Goal: Task Accomplishment & Management: Use online tool/utility

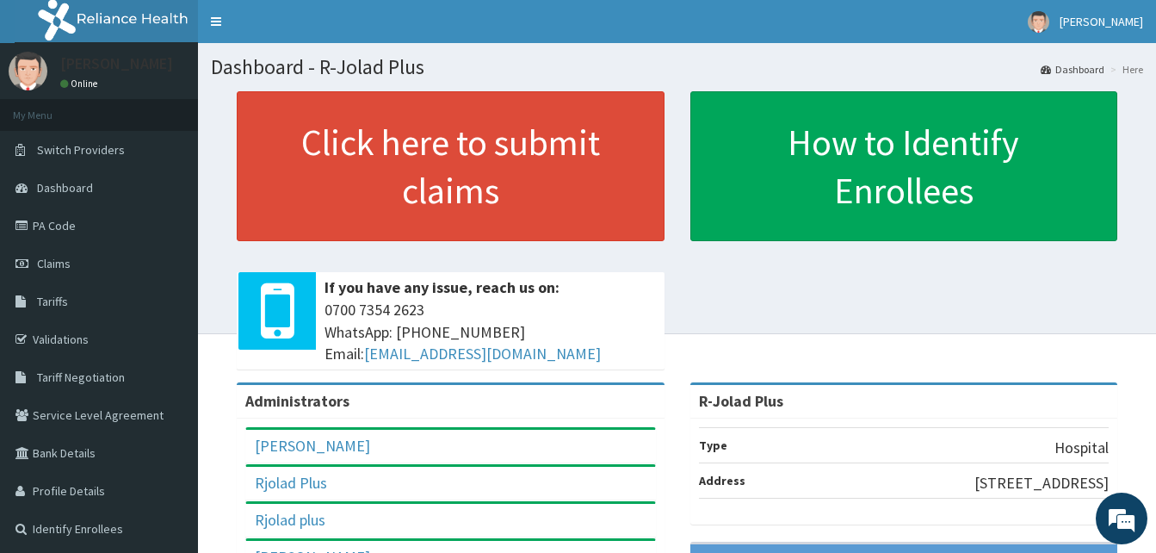
click at [908, 280] on div "Click here to submit claims If you have any issue, reach us on: 0700 7354 2623 …" at bounding box center [677, 236] width 932 height 291
click at [59, 255] on link "Claims" at bounding box center [99, 263] width 198 height 38
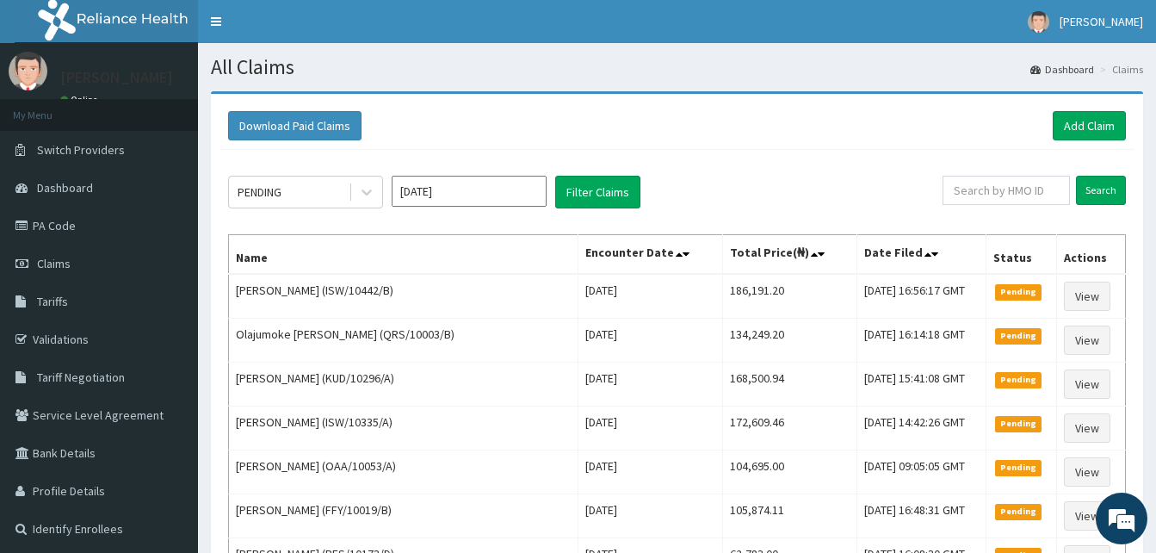
click at [969, 131] on div "Download Paid Claims Add Claim" at bounding box center [677, 125] width 898 height 29
click at [974, 189] on input "text" at bounding box center [1005, 190] width 127 height 29
paste input "23069025/3"
click at [1076, 176] on input "Search" at bounding box center [1101, 190] width 50 height 29
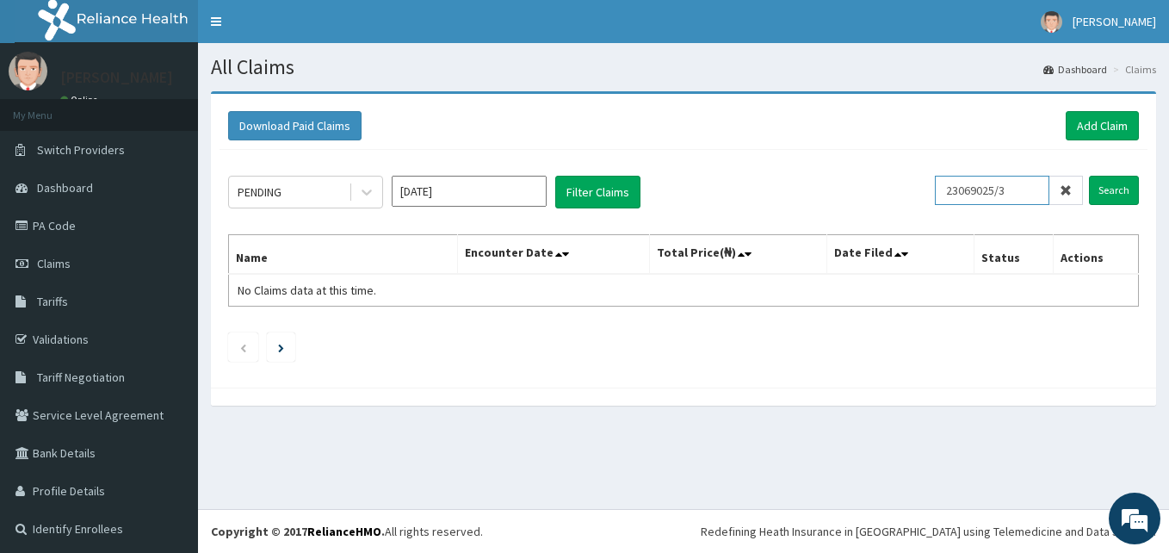
click at [948, 194] on input "23069025/3" at bounding box center [992, 190] width 114 height 29
click at [978, 197] on input "23069025/3" at bounding box center [992, 190] width 114 height 29
click at [1089, 176] on input "Search" at bounding box center [1114, 190] width 50 height 29
click at [837, 349] on ul at bounding box center [683, 346] width 911 height 29
drag, startPoint x: 1014, startPoint y: 199, endPoint x: 700, endPoint y: 163, distance: 316.2
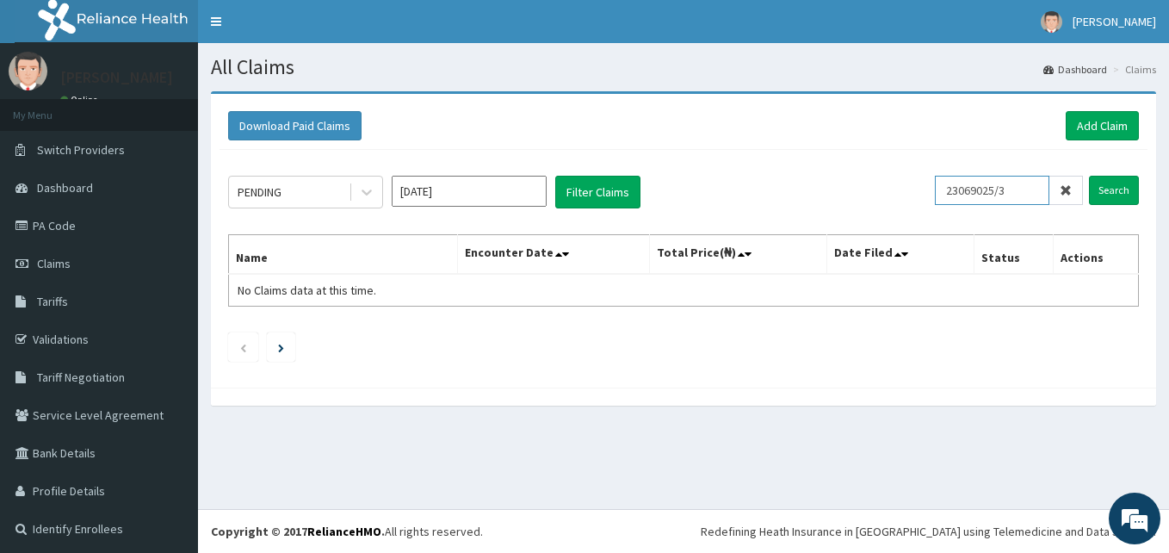
click at [700, 163] on div "PENDING Oct 2025 Filter Claims 23069025/3 Search Name Encounter Date Total Pric…" at bounding box center [683, 264] width 928 height 229
paste input "EIT/10001/A"
click at [1089, 176] on input "Search" at bounding box center [1114, 190] width 50 height 29
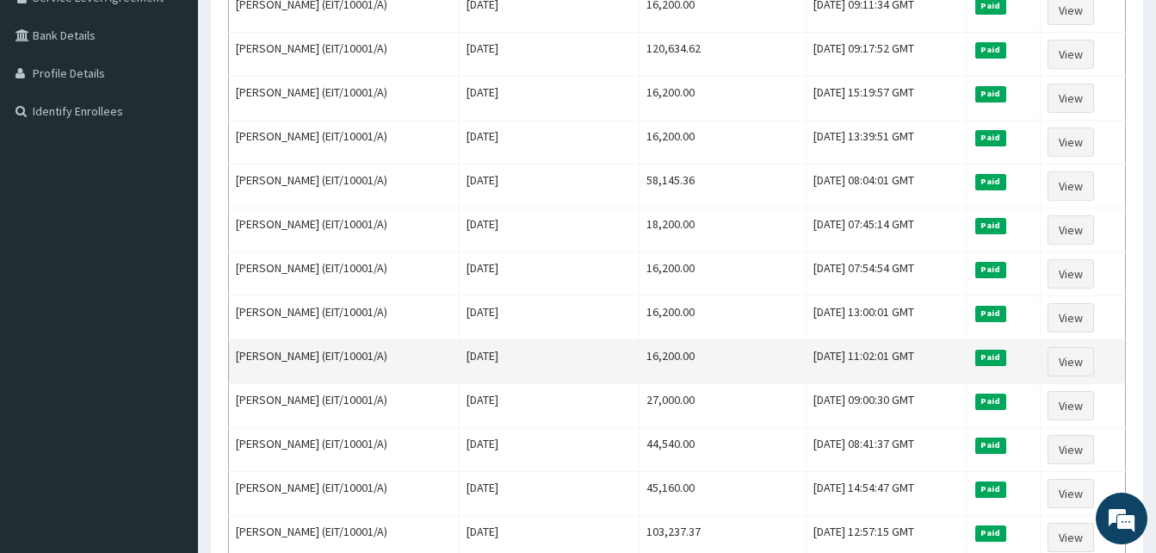
scroll to position [417, 0]
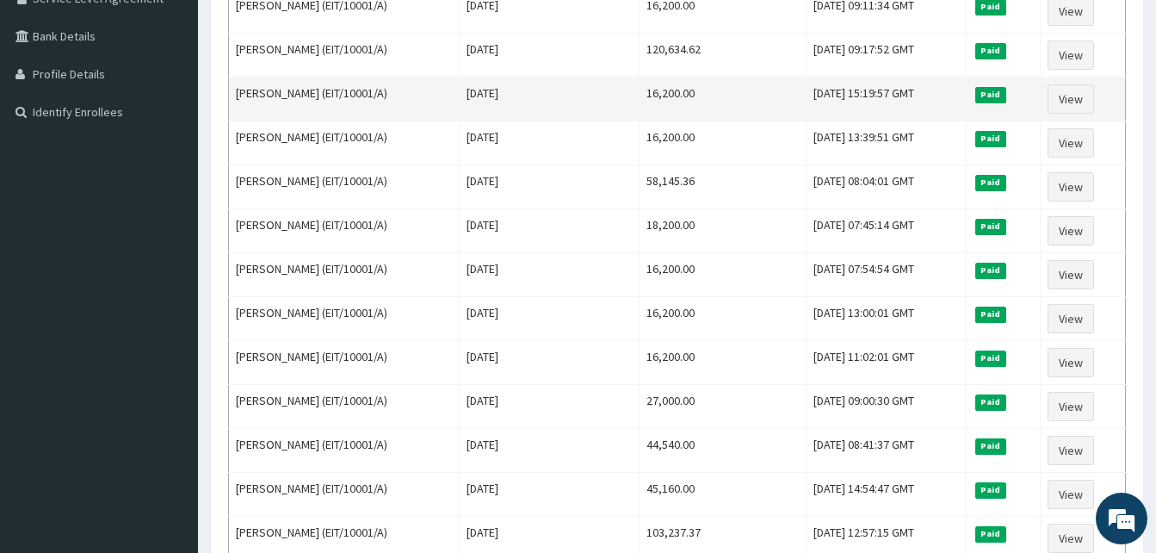
click at [731, 106] on td "16,200.00" at bounding box center [722, 99] width 166 height 44
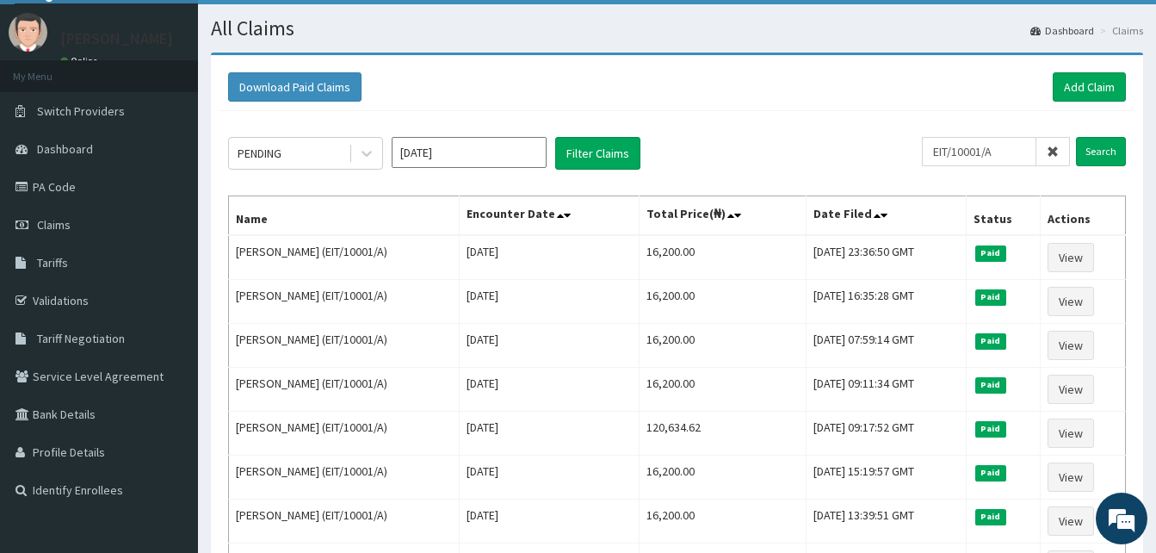
scroll to position [32, 0]
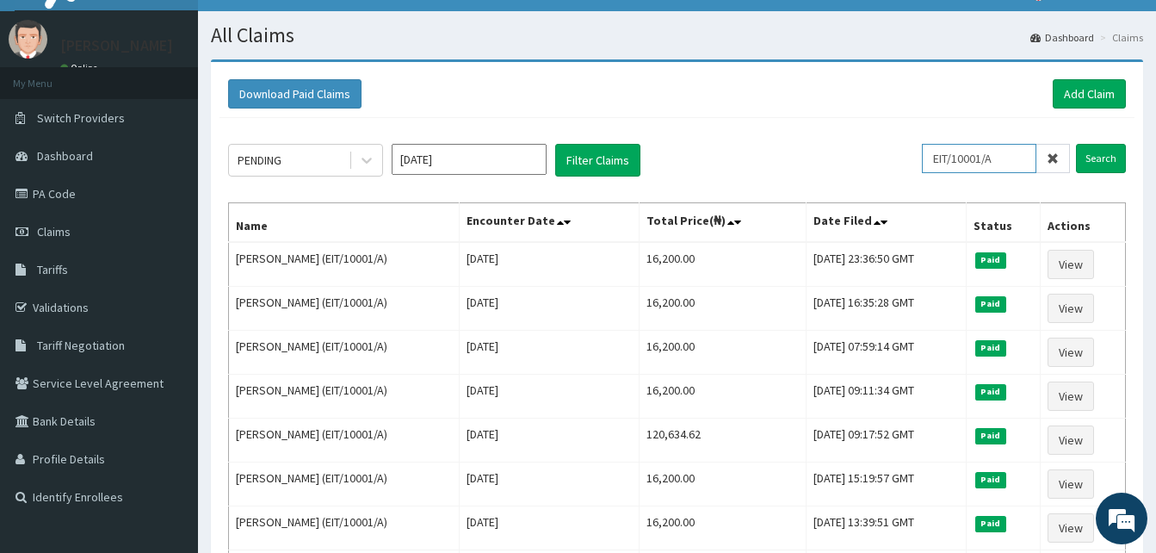
drag, startPoint x: 1013, startPoint y: 162, endPoint x: 775, endPoint y: 149, distance: 237.9
click at [775, 149] on div "PENDING Oct 2025 Filter Claims EIT/10001/A Search" at bounding box center [677, 160] width 898 height 33
paste input "NEL/10072"
click at [1076, 144] on input "Search" at bounding box center [1101, 158] width 50 height 29
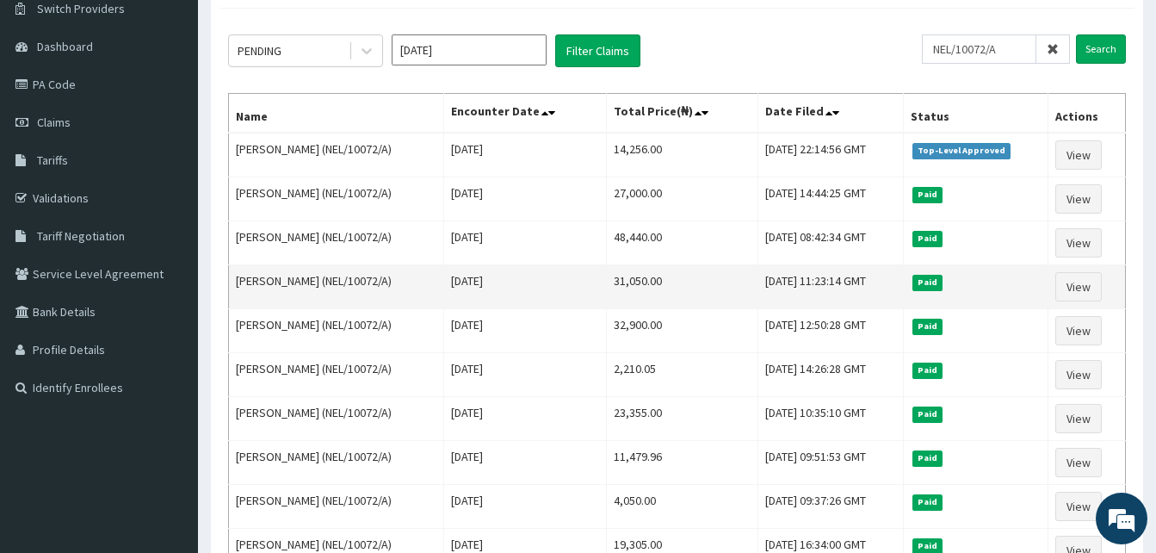
scroll to position [148, 0]
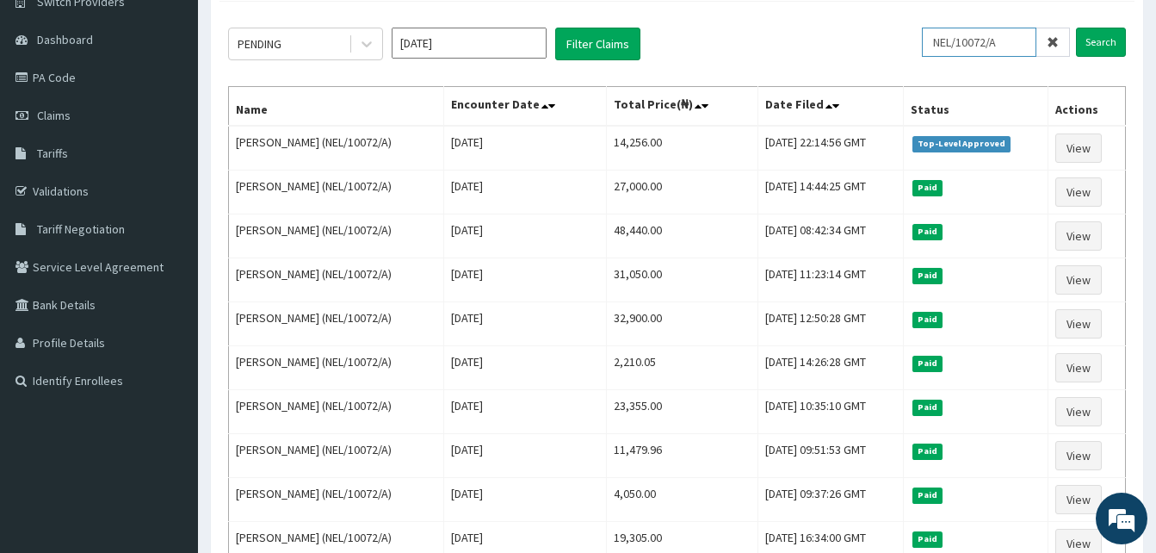
drag, startPoint x: 1020, startPoint y: 39, endPoint x: 843, endPoint y: 15, distance: 178.1
click at [843, 15] on div "PENDING Oct 2025 Filter Claims NEL/10072/A Search Name Encounter Date Total Pri…" at bounding box center [676, 517] width 915 height 1031
paste input "C"
click at [1076, 28] on input "Search" at bounding box center [1101, 42] width 50 height 29
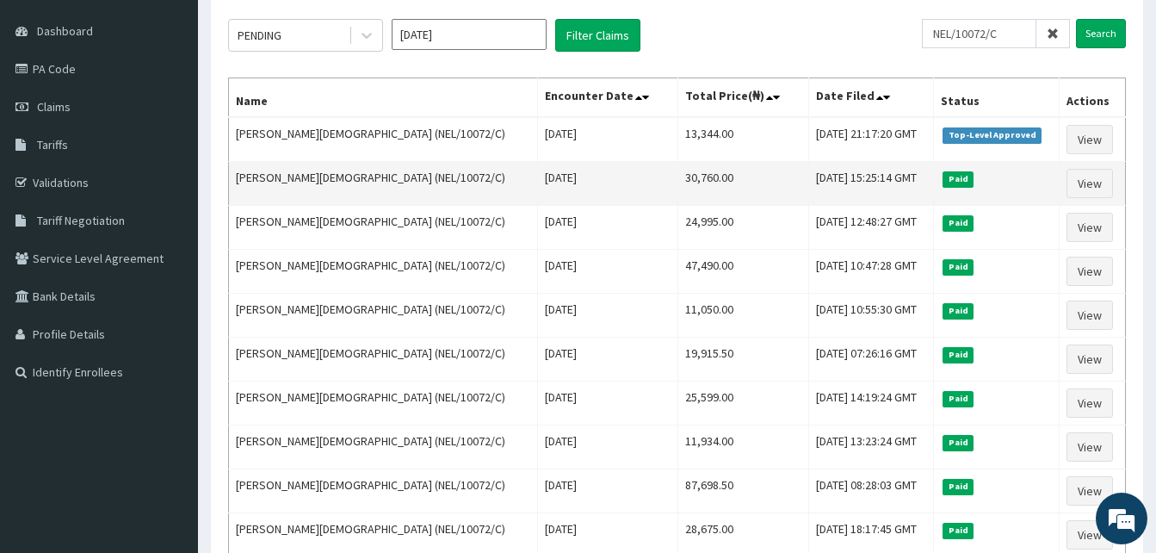
scroll to position [158, 0]
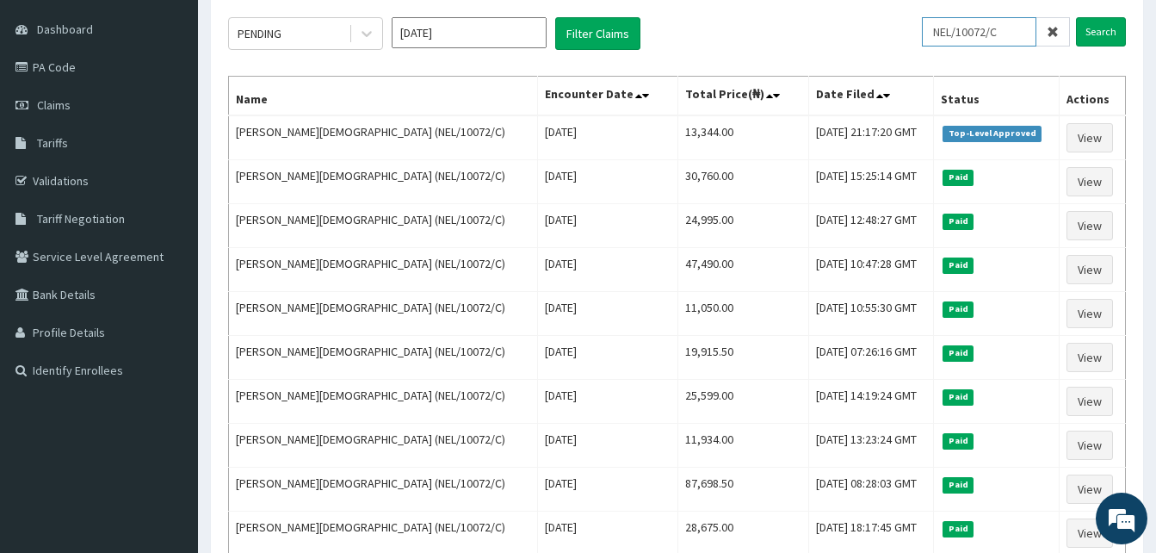
drag, startPoint x: 1022, startPoint y: 41, endPoint x: 817, endPoint y: 13, distance: 206.8
click at [817, 13] on div "PENDING Oct 2025 Filter Claims NEL/10072/C Search Name Encounter Date Total Pri…" at bounding box center [676, 397] width 915 height 812
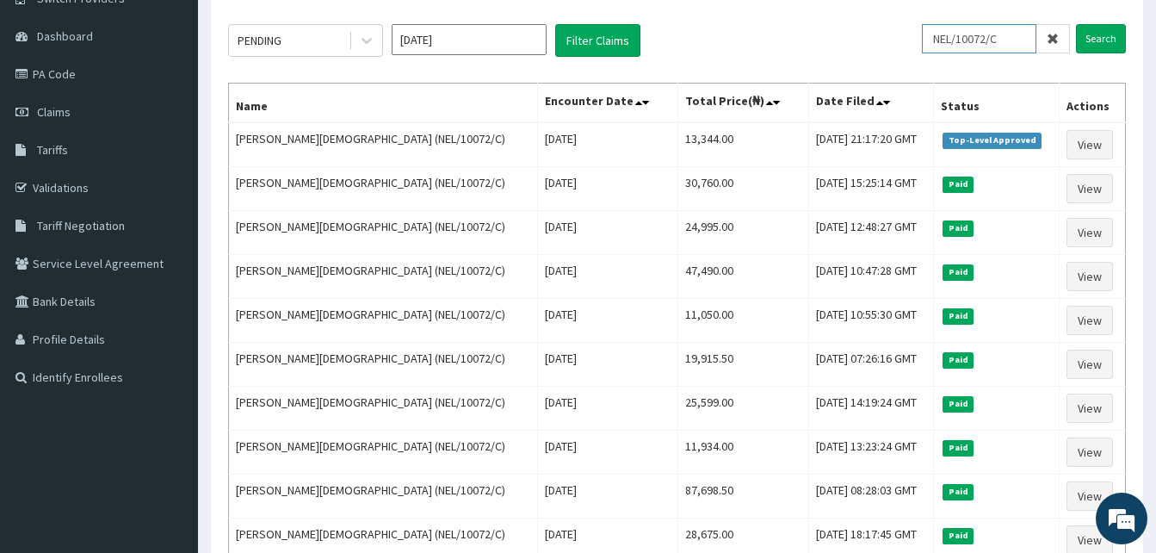
paste input "D"
click at [1076, 24] on input "Search" at bounding box center [1101, 38] width 50 height 29
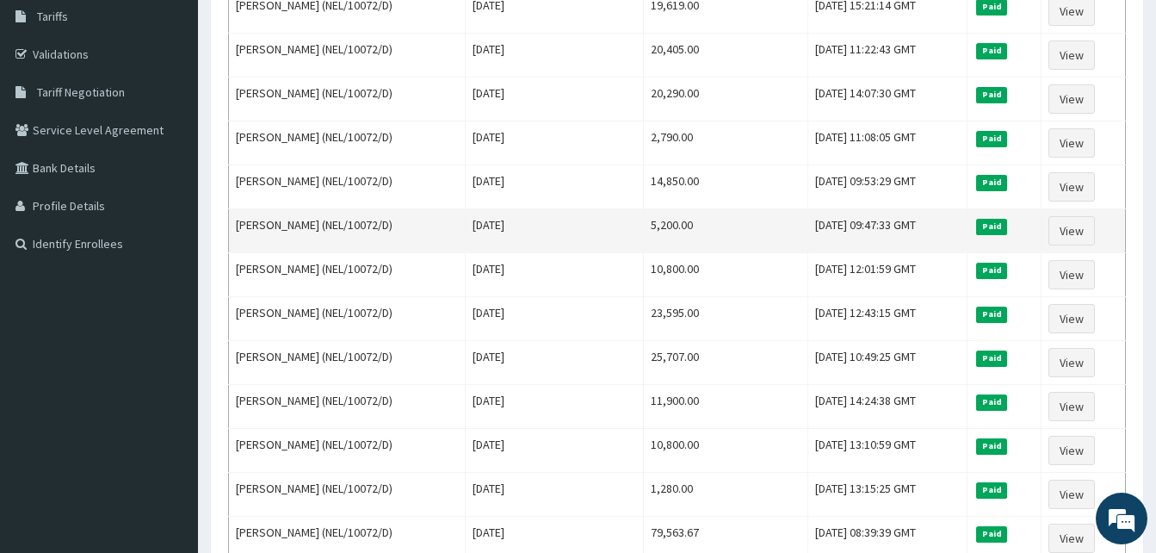
scroll to position [0, 0]
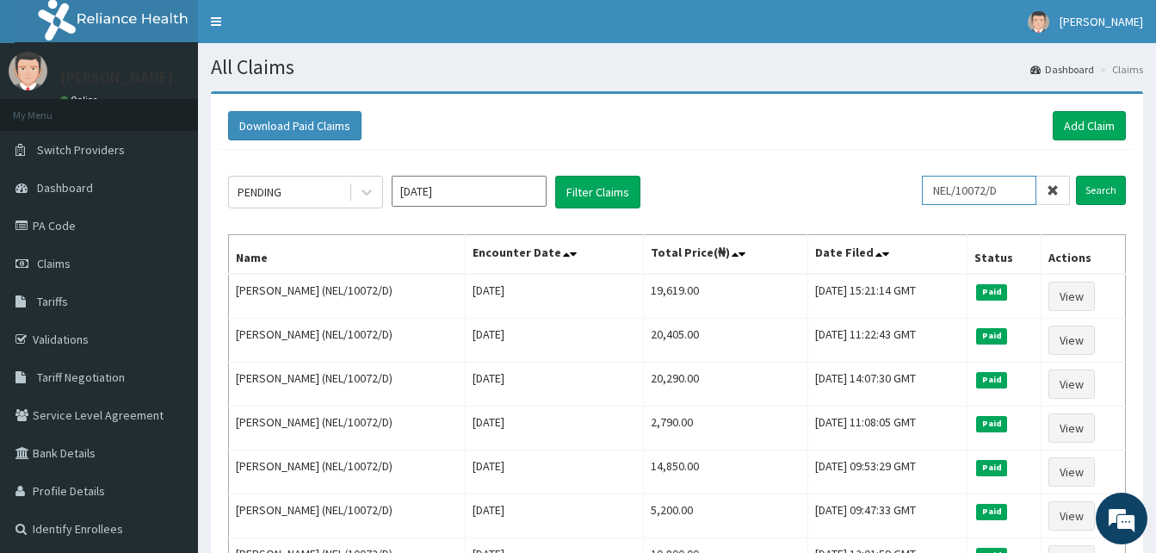
drag, startPoint x: 1016, startPoint y: 192, endPoint x: 824, endPoint y: 184, distance: 192.1
click at [824, 184] on div "PENDING Oct 2025 Filter Claims NEL/10072/D Search" at bounding box center [677, 192] width 898 height 33
paste input "B"
click at [1076, 176] on input "Search" at bounding box center [1101, 190] width 50 height 29
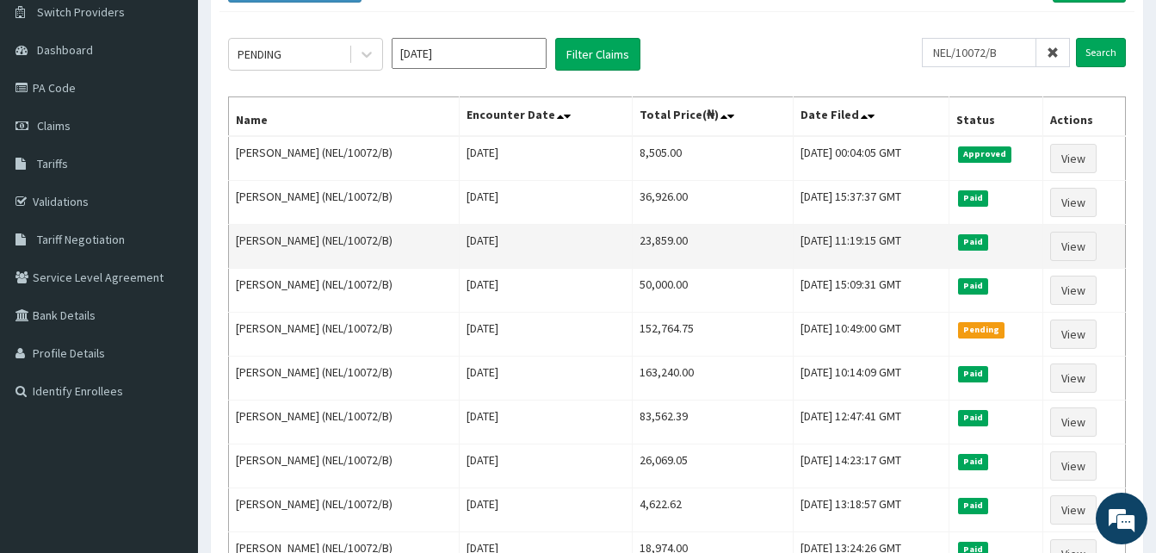
scroll to position [164, 0]
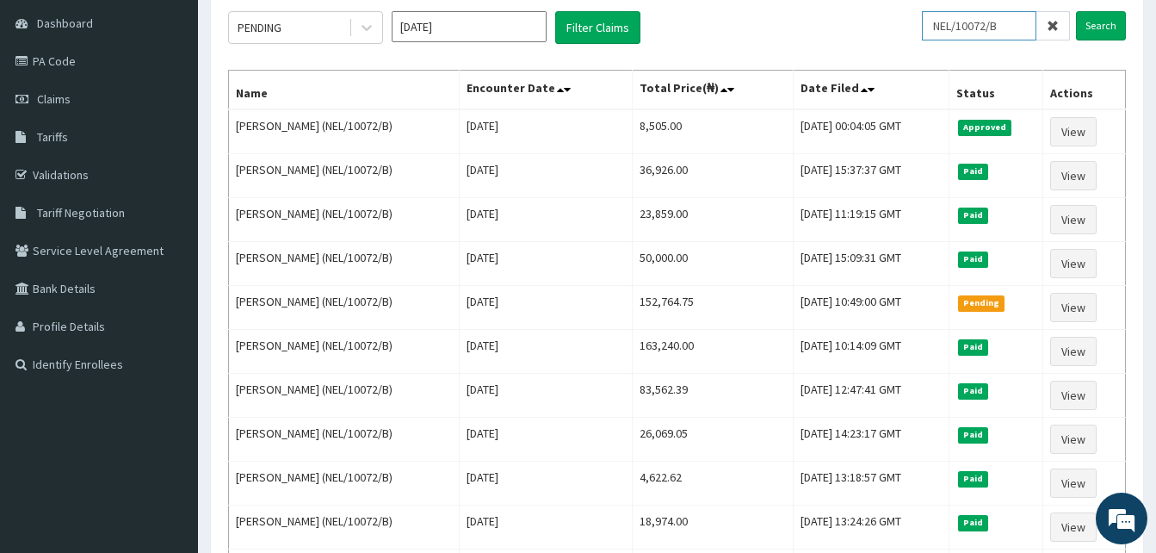
drag, startPoint x: 1010, startPoint y: 35, endPoint x: 923, endPoint y: 37, distance: 86.9
click at [923, 37] on div "PENDING Oct 2025 Filter Claims NEL/10072/B Search" at bounding box center [677, 27] width 898 height 33
paste input "PPY/10514/G"
click at [1076, 11] on input "Search" at bounding box center [1101, 25] width 50 height 29
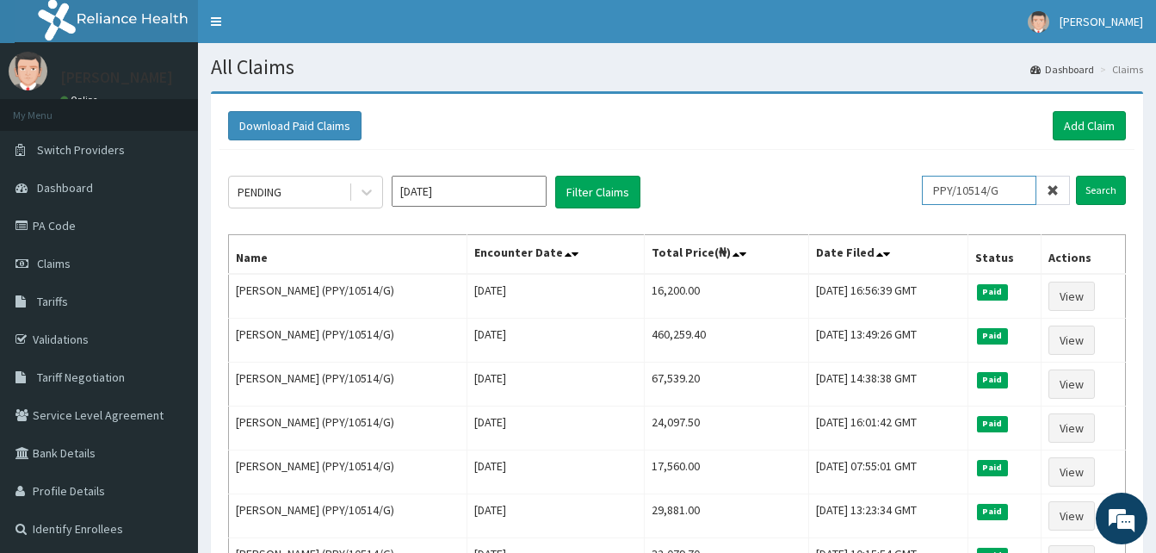
drag, startPoint x: 1017, startPoint y: 190, endPoint x: 832, endPoint y: 174, distance: 185.8
click at [832, 174] on div "PENDING Oct 2025 Filter Claims PPY/10514/G Search Name Encounter Date Total Pri…" at bounding box center [676, 468] width 915 height 636
paste input "WC/10331/A"
click at [1028, 187] on input "PWC/10331/A" at bounding box center [979, 190] width 114 height 29
click at [1076, 176] on input "Search" at bounding box center [1101, 190] width 50 height 29
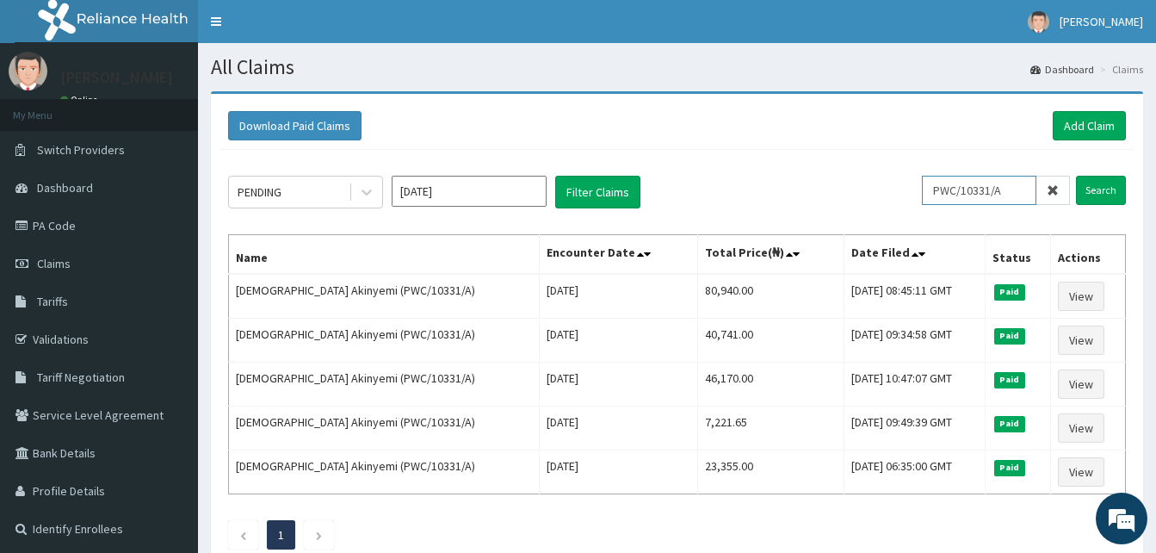
drag, startPoint x: 1029, startPoint y: 188, endPoint x: 911, endPoint y: 191, distance: 118.8
click at [911, 191] on div "PENDING Oct 2025 Filter Claims PWC/10331/A Search" at bounding box center [677, 192] width 898 height 33
paste input "ISW/10422/B"
click at [1076, 176] on input "Search" at bounding box center [1101, 190] width 50 height 29
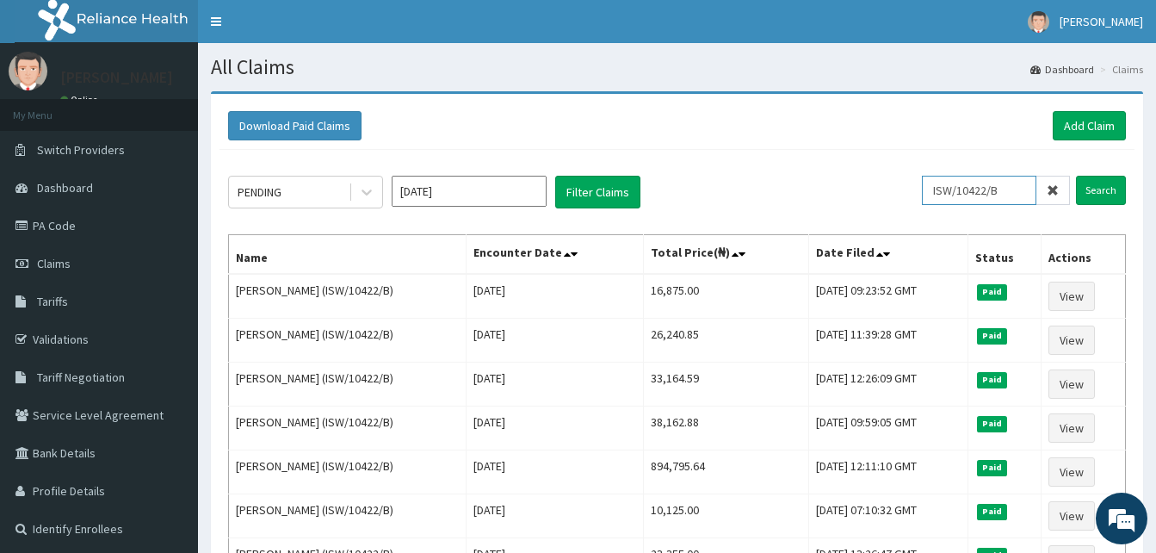
drag, startPoint x: 1025, startPoint y: 196, endPoint x: 795, endPoint y: 189, distance: 229.9
click at [795, 189] on div "PENDING Oct 2025 Filter Claims ISW/10422/B Search" at bounding box center [677, 192] width 898 height 33
paste input "cua/10019/c"
click at [1076, 176] on input "Search" at bounding box center [1101, 190] width 50 height 29
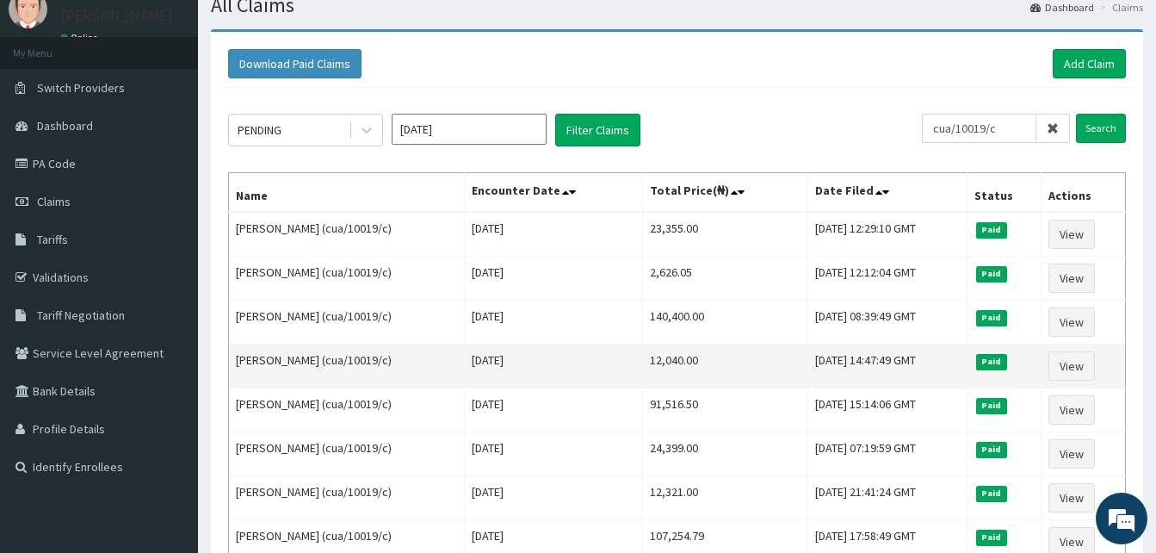
scroll to position [63, 0]
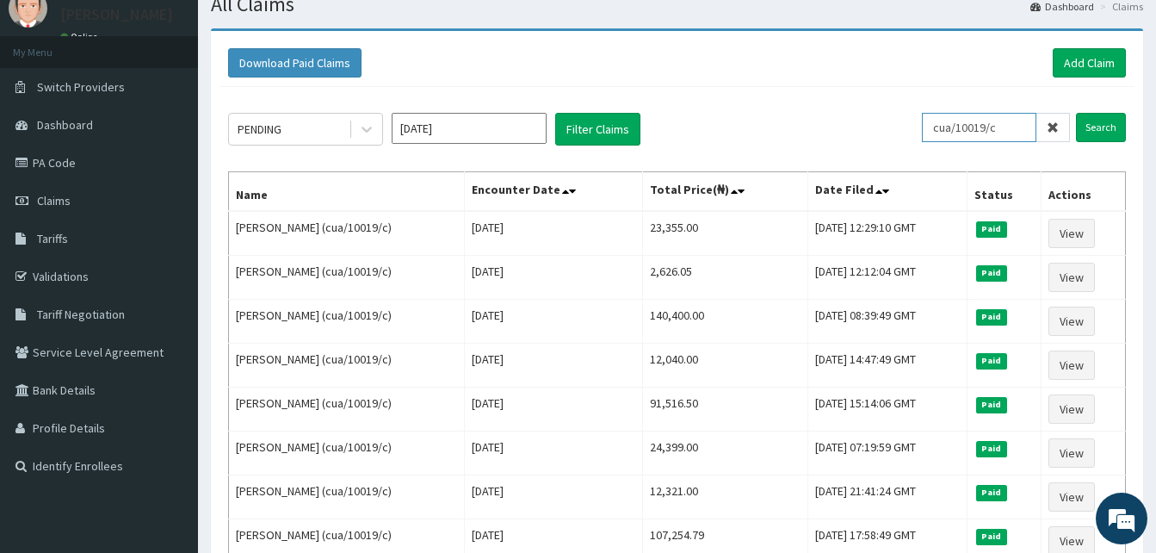
drag, startPoint x: 1010, startPoint y: 123, endPoint x: 874, endPoint y: 132, distance: 137.1
click at [874, 132] on div "PENDING Oct 2025 Filter Claims cua/10019/c Search" at bounding box center [677, 129] width 898 height 33
paste input "CUA/10019/A"
type input "CUA/10019/A"
click at [1076, 113] on input "Search" at bounding box center [1101, 127] width 50 height 29
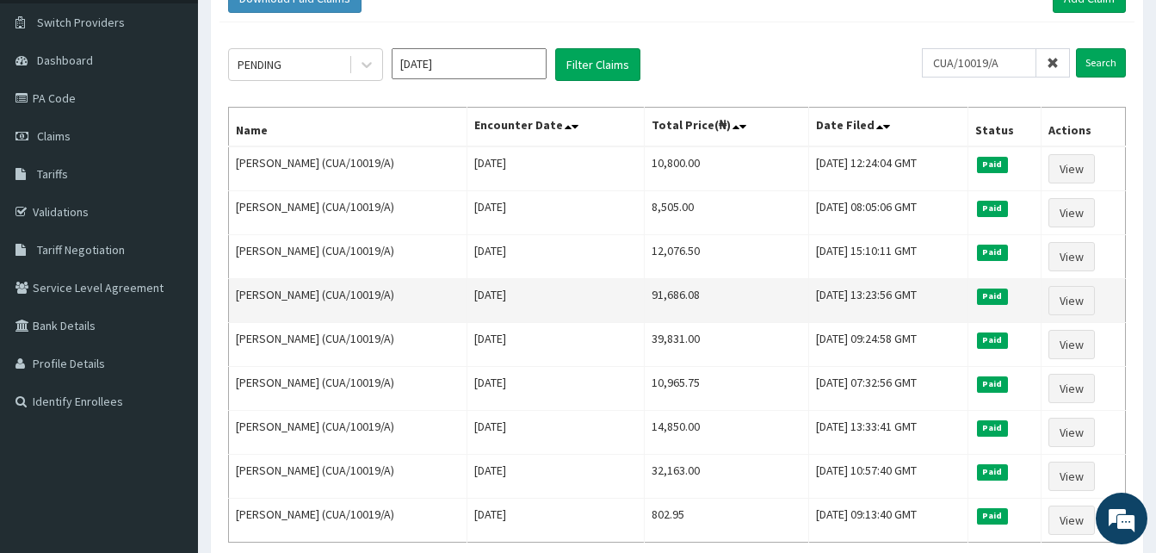
scroll to position [127, 0]
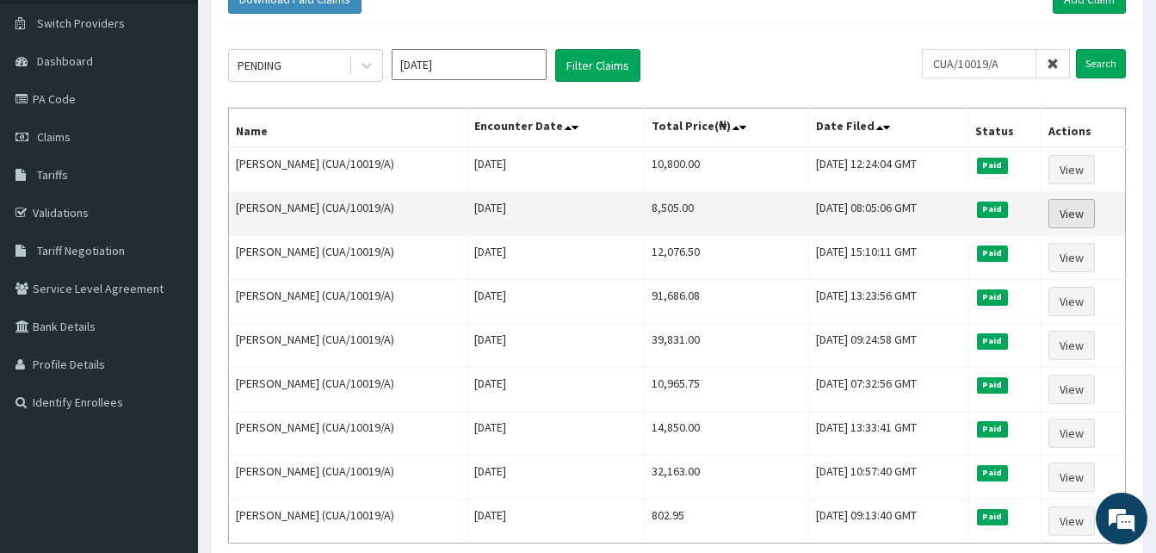
click at [1072, 215] on link "View" at bounding box center [1071, 213] width 46 height 29
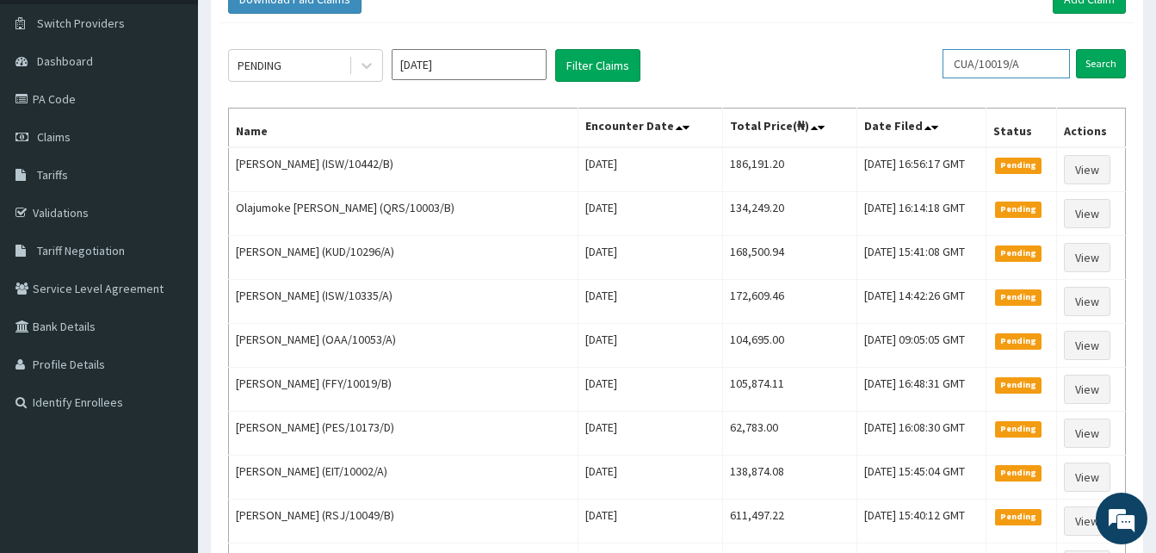
click at [1011, 65] on input "CUA/10019/A" at bounding box center [1005, 63] width 127 height 29
click at [1076, 49] on input "Search" at bounding box center [1101, 63] width 50 height 29
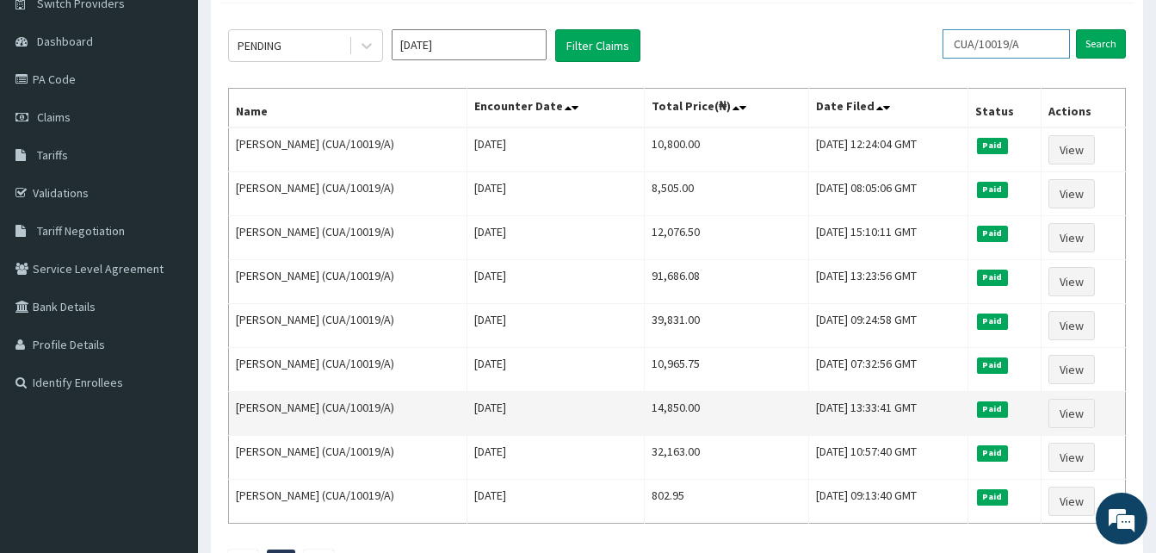
scroll to position [147, 0]
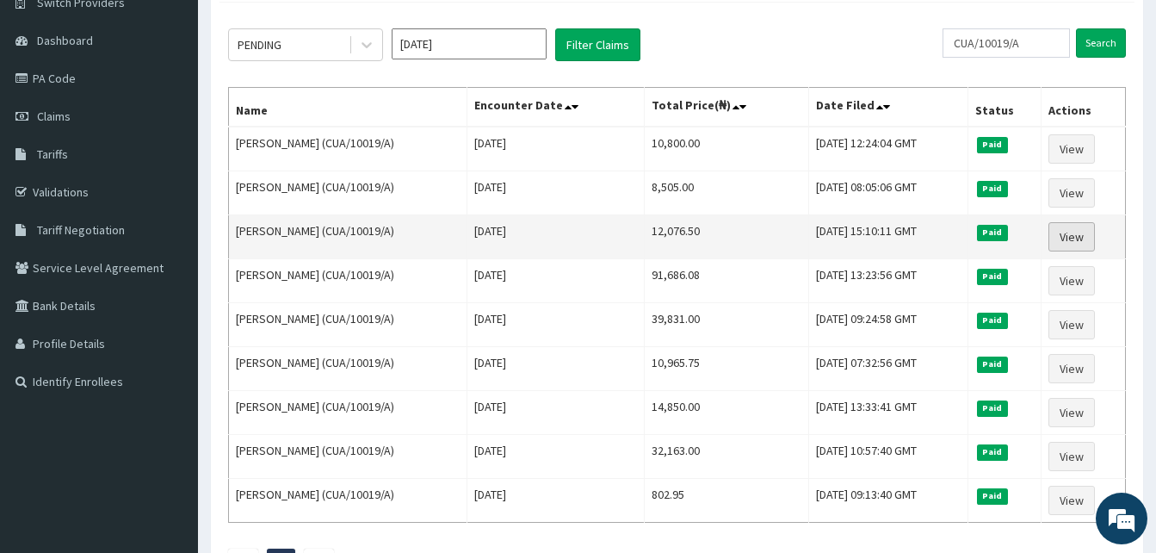
click at [1082, 236] on link "View" at bounding box center [1071, 236] width 46 height 29
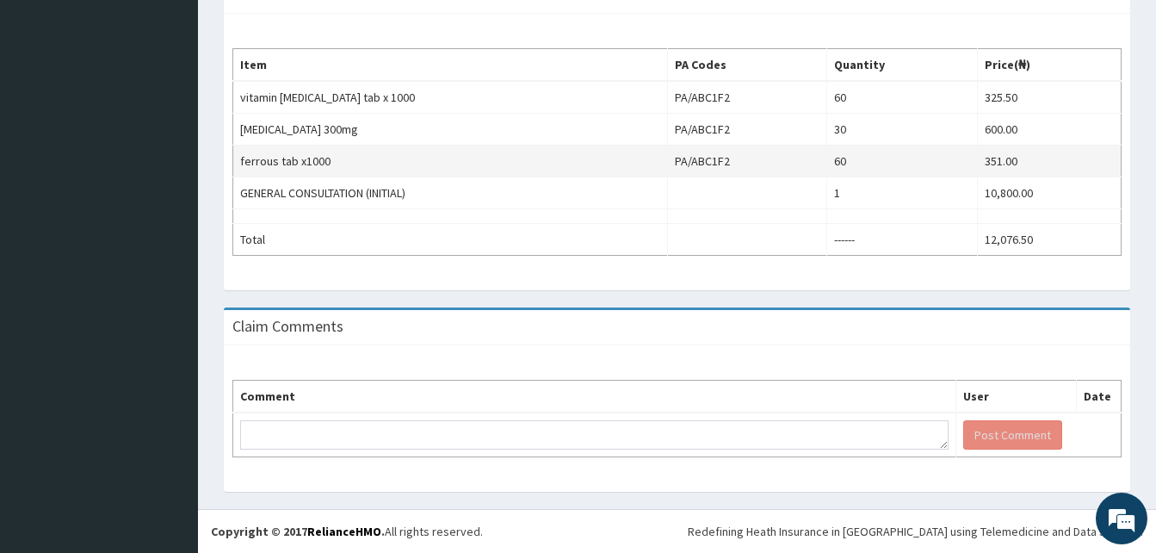
click at [553, 157] on td "ferrous tab x1000" at bounding box center [450, 161] width 435 height 32
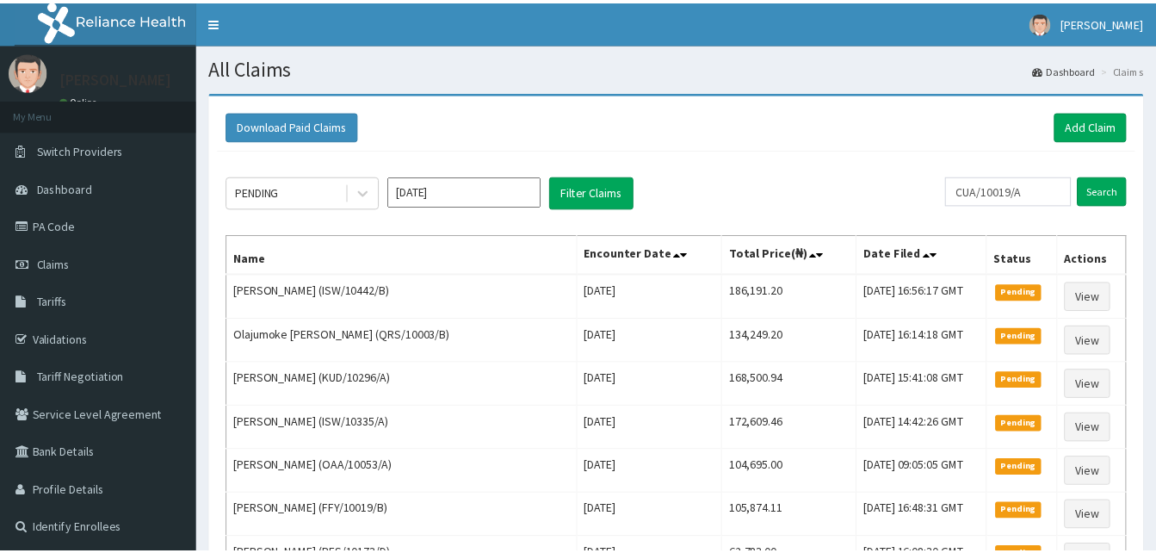
scroll to position [147, 0]
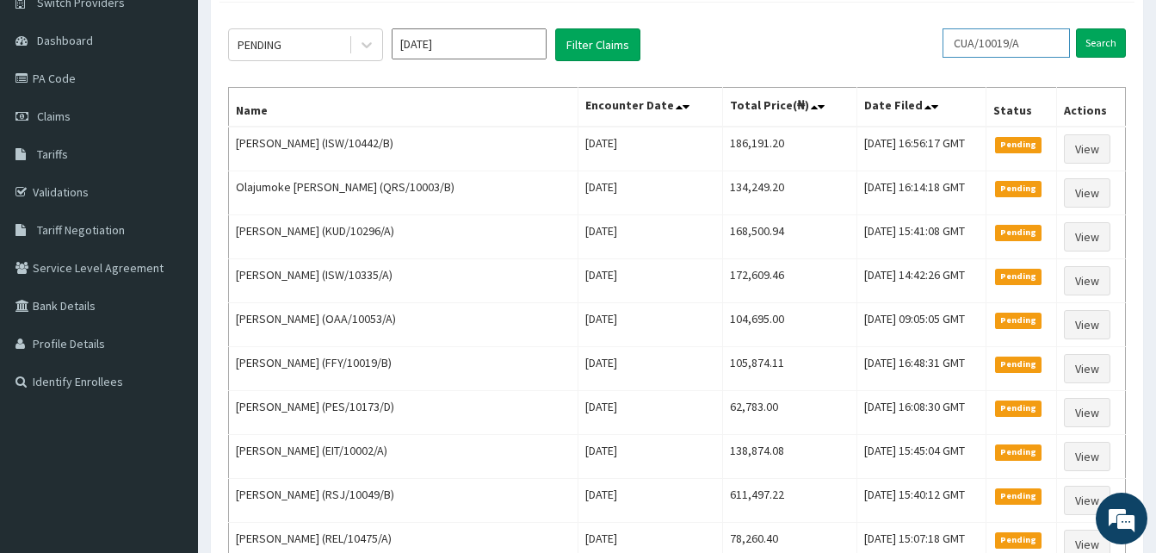
drag, startPoint x: 1034, startPoint y: 43, endPoint x: 819, endPoint y: 39, distance: 215.2
click at [819, 39] on div "PENDING Oct 2025 Filter Claims CUA/10019/A Search" at bounding box center [677, 44] width 898 height 33
paste input "B"
click at [1076, 28] on input "Search" at bounding box center [1101, 42] width 50 height 29
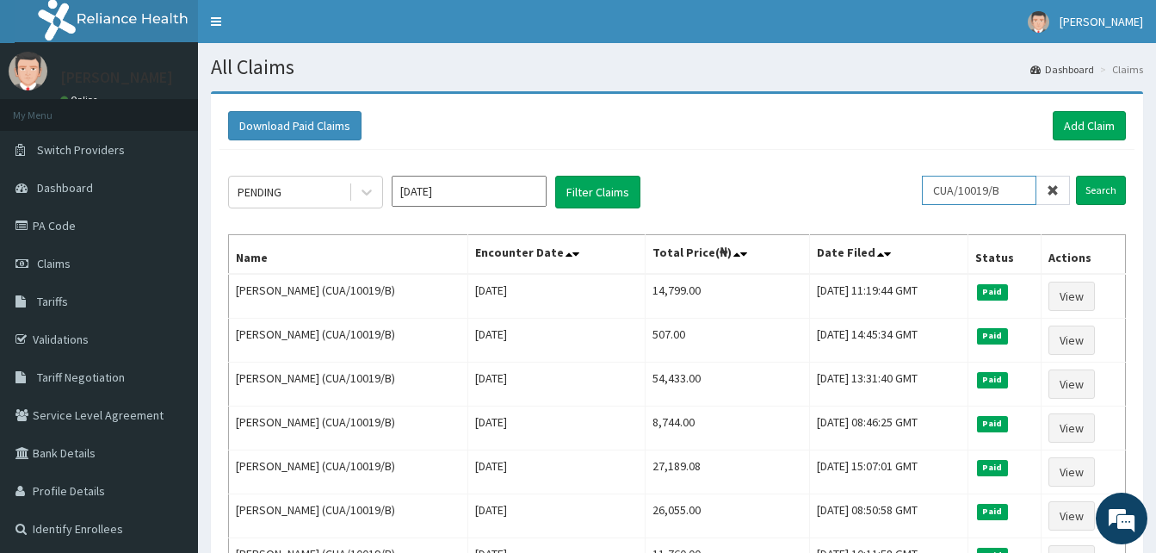
scroll to position [0, 0]
drag, startPoint x: 1014, startPoint y: 198, endPoint x: 855, endPoint y: 179, distance: 160.3
click at [855, 179] on div "PENDING Oct 2025 Filter Claims CUA/10019/B Search" at bounding box center [677, 192] width 898 height 33
paste input "D"
click at [1076, 176] on input "Search" at bounding box center [1101, 190] width 50 height 29
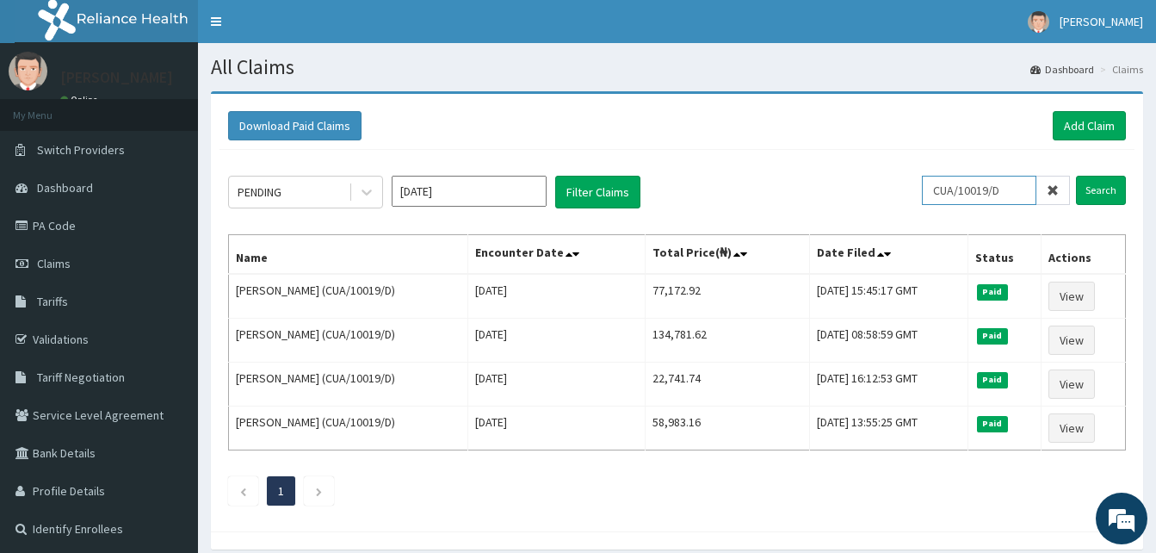
drag, startPoint x: 1016, startPoint y: 192, endPoint x: 803, endPoint y: 178, distance: 213.9
click at [803, 178] on div "PENDING Oct 2025 Filter Claims CUA/10019/D Search" at bounding box center [677, 192] width 898 height 33
paste input "GBM/10054/A"
click at [1076, 176] on input "Search" at bounding box center [1101, 190] width 50 height 29
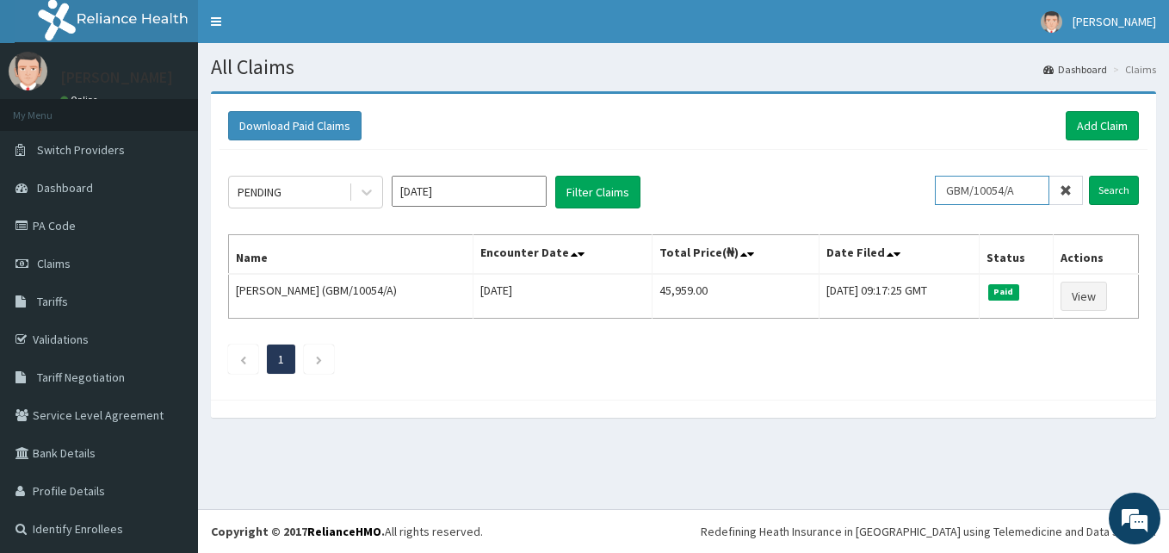
drag, startPoint x: 1020, startPoint y: 196, endPoint x: 932, endPoint y: 186, distance: 88.4
click at [932, 186] on div "PENDING Oct 2025 Filter Claims GBM/10054/A Search" at bounding box center [683, 192] width 911 height 33
paste input "UBP/10293/C"
click at [1089, 176] on input "Search" at bounding box center [1114, 190] width 50 height 29
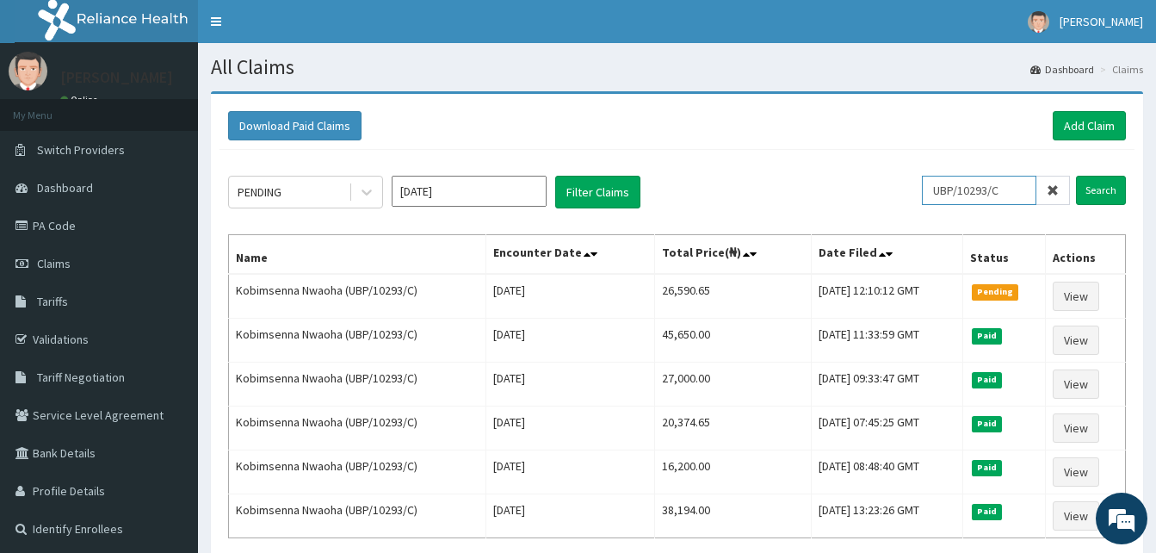
drag, startPoint x: 1014, startPoint y: 189, endPoint x: 825, endPoint y: 188, distance: 188.5
click at [825, 188] on div "PENDING Oct 2025 Filter Claims UBP/10293/C Search" at bounding box center [677, 192] width 898 height 33
paste input "A"
click at [1076, 176] on input "Search" at bounding box center [1101, 190] width 50 height 29
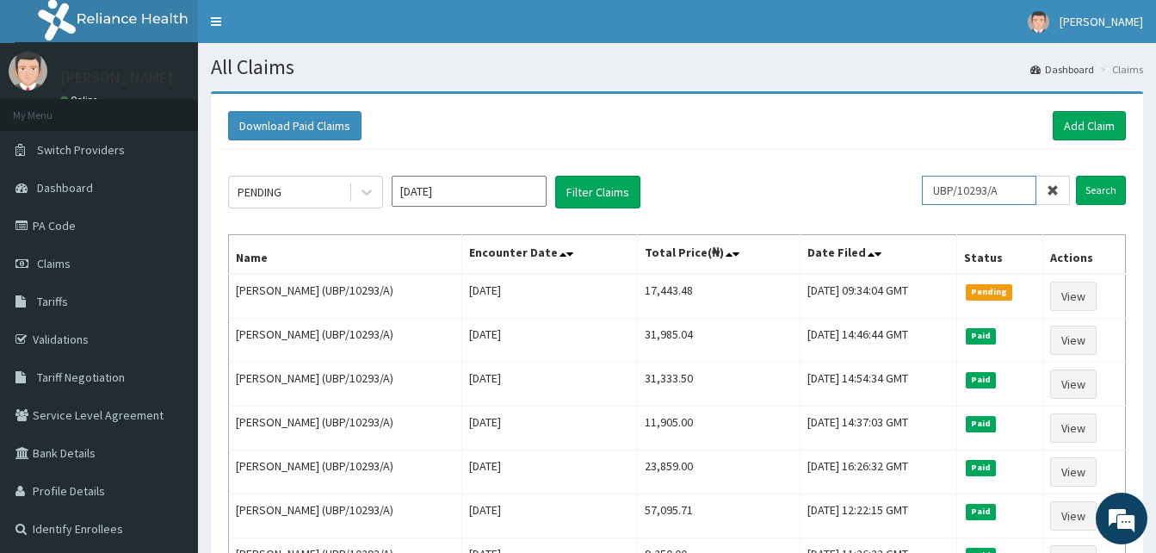
drag, startPoint x: 1022, startPoint y: 193, endPoint x: 802, endPoint y: 182, distance: 220.6
click at [802, 182] on div "PENDING Oct 2025 Filter Claims UBP/10293/A Search" at bounding box center [677, 192] width 898 height 33
paste input "GBM/10062"
click at [1076, 176] on input "Search" at bounding box center [1101, 190] width 50 height 29
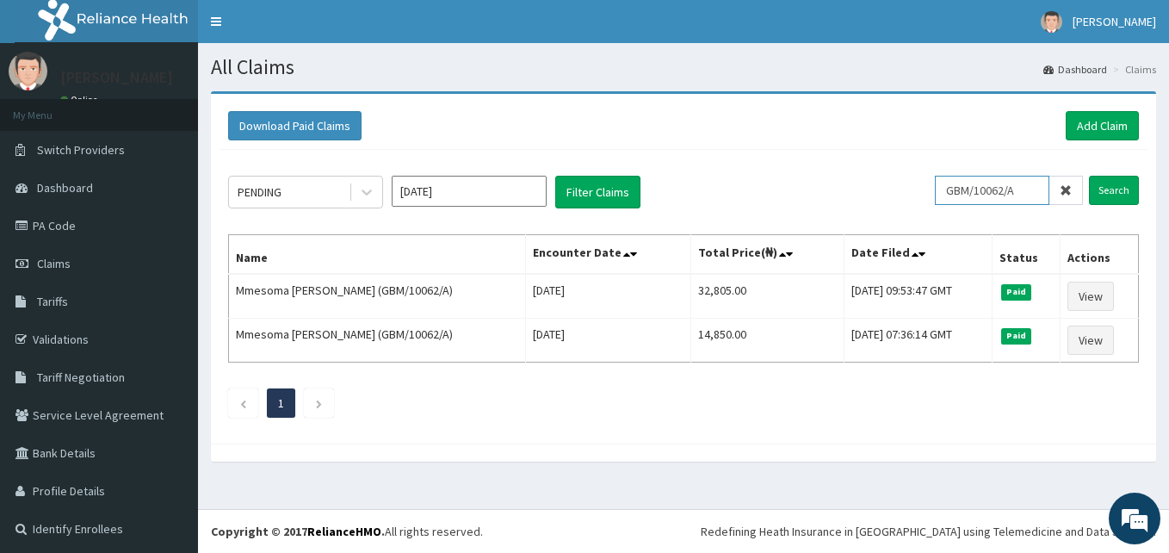
drag, startPoint x: 1020, startPoint y: 192, endPoint x: 808, endPoint y: 178, distance: 212.2
click at [808, 178] on div "PENDING Oct 2025 Filter Claims GBM/10062/A Search" at bounding box center [683, 192] width 911 height 33
paste input "KAT/10015/B"
type input "KAT/10015/B"
click at [1089, 176] on input "Search" at bounding box center [1114, 190] width 50 height 29
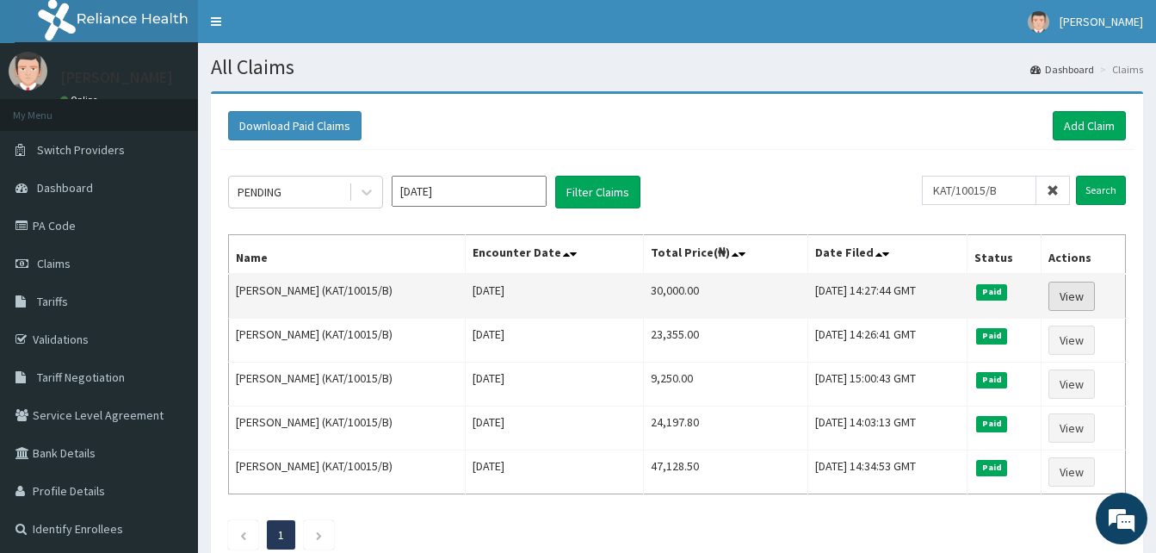
click at [1061, 284] on link "View" at bounding box center [1071, 295] width 46 height 29
click at [1078, 294] on link "View" at bounding box center [1071, 295] width 46 height 29
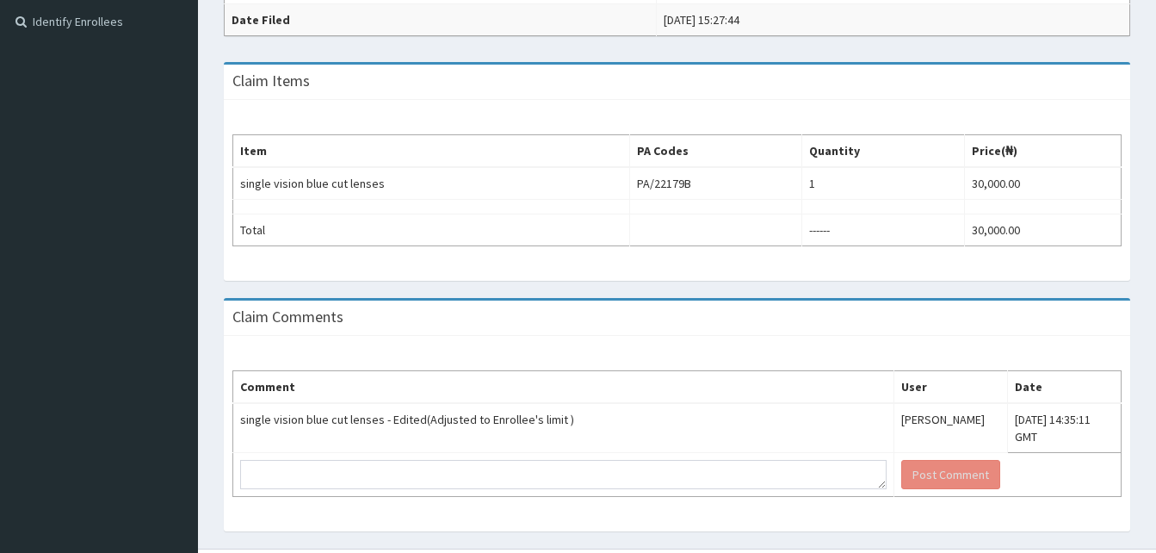
scroll to position [529, 0]
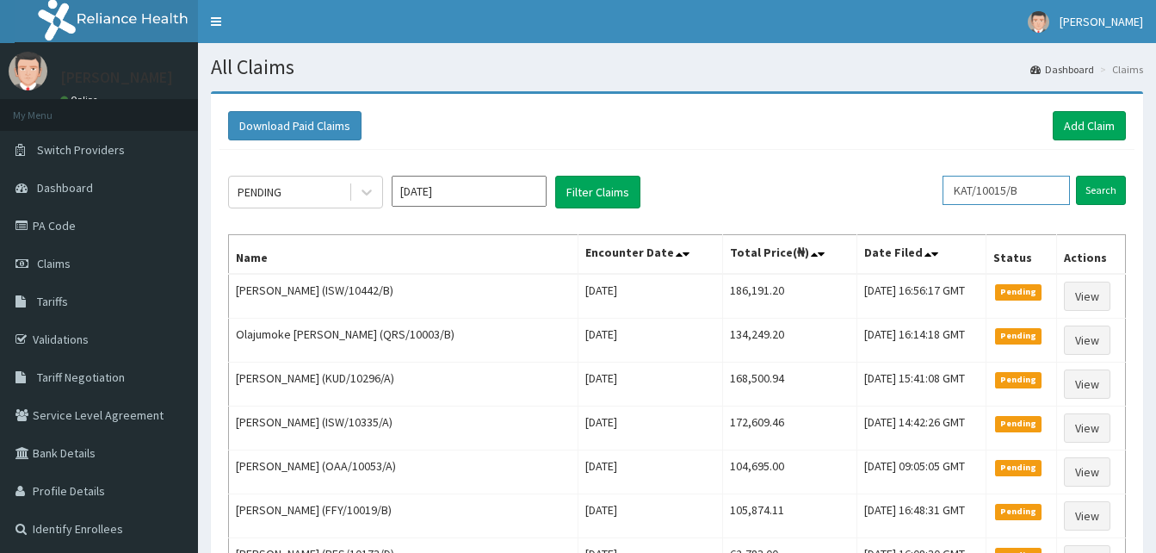
click at [998, 189] on input "KAT/10015/B" at bounding box center [1005, 190] width 127 height 29
click at [1076, 176] on input "Search" at bounding box center [1101, 190] width 50 height 29
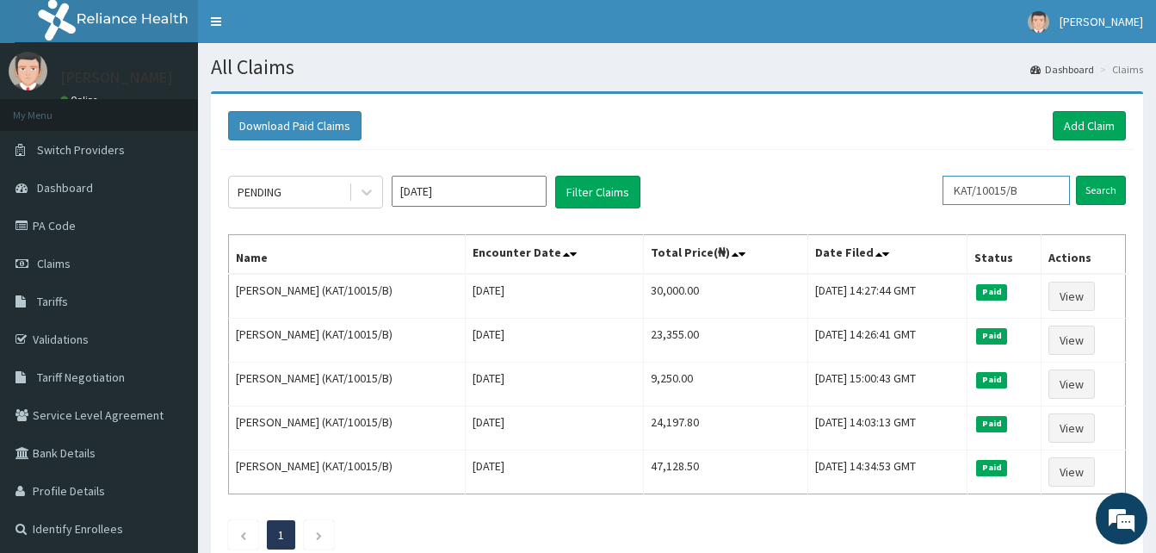
drag, startPoint x: 1048, startPoint y: 196, endPoint x: 846, endPoint y: 173, distance: 203.6
click at [846, 173] on div "PENDING Oct 2025 Filter Claims KAT/10015/B Search Name Encounter Date Total Pri…" at bounding box center [676, 358] width 915 height 417
paste input "ISW/10430/A"
click at [1076, 176] on input "Search" at bounding box center [1101, 190] width 50 height 29
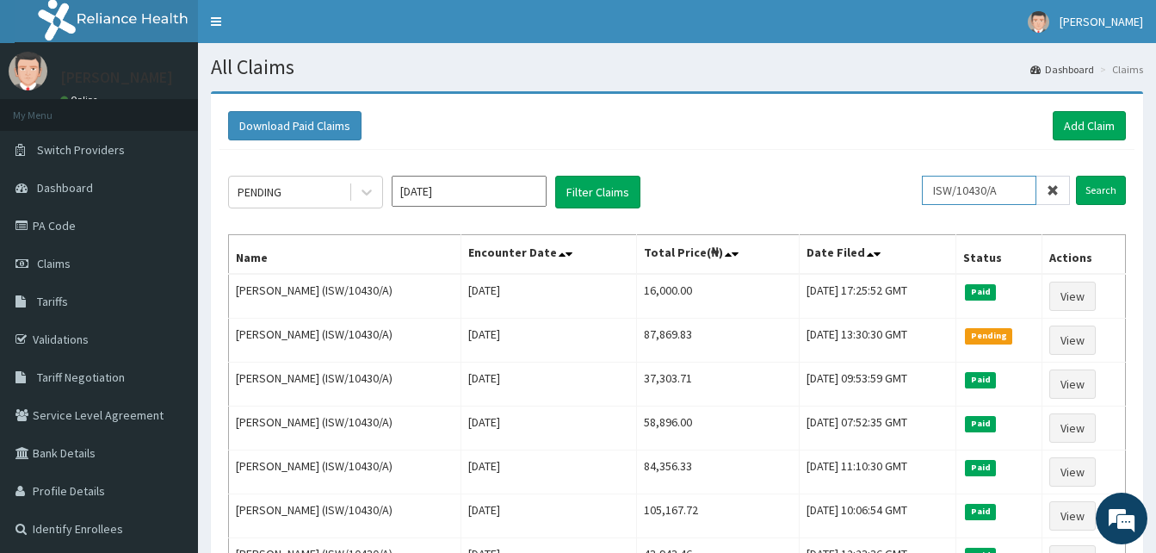
drag, startPoint x: 1016, startPoint y: 195, endPoint x: 864, endPoint y: 170, distance: 154.4
click at [864, 170] on div "PENDING Oct 2025 Filter Claims ISW/10430/A Search Name Encounter Date Total Pri…" at bounding box center [676, 468] width 915 height 636
paste input "ABP/10182/B"
click at [1076, 176] on input "Search" at bounding box center [1101, 190] width 50 height 29
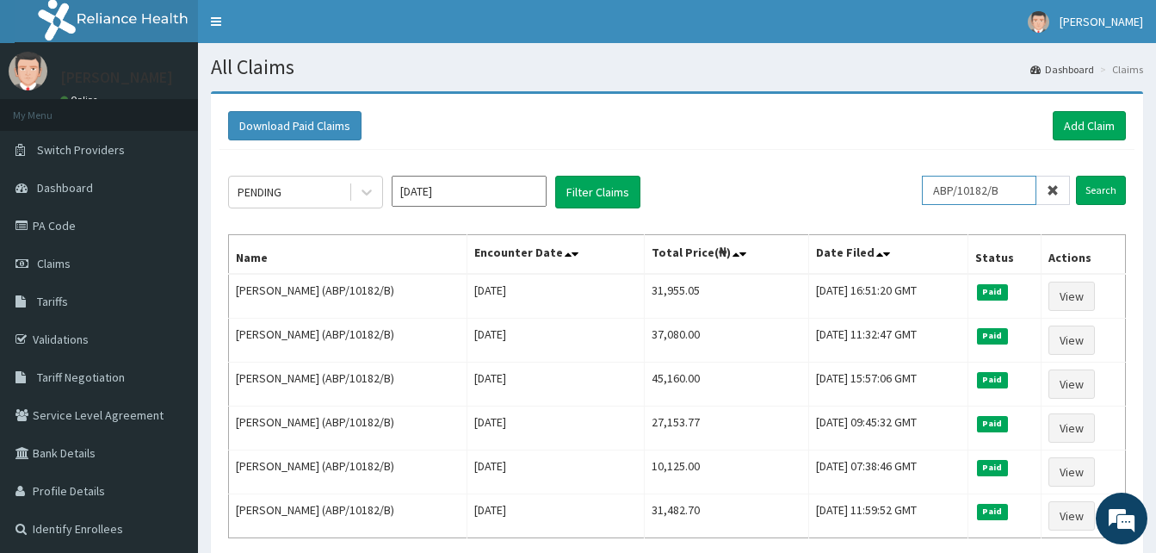
drag, startPoint x: 1017, startPoint y: 191, endPoint x: 877, endPoint y: 181, distance: 140.7
click at [877, 181] on div "PENDING Oct 2025 Filter Claims ABP/10182/B Search" at bounding box center [677, 192] width 898 height 33
paste input "isw/10450/b"
click at [1076, 176] on input "Search" at bounding box center [1101, 190] width 50 height 29
drag, startPoint x: 1013, startPoint y: 197, endPoint x: 925, endPoint y: 197, distance: 87.8
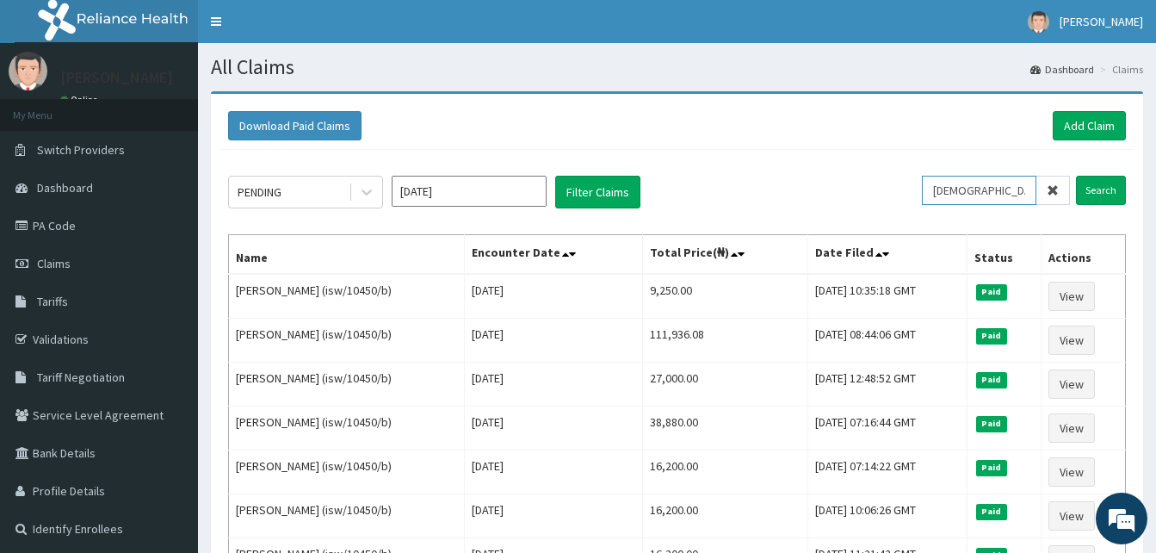
click at [925, 197] on div "PENDING Oct 2025 Filter Claims isw/10450/b Search" at bounding box center [677, 192] width 898 height 33
paste input "ISW/10450/A"
click at [1076, 176] on input "Search" at bounding box center [1101, 190] width 50 height 29
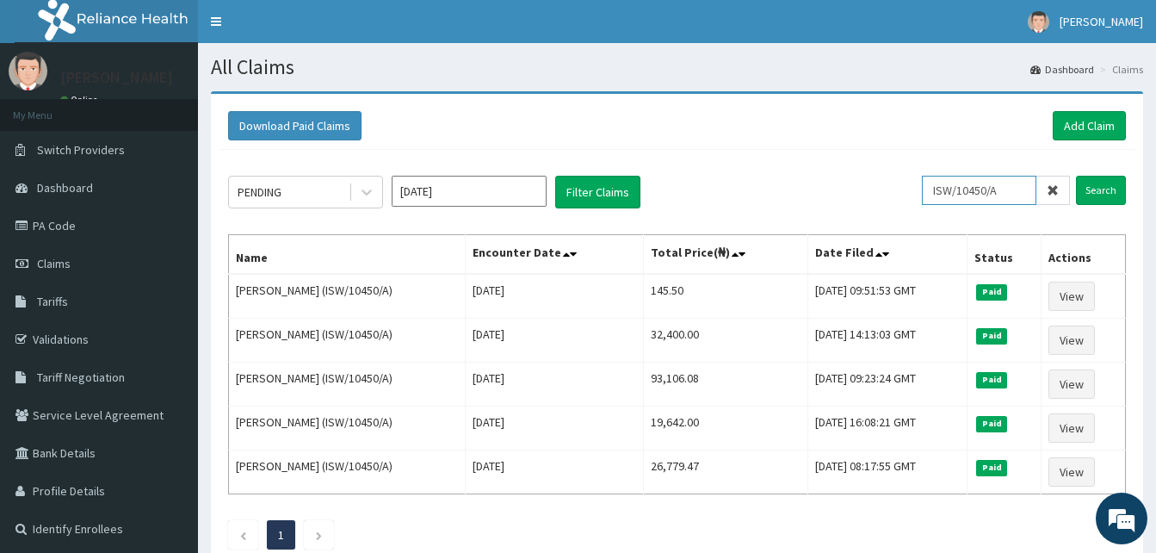
drag, startPoint x: 1012, startPoint y: 188, endPoint x: 873, endPoint y: 182, distance: 139.5
click at [873, 182] on div "PENDING Oct 2025 Filter Claims ISW/10450/A Search" at bounding box center [677, 192] width 898 height 33
paste input "ARM/10087/B"
click at [1076, 176] on input "Search" at bounding box center [1101, 190] width 50 height 29
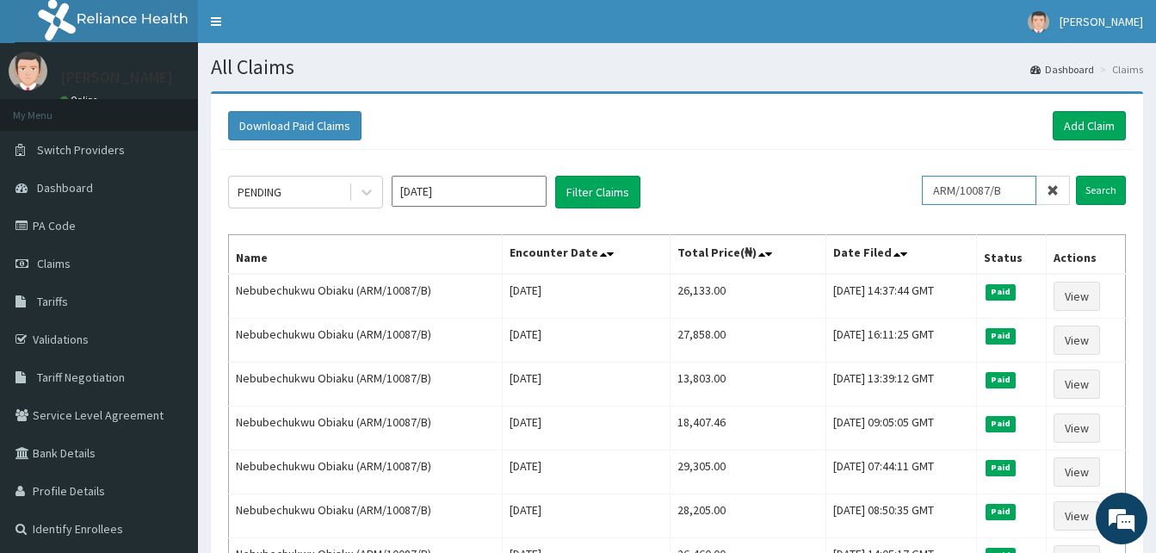
drag, startPoint x: 1017, startPoint y: 191, endPoint x: 839, endPoint y: 157, distance: 181.4
click at [839, 157] on div "PENDING Oct 2025 Filter Claims ARM/10087/B Search Name Encounter Date Total Pri…" at bounding box center [676, 512] width 915 height 724
paste input "C"
click at [1076, 176] on input "Search" at bounding box center [1101, 190] width 50 height 29
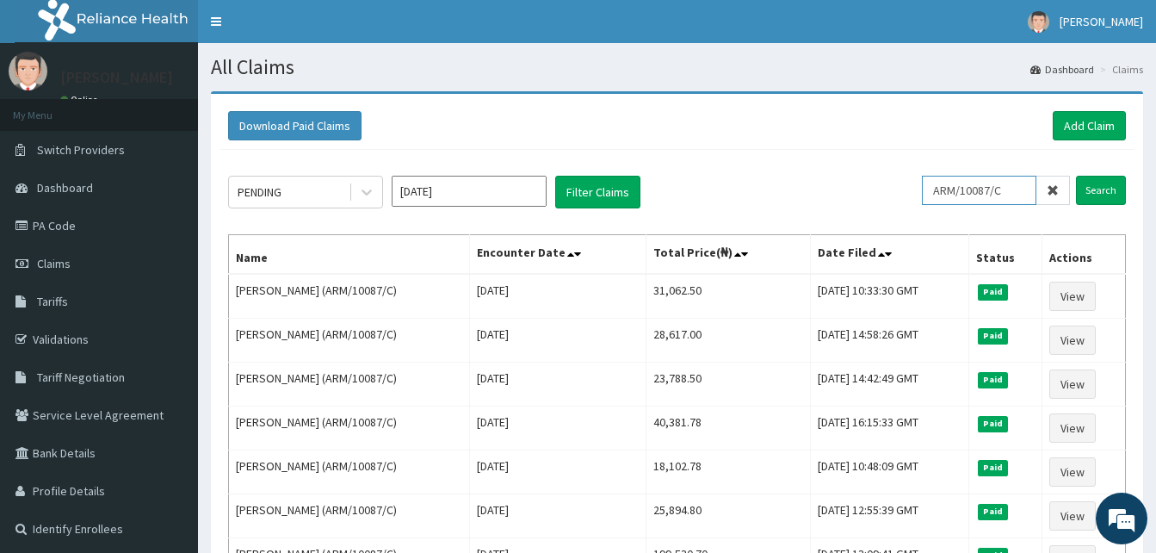
drag, startPoint x: 1012, startPoint y: 194, endPoint x: 801, endPoint y: 188, distance: 210.9
click at [801, 188] on div "PENDING Oct 2025 Filter Claims ARM/10087/C Search" at bounding box center [677, 192] width 898 height 33
paste input "COT/10013/A"
click at [1076, 176] on input "Search" at bounding box center [1101, 190] width 50 height 29
drag, startPoint x: 1018, startPoint y: 196, endPoint x: 801, endPoint y: 174, distance: 218.0
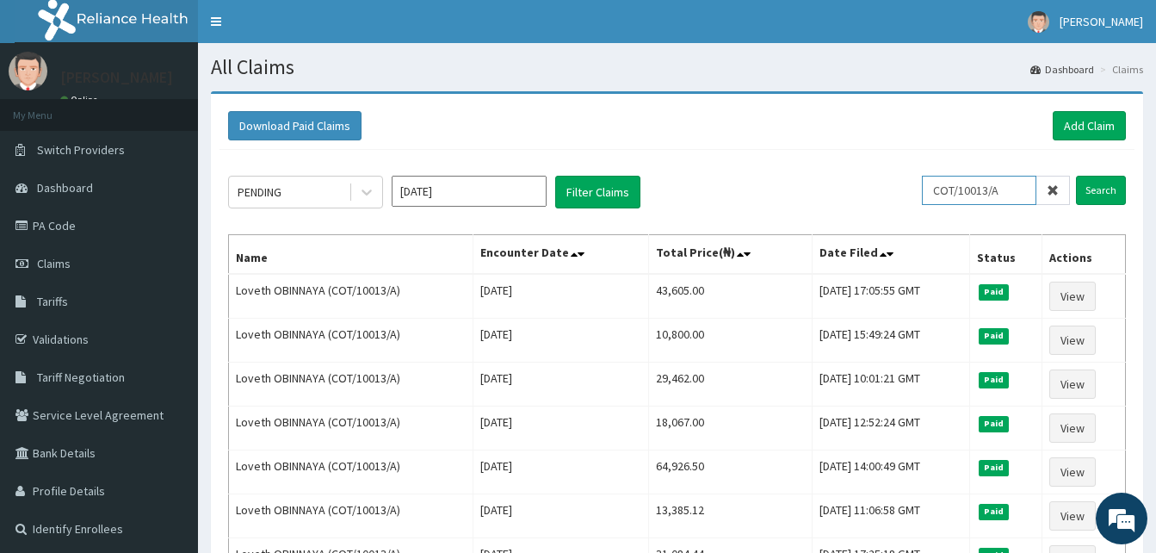
click at [801, 174] on div "PENDING Oct 2025 Filter Claims COT/10013/A Search Name Encounter Date Total Pri…" at bounding box center [676, 424] width 915 height 548
paste input "REL/10860"
click at [1076, 176] on input "Search" at bounding box center [1101, 190] width 50 height 29
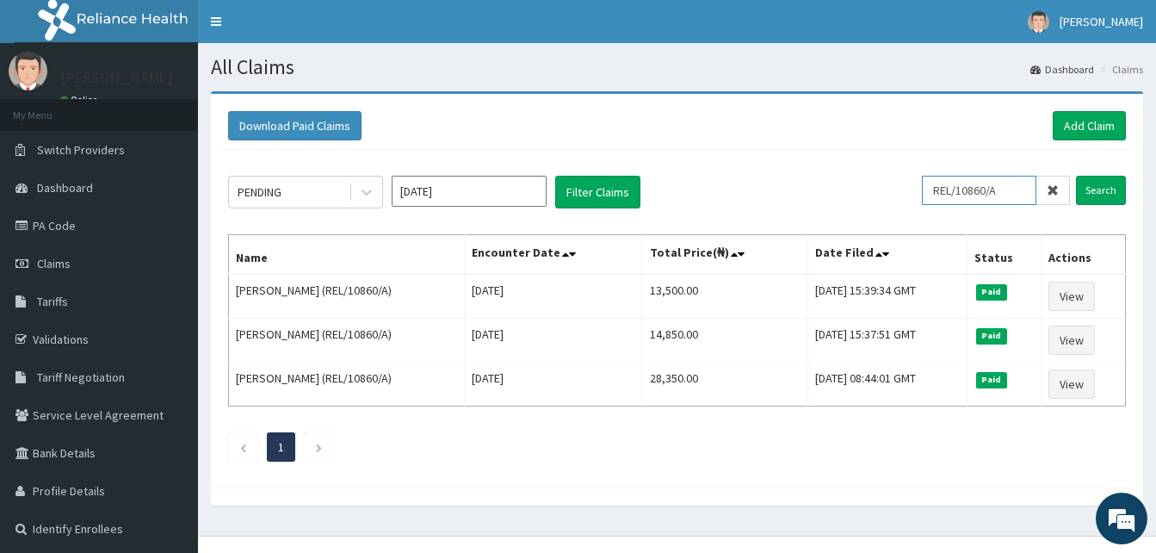
drag, startPoint x: 1009, startPoint y: 185, endPoint x: 886, endPoint y: 182, distance: 122.2
click at [886, 182] on div "PENDING Oct 2025 Filter Claims REL/10860/A Search" at bounding box center [677, 192] width 898 height 33
paste input "PES/10031"
click at [1076, 176] on input "Search" at bounding box center [1101, 190] width 50 height 29
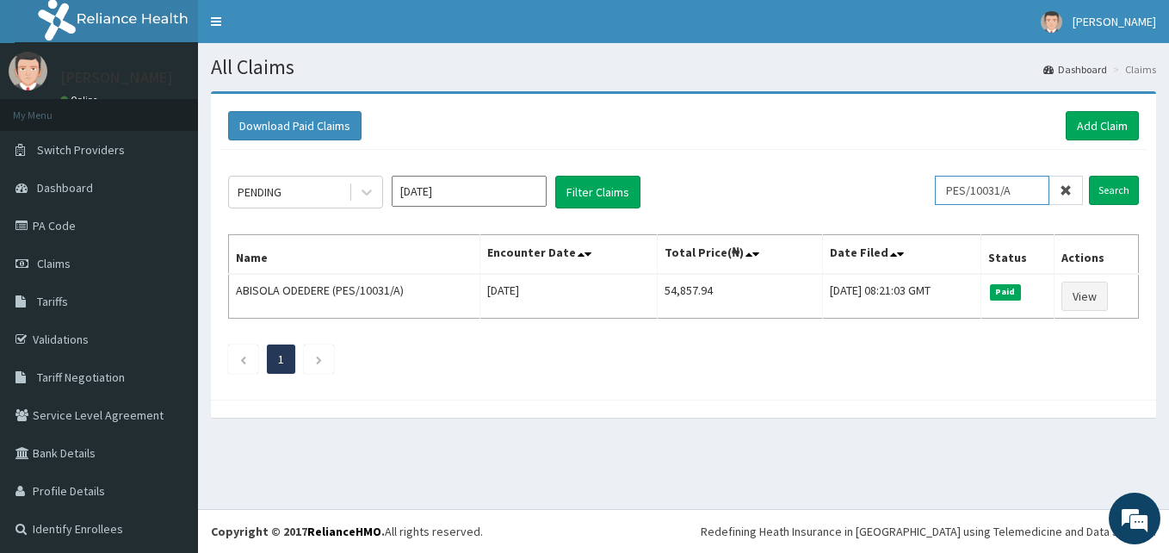
drag, startPoint x: 1010, startPoint y: 187, endPoint x: 896, endPoint y: 182, distance: 113.7
click at [896, 182] on div "PENDING Oct 2025 Filter Claims PES/10031/A Search" at bounding box center [683, 192] width 911 height 33
click at [1089, 176] on input "Search" at bounding box center [1114, 190] width 50 height 29
drag, startPoint x: 1019, startPoint y: 198, endPoint x: 818, endPoint y: 176, distance: 202.5
click at [818, 176] on div "PENDING Oct 2025 Filter Claims PES/10031/A Search" at bounding box center [683, 192] width 911 height 33
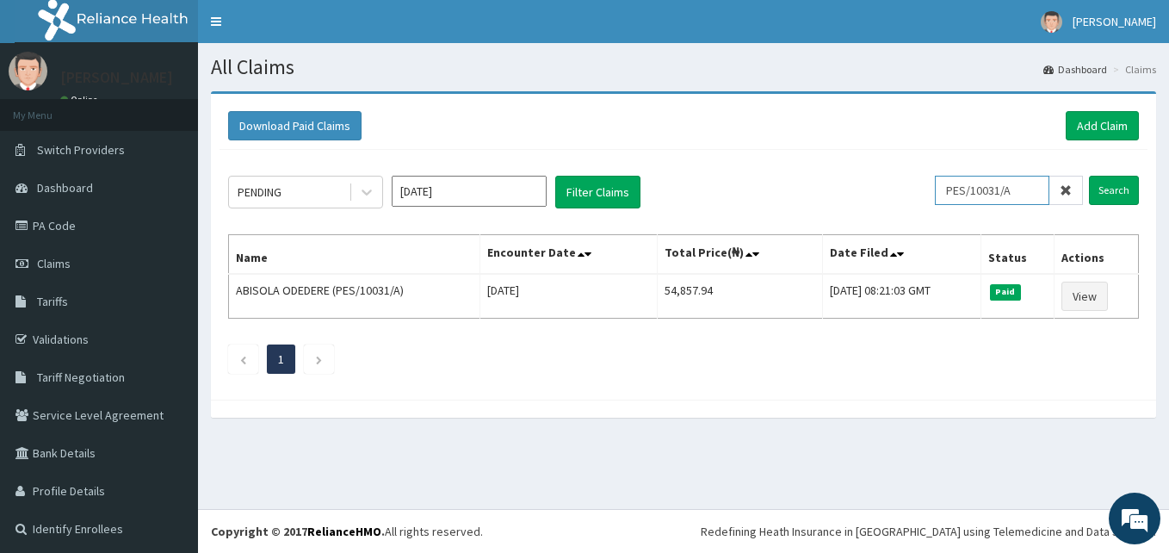
paste input "SLY/1000"
click at [1089, 176] on input "Search" at bounding box center [1114, 190] width 50 height 29
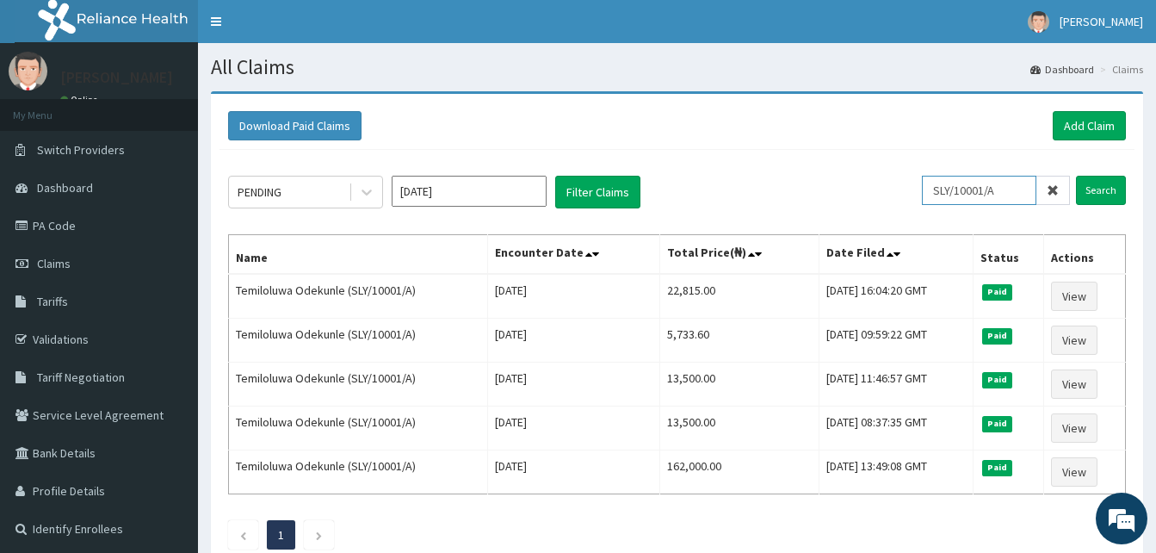
drag, startPoint x: 1018, startPoint y: 183, endPoint x: 807, endPoint y: 156, distance: 212.6
click at [807, 156] on div "PENDING Oct 2025 Filter Claims SLY/10001/A Search Name Encounter Date Total Pri…" at bounding box center [676, 358] width 915 height 417
paste input "LCM/10004/D"
type input "LCM/10004/D"
click at [1076, 176] on input "Search" at bounding box center [1101, 190] width 50 height 29
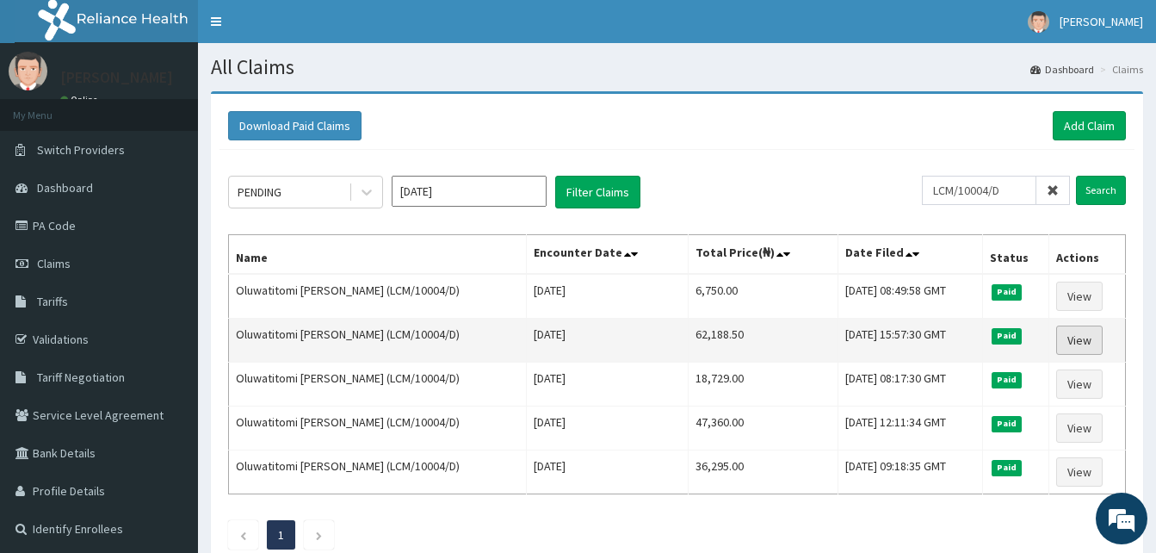
click at [1084, 339] on link "View" at bounding box center [1079, 339] width 46 height 29
click at [1089, 343] on link "View" at bounding box center [1079, 339] width 46 height 29
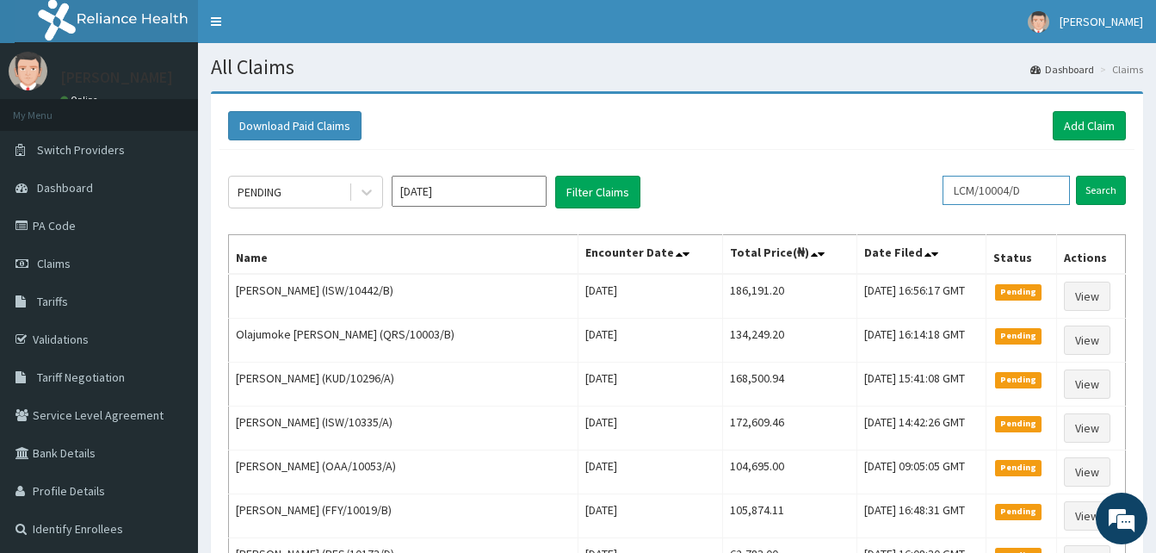
drag, startPoint x: 1051, startPoint y: 201, endPoint x: 831, endPoint y: 147, distance: 225.9
paste input "HAV/10016/A"
click at [1076, 176] on input "Search" at bounding box center [1101, 190] width 50 height 29
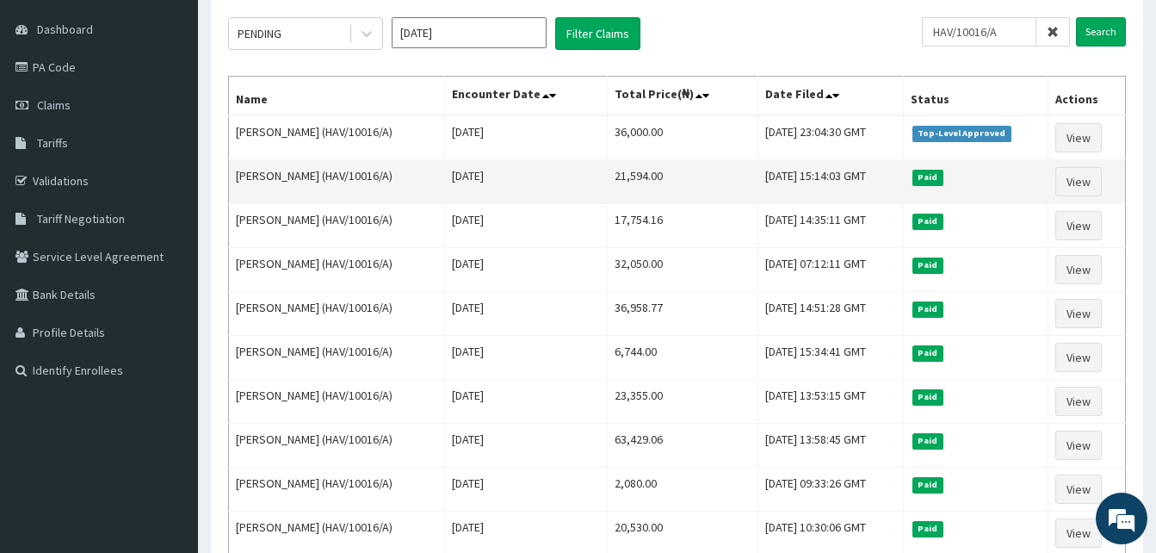
scroll to position [164, 0]
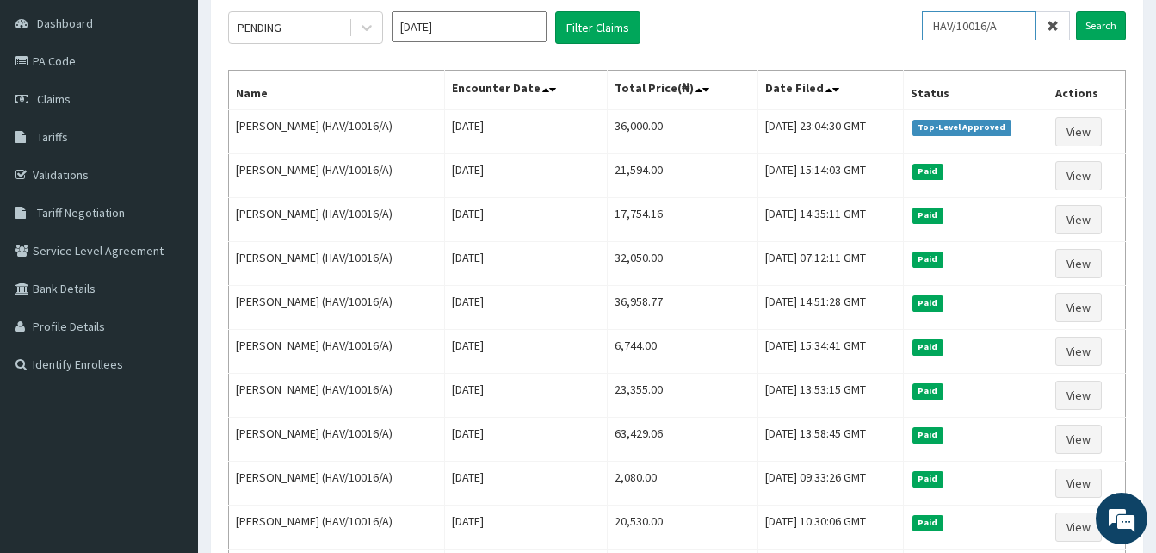
drag, startPoint x: 1019, startPoint y: 28, endPoint x: 807, endPoint y: 17, distance: 212.0
click at [807, 17] on div "PENDING [DATE] Filter Claims HAV/10016/A Search" at bounding box center [677, 27] width 898 height 33
paste input "ARM/10097/C"
click at [1076, 11] on input "Search" at bounding box center [1101, 25] width 50 height 29
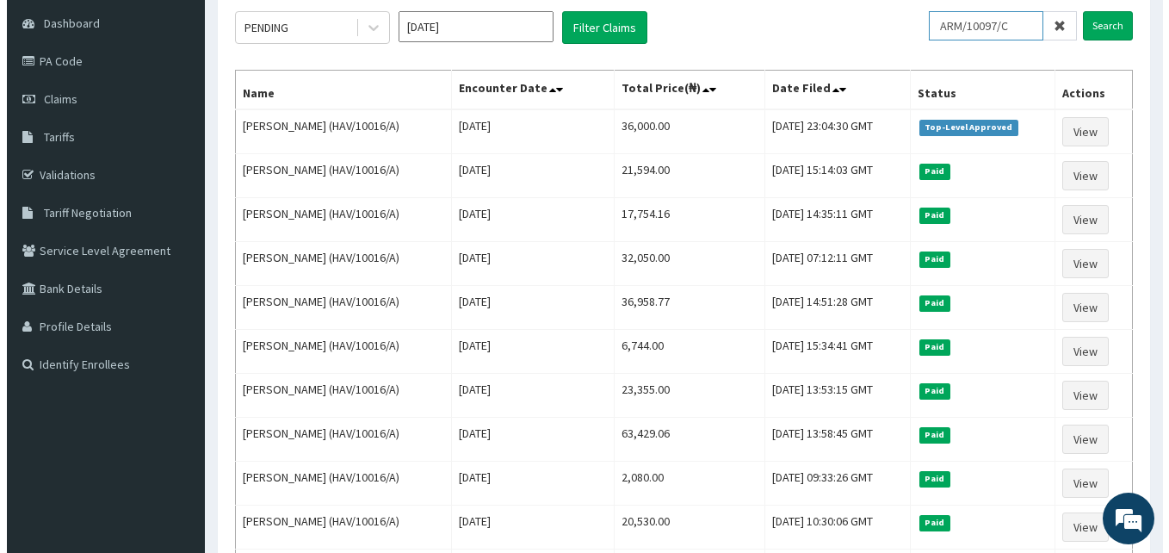
scroll to position [0, 0]
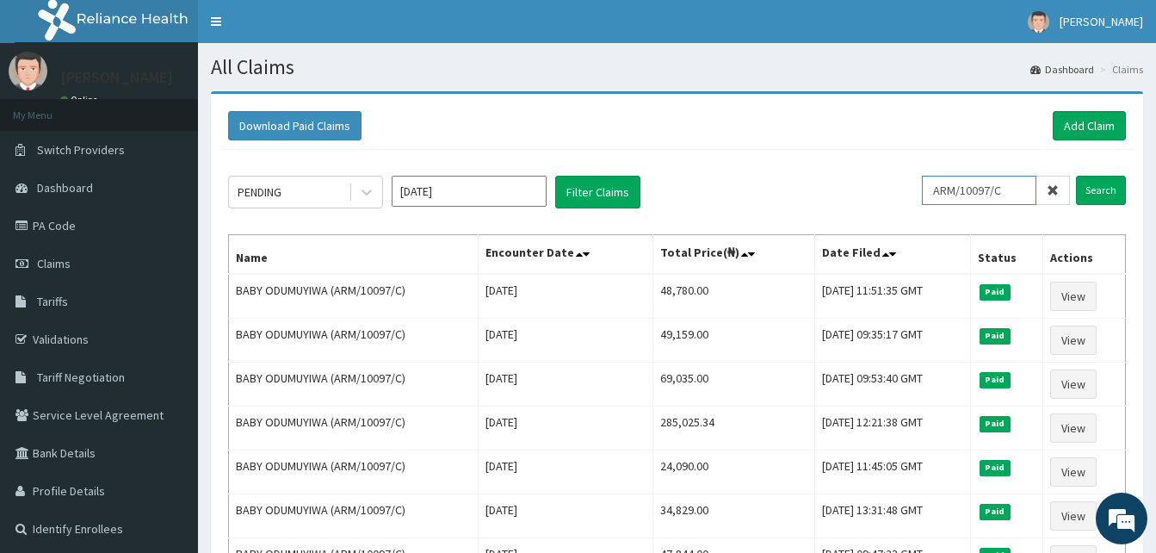
drag, startPoint x: 1021, startPoint y: 178, endPoint x: 910, endPoint y: 180, distance: 111.0
click at [910, 180] on div "PENDING [DATE] Filter Claims ARM/10097/C Search" at bounding box center [677, 192] width 898 height 33
paste input "SBL/10422/A"
click at [1076, 176] on input "Search" at bounding box center [1101, 190] width 50 height 29
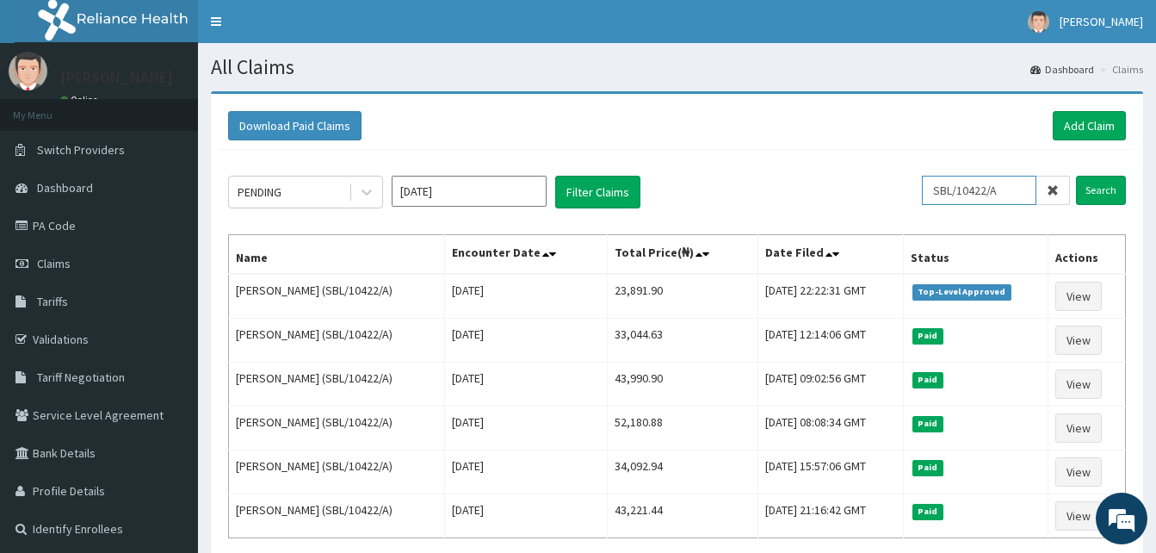
drag, startPoint x: 1018, startPoint y: 190, endPoint x: 848, endPoint y: 168, distance: 171.9
click at [848, 168] on div "PENDING [DATE] Filter Claims SBL/10422/A Search Name Encounter Date Total Price…" at bounding box center [676, 380] width 915 height 460
paste input "ISW/10606"
click at [1076, 176] on input "Search" at bounding box center [1101, 190] width 50 height 29
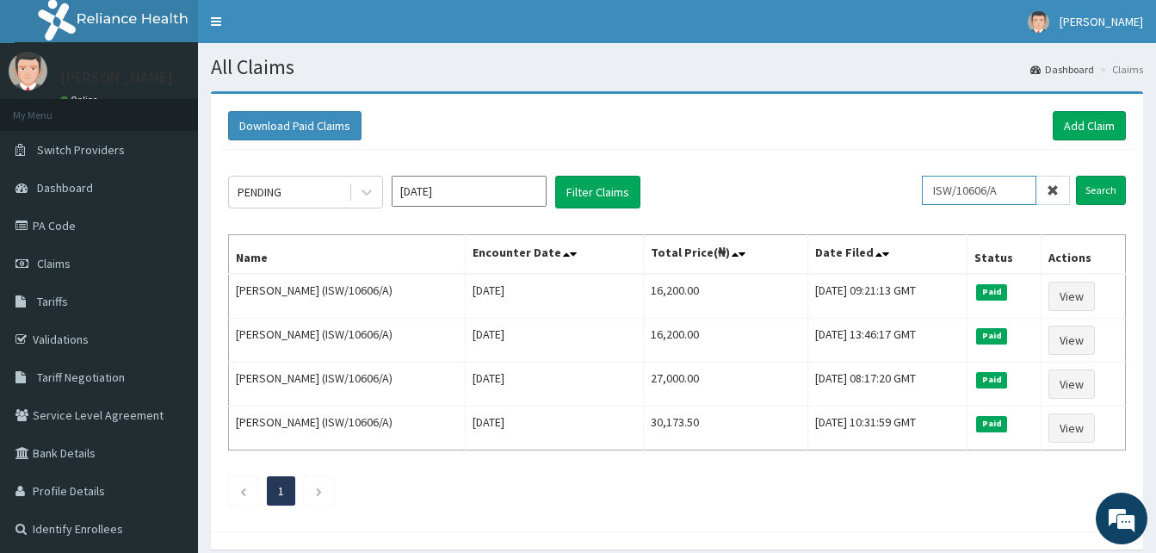
drag, startPoint x: 1019, startPoint y: 188, endPoint x: 807, endPoint y: 170, distance: 212.6
click at [807, 170] on div "PENDING [DATE] Filter Claims ISW/10606/A Search Name Encounter Date Total Price…" at bounding box center [676, 336] width 915 height 373
paste input "RSJ/10116/B"
click at [1076, 176] on input "Search" at bounding box center [1101, 190] width 50 height 29
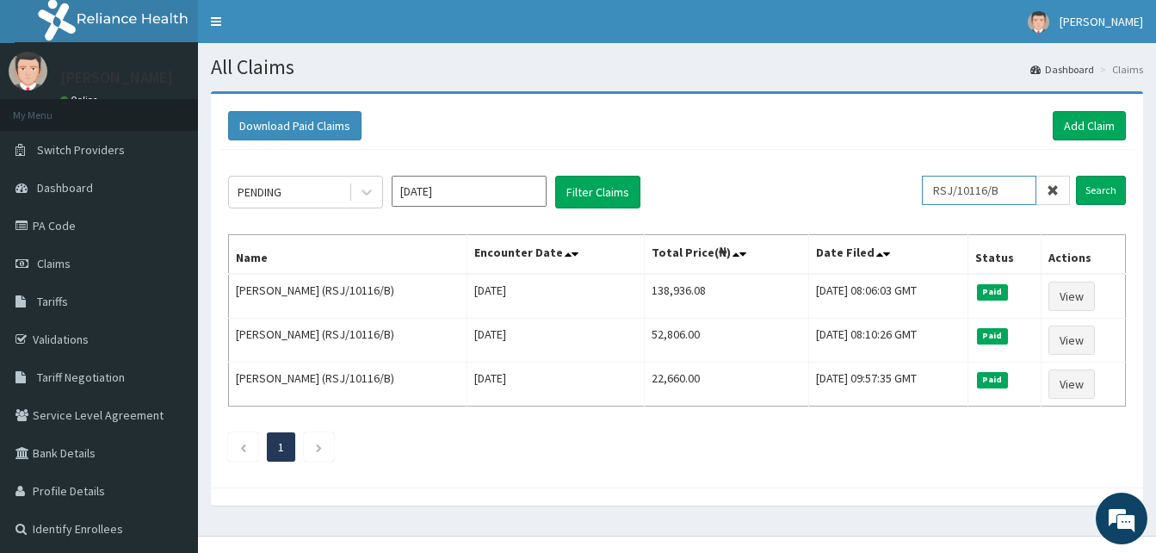
drag, startPoint x: 1016, startPoint y: 191, endPoint x: 852, endPoint y: 172, distance: 165.5
click at [852, 172] on div "PENDING [DATE] Filter Claims RSJ/10116/B Search Name Encounter Date Total Price…" at bounding box center [676, 314] width 915 height 329
paste input "BUD/10106/A"
click at [1076, 176] on input "Search" at bounding box center [1101, 190] width 50 height 29
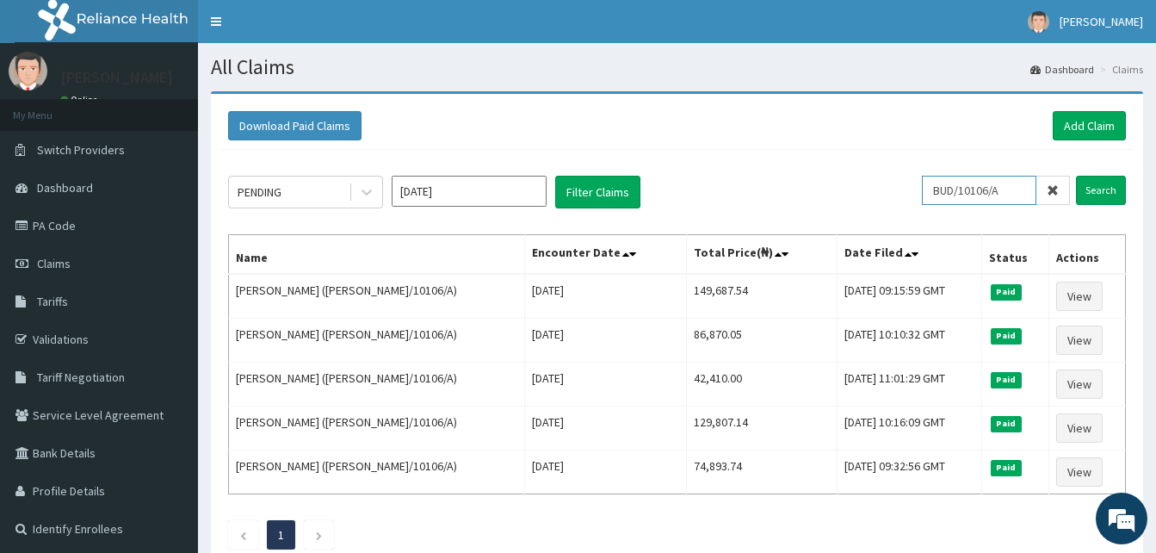
drag, startPoint x: 1013, startPoint y: 188, endPoint x: 708, endPoint y: 155, distance: 306.5
click at [708, 155] on div "PENDING [DATE] Filter Claims BUD/10106/A Search Name Encounter Date Total Price…" at bounding box center [676, 358] width 915 height 417
click at [1076, 176] on input "Search" at bounding box center [1101, 190] width 50 height 29
drag, startPoint x: 1016, startPoint y: 190, endPoint x: 760, endPoint y: 167, distance: 256.7
click at [760, 167] on div "PENDING [DATE] Filter Claims BUD/10106/A Search Name Encounter Date Total Price…" at bounding box center [676, 358] width 915 height 417
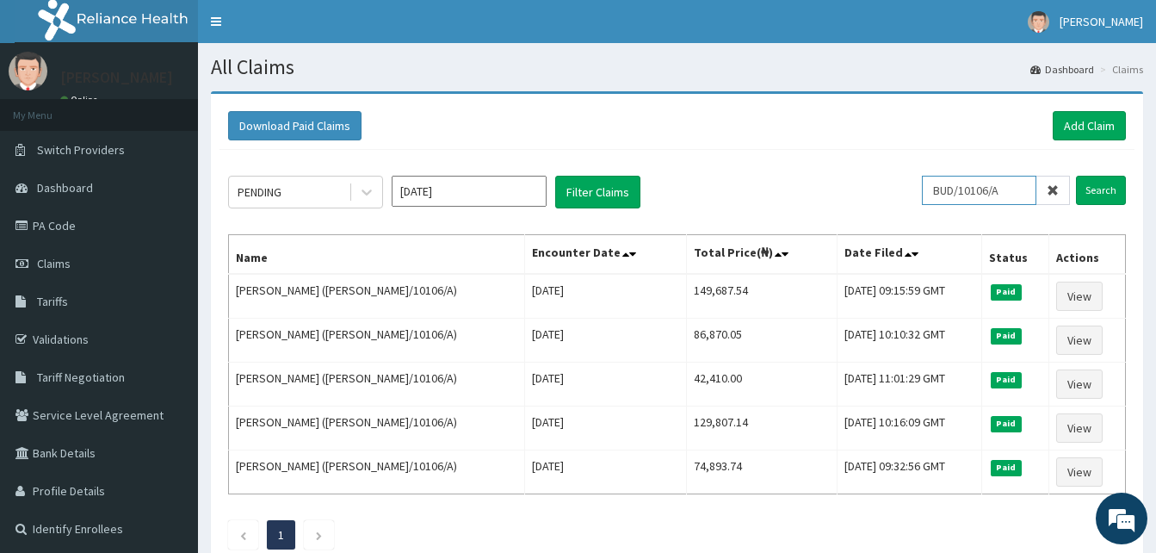
paste input "ARM/10135"
click at [1076, 176] on input "Search" at bounding box center [1101, 190] width 50 height 29
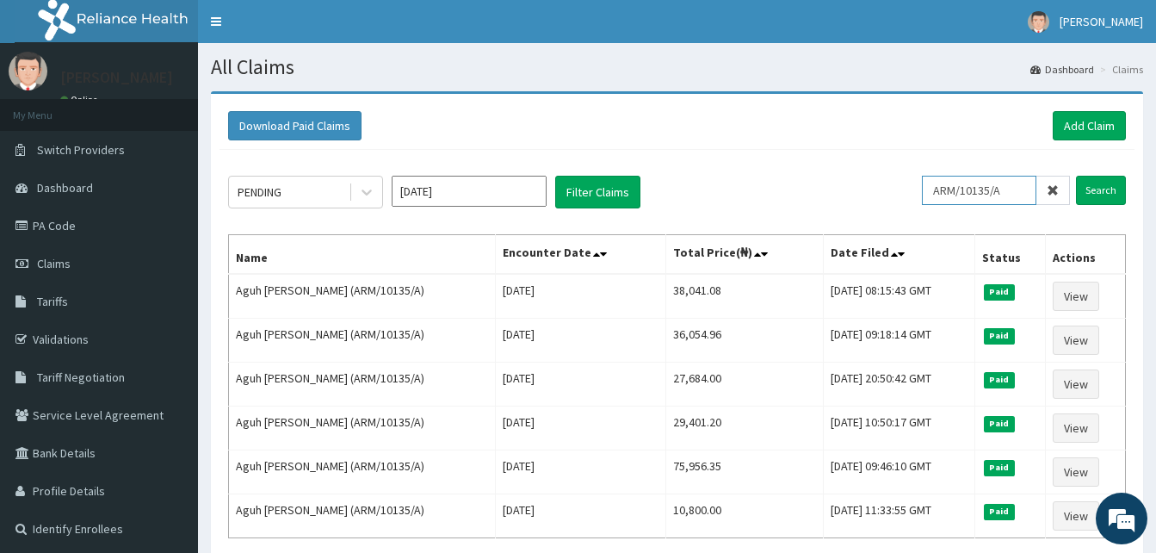
drag, startPoint x: 1014, startPoint y: 194, endPoint x: 817, endPoint y: 203, distance: 197.3
click at [817, 203] on div "PENDING [DATE] Filter Claims ARM/10135/A Search" at bounding box center [677, 192] width 898 height 33
paste input "IOD/10090/B"
click at [1076, 176] on input "Search" at bounding box center [1101, 190] width 50 height 29
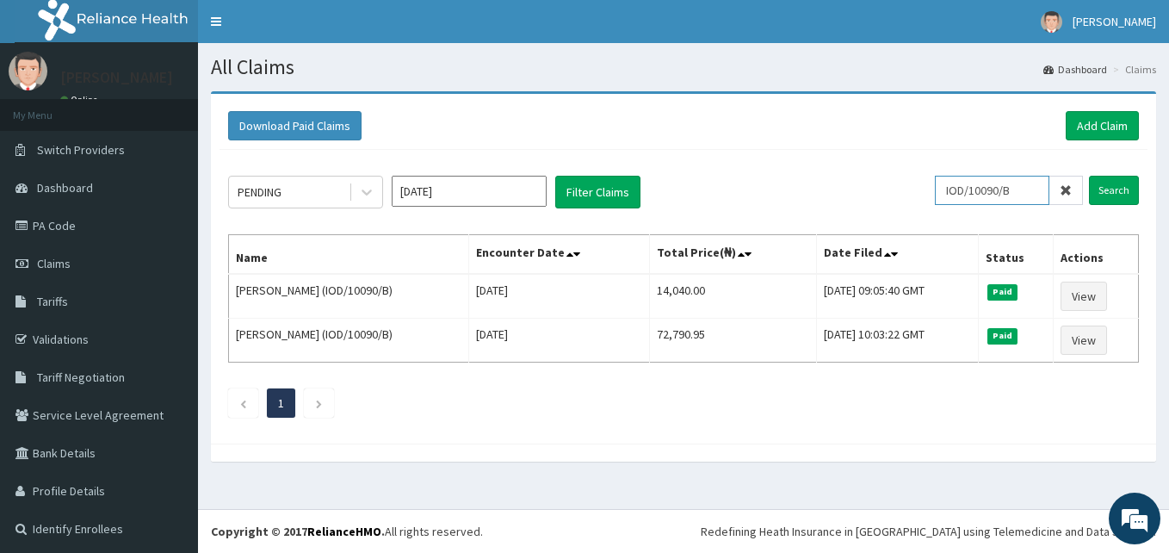
drag, startPoint x: 1018, startPoint y: 191, endPoint x: 827, endPoint y: 173, distance: 191.9
click at [827, 173] on div "PENDING [DATE] Filter Claims IOD/10090/B Search Name Encounter Date Total Price…" at bounding box center [683, 292] width 928 height 285
paste input "DER/10052/A"
click at [1089, 176] on input "Search" at bounding box center [1114, 190] width 50 height 29
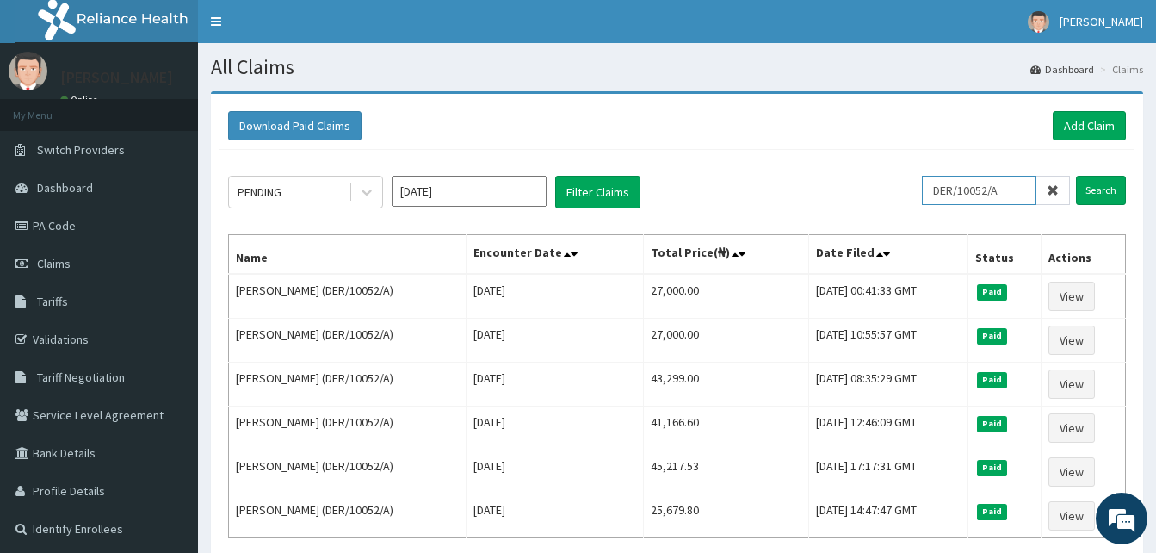
drag, startPoint x: 1008, startPoint y: 197, endPoint x: 907, endPoint y: 182, distance: 101.9
click at [907, 182] on div "PENDING [DATE] Filter Claims DER/10052/A Search" at bounding box center [677, 192] width 898 height 33
paste input "RET/31033"
click at [1076, 176] on input "Search" at bounding box center [1101, 190] width 50 height 29
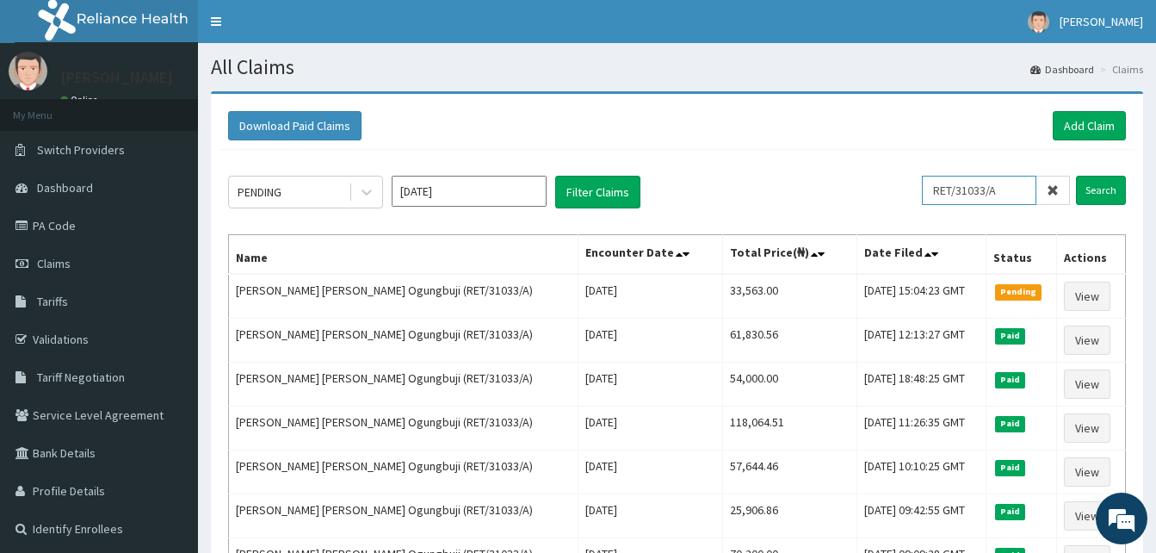
drag, startPoint x: 1007, startPoint y: 187, endPoint x: 844, endPoint y: 184, distance: 162.7
click at [844, 184] on div "PENDING [DATE] Filter Claims RET/31033/A Search" at bounding box center [677, 192] width 898 height 33
paste input "DAW/10"
click at [1076, 176] on input "Search" at bounding box center [1101, 190] width 50 height 29
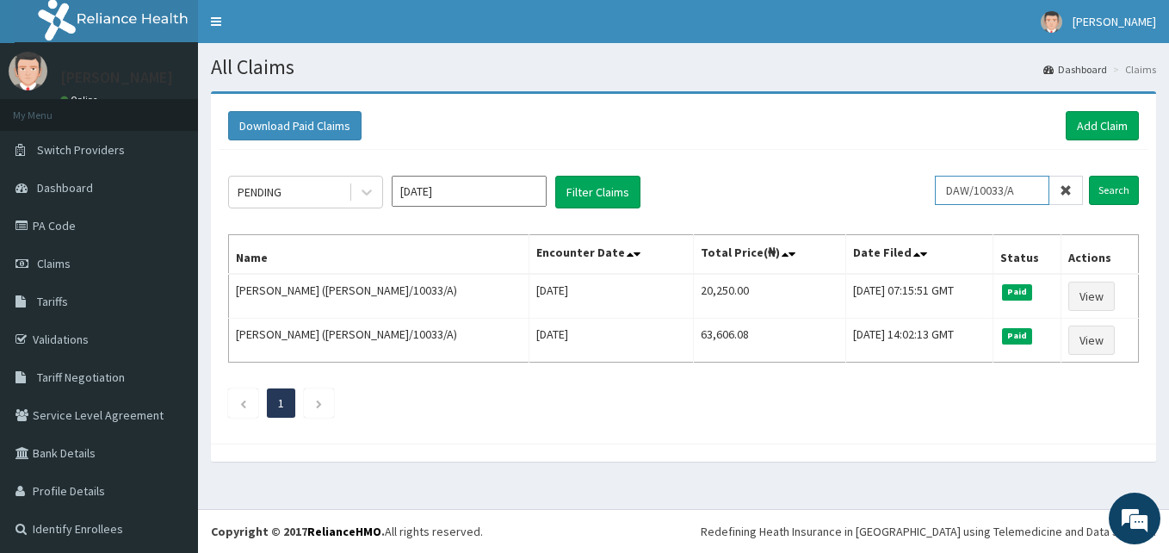
drag, startPoint x: 1019, startPoint y: 199, endPoint x: 845, endPoint y: 188, distance: 174.2
click at [845, 188] on div "PENDING [DATE] Filter Claims DAW/10033/A Search" at bounding box center [683, 192] width 911 height 33
paste input "RSJ/1010"
click at [1089, 176] on input "Search" at bounding box center [1114, 190] width 50 height 29
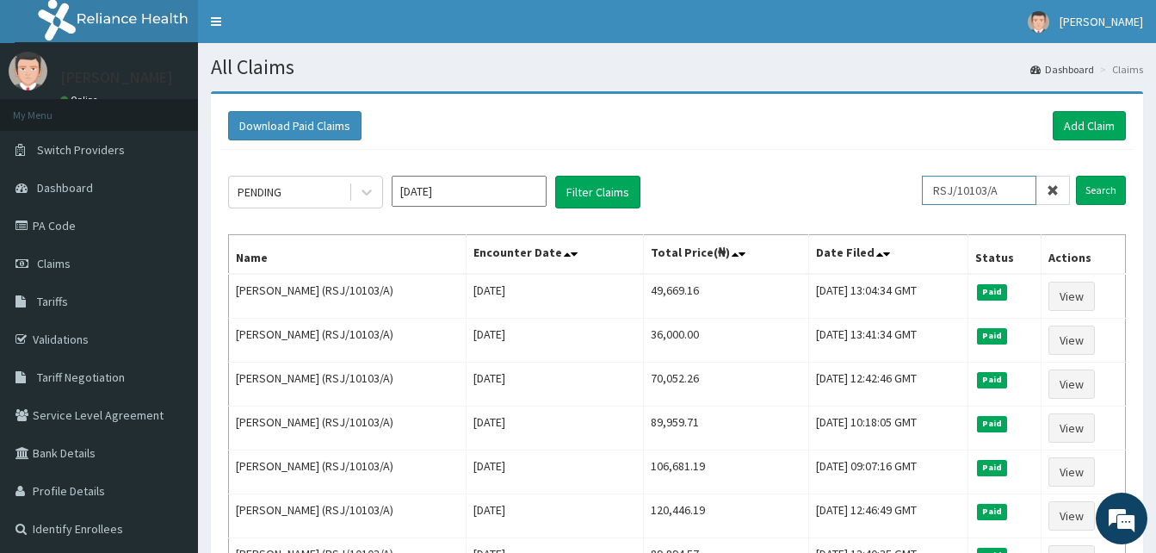
drag, startPoint x: 1023, startPoint y: 191, endPoint x: 817, endPoint y: 169, distance: 207.8
click at [817, 169] on div "PENDING [DATE] Filter Claims RSJ/10103/A Search Name Encounter Date Total Price…" at bounding box center [676, 402] width 915 height 504
paste input "BN/10010/B"
click at [1076, 176] on input "Search" at bounding box center [1101, 190] width 50 height 29
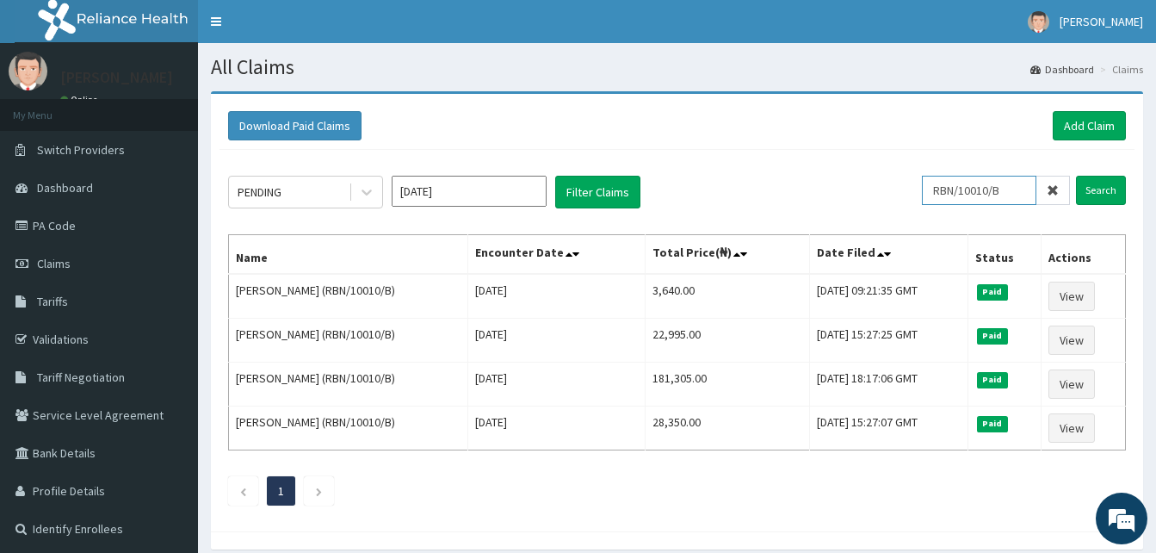
drag, startPoint x: 1024, startPoint y: 190, endPoint x: 746, endPoint y: 198, distance: 278.1
click at [746, 198] on div "PENDING [DATE] Filter Claims RBN/10010/B Search" at bounding box center [677, 192] width 898 height 33
paste input "SLY/10015/A"
type input "SLY/10015/A"
click at [1076, 176] on input "Search" at bounding box center [1101, 190] width 50 height 29
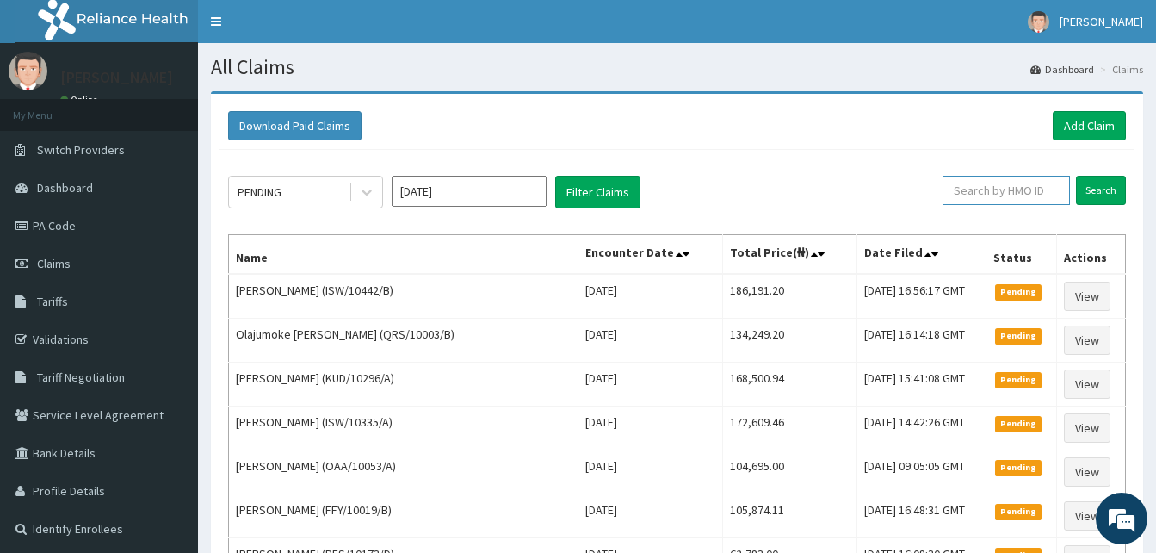
click at [1006, 196] on input "text" at bounding box center [1005, 190] width 127 height 29
paste input "SLY/10015/A"
click at [1076, 176] on input "Search" at bounding box center [1101, 190] width 50 height 29
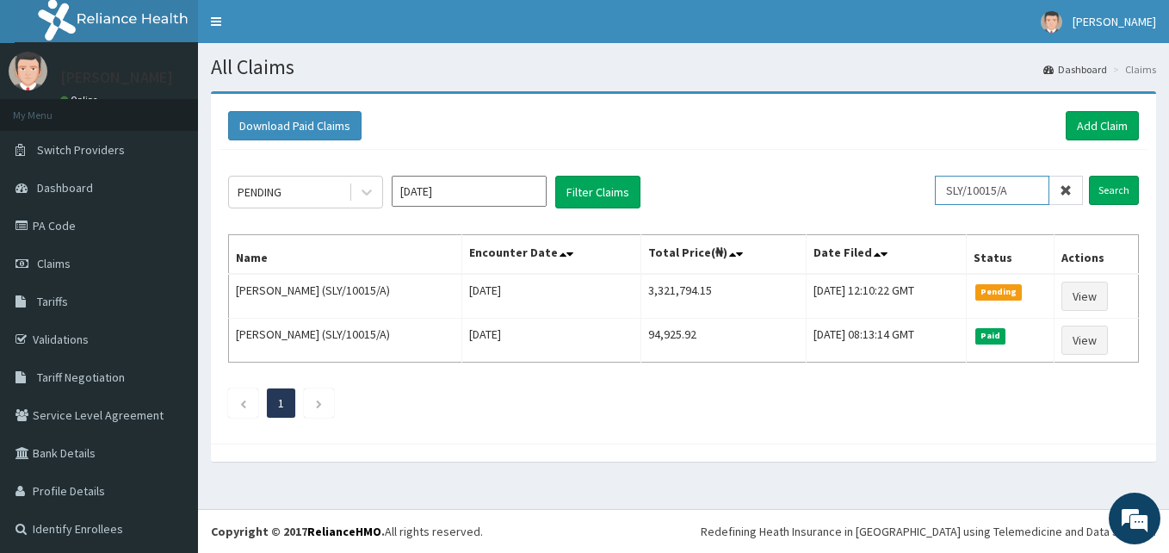
drag, startPoint x: 1018, startPoint y: 194, endPoint x: 838, endPoint y: 178, distance: 180.5
click at [838, 178] on div "PENDING Oct 2025 Filter Claims SLY/10015/A Search" at bounding box center [683, 192] width 911 height 33
paste input "PES/10173"
click at [1089, 176] on input "Search" at bounding box center [1114, 190] width 50 height 29
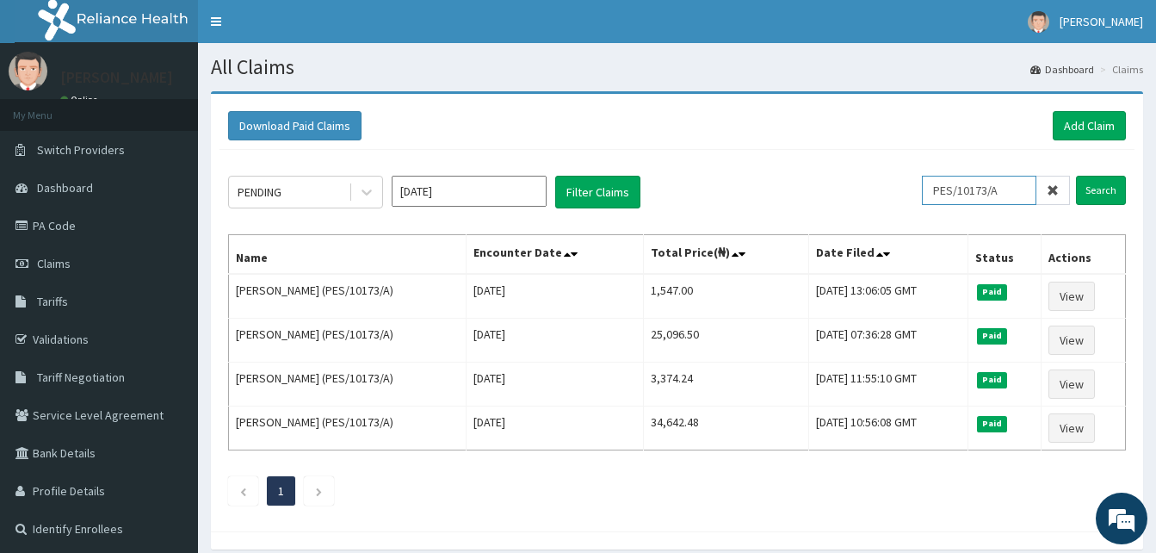
drag, startPoint x: 1014, startPoint y: 192, endPoint x: 904, endPoint y: 177, distance: 111.1
click at [904, 177] on div "PENDING Oct 2025 Filter Claims PES/10173/A Search" at bounding box center [677, 192] width 898 height 33
paste input "ISW/10551/B"
click at [1076, 176] on input "Search" at bounding box center [1101, 190] width 50 height 29
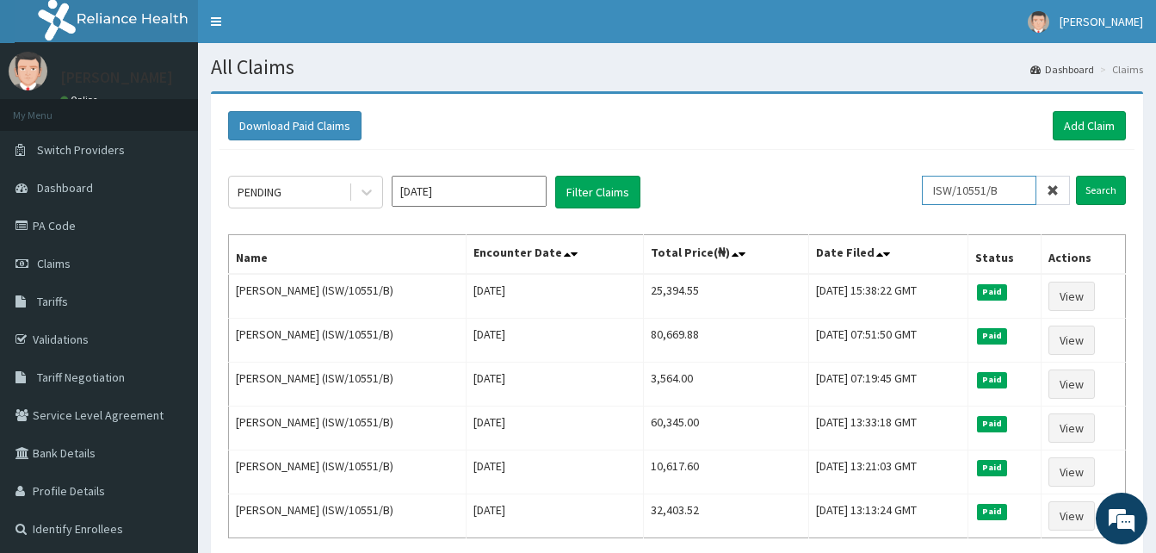
drag, startPoint x: 1016, startPoint y: 193, endPoint x: 781, endPoint y: 177, distance: 236.3
click at [781, 177] on div "PENDING Oct 2025 Filter Claims ISW/10551/B Search" at bounding box center [677, 192] width 898 height 33
paste input "RIS/10094/C"
click at [1076, 176] on input "Search" at bounding box center [1101, 190] width 50 height 29
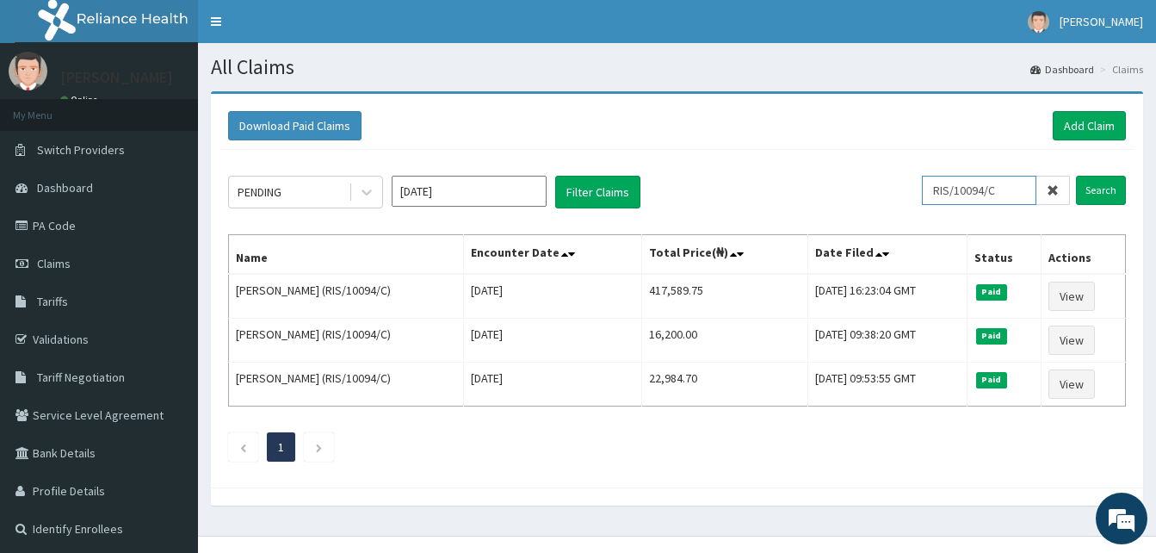
drag, startPoint x: 1018, startPoint y: 186, endPoint x: 811, endPoint y: 163, distance: 208.7
click at [811, 163] on div "PENDING Oct 2025 Filter Claims RIS/10094/C Search Name Encounter Date Total Pri…" at bounding box center [676, 314] width 915 height 329
paste input "B"
click at [1076, 176] on input "Search" at bounding box center [1101, 190] width 50 height 29
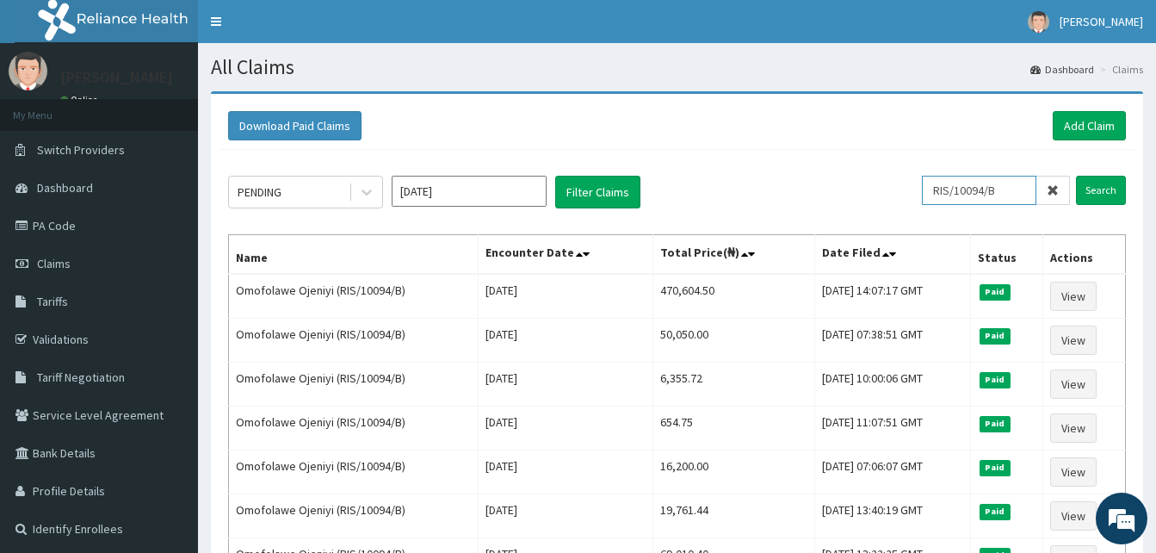
drag, startPoint x: 1012, startPoint y: 197, endPoint x: 833, endPoint y: 164, distance: 182.0
click at [833, 164] on div "PENDING Oct 2025 Filter Claims RIS/10094/B Search Name Encounter Date Total Pri…" at bounding box center [676, 446] width 915 height 592
paste input "LTI/10343/D"
click at [1076, 176] on input "Search" at bounding box center [1101, 190] width 50 height 29
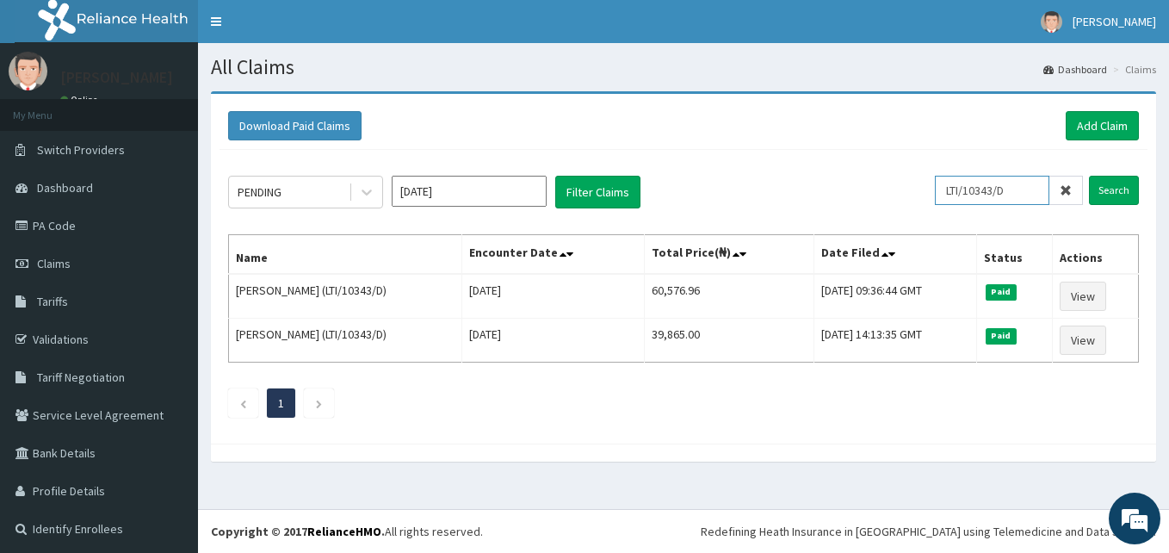
drag, startPoint x: 1016, startPoint y: 194, endPoint x: 781, endPoint y: 190, distance: 234.1
click at [781, 190] on div "PENDING Oct 2025 Filter Claims LTI/10343/D Search" at bounding box center [683, 192] width 911 height 33
paste input "ISW/10458/A"
click at [1089, 176] on input "Search" at bounding box center [1114, 190] width 50 height 29
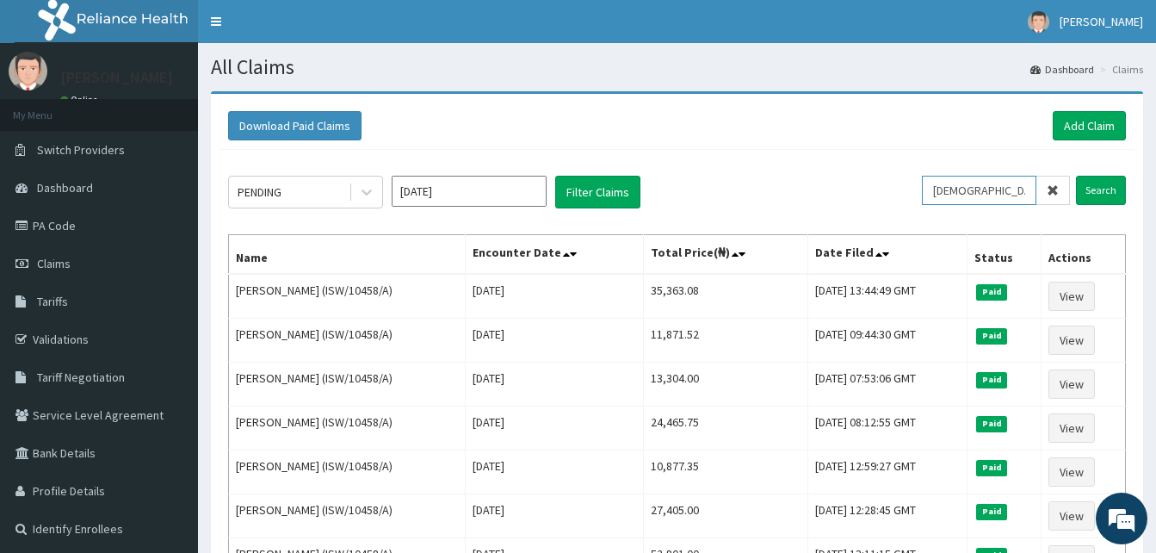
drag, startPoint x: 1010, startPoint y: 201, endPoint x: 839, endPoint y: 179, distance: 172.6
click at [839, 179] on div "PENDING Oct 2025 Filter Claims ISW/10458/A Search" at bounding box center [677, 192] width 898 height 33
paste input "REL/10475/B"
click at [1076, 176] on input "Search" at bounding box center [1101, 190] width 50 height 29
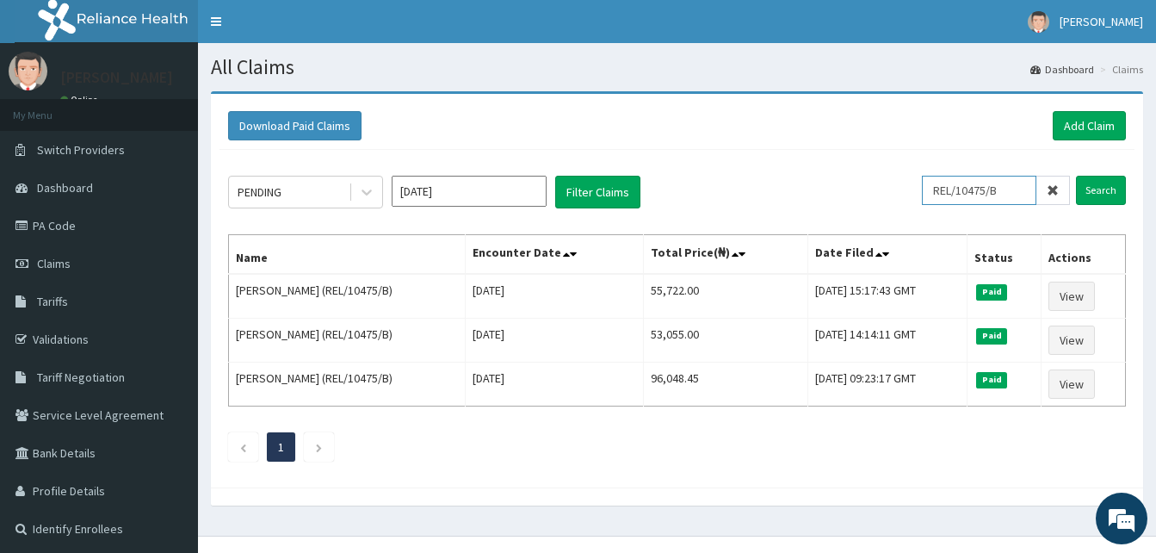
drag, startPoint x: 1016, startPoint y: 193, endPoint x: 783, endPoint y: 178, distance: 233.7
click at [783, 178] on div "PENDING Oct 2025 Filter Claims REL/10475/B Search" at bounding box center [677, 192] width 898 height 33
paste input "ELY/10024/C"
click at [1076, 176] on input "Search" at bounding box center [1101, 190] width 50 height 29
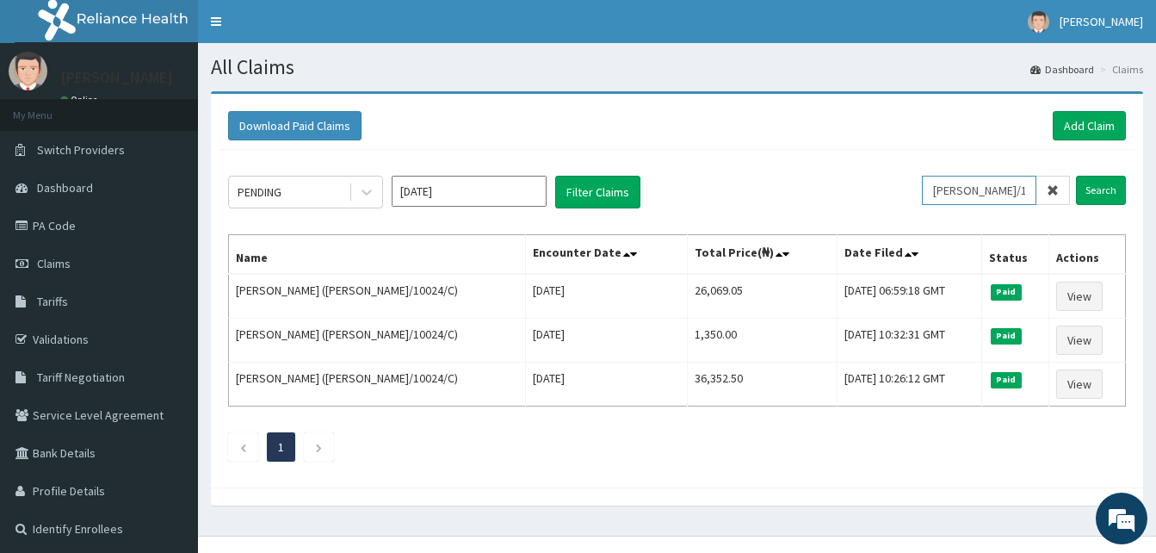
drag, startPoint x: 1012, startPoint y: 203, endPoint x: 913, endPoint y: 184, distance: 100.8
click at [913, 184] on div "PENDING Oct 2025 Filter Claims ELY/10024/C Search" at bounding box center [677, 192] width 898 height 33
paste input "AFO/10040/A"
type input "AFO/10040/A"
click at [1076, 176] on input "Search" at bounding box center [1101, 190] width 50 height 29
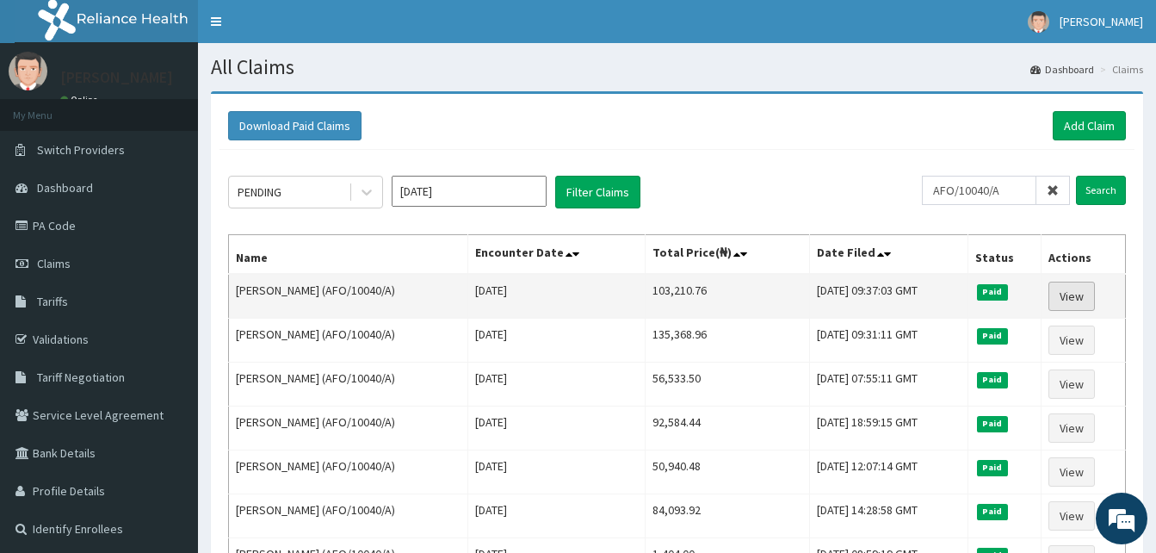
click at [1077, 302] on link "View" at bounding box center [1071, 295] width 46 height 29
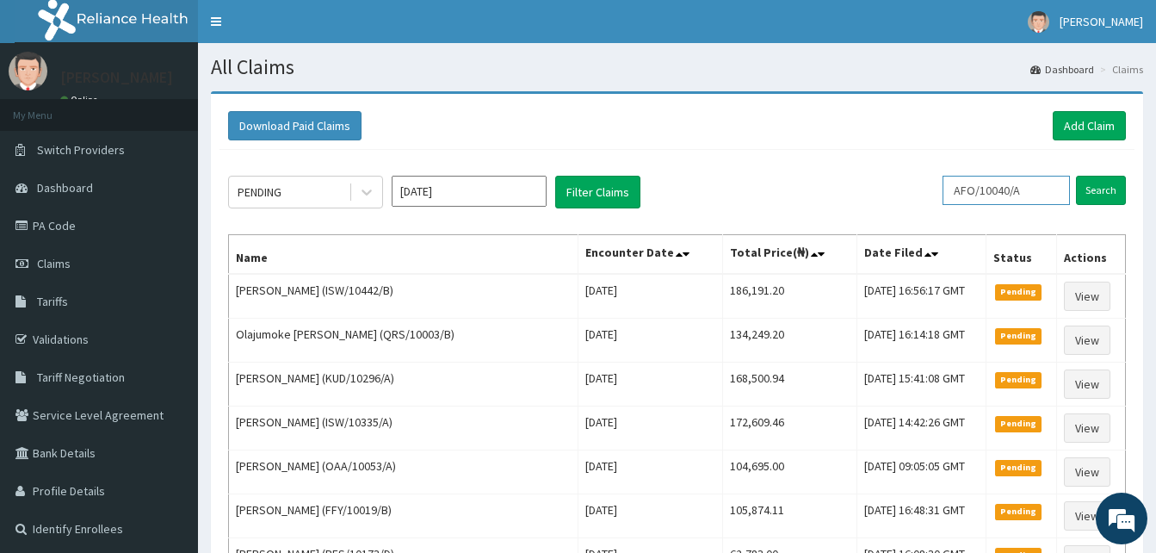
drag, startPoint x: 1044, startPoint y: 193, endPoint x: 875, endPoint y: 167, distance: 170.6
paste input "ISW/10018"
click at [1076, 176] on input "Search" at bounding box center [1101, 190] width 50 height 29
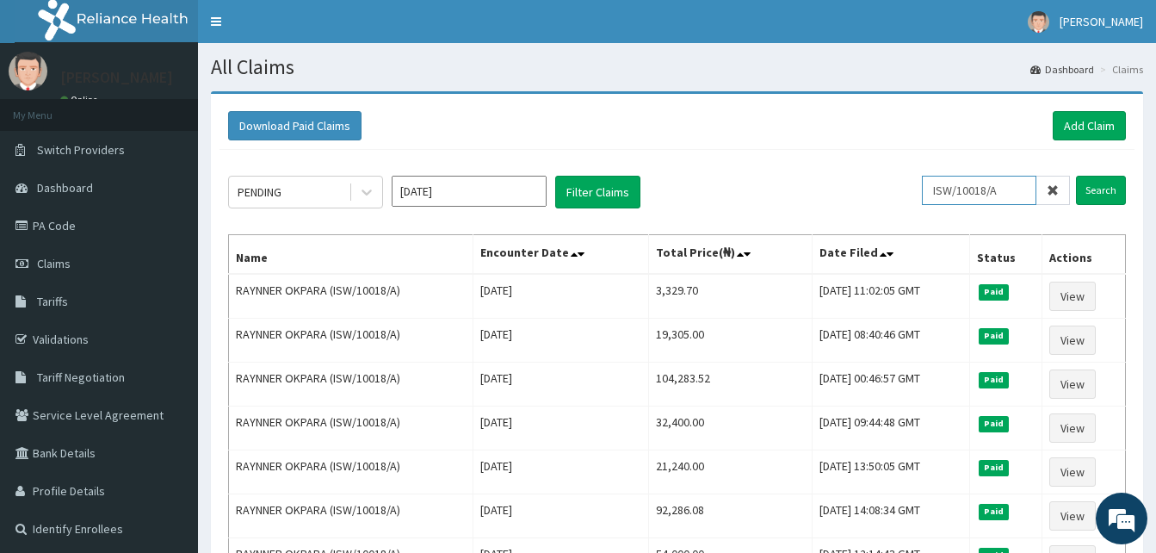
drag, startPoint x: 1016, startPoint y: 185, endPoint x: 749, endPoint y: 173, distance: 267.9
paste input "PIK/10012"
click at [1076, 176] on input "Search" at bounding box center [1101, 190] width 50 height 29
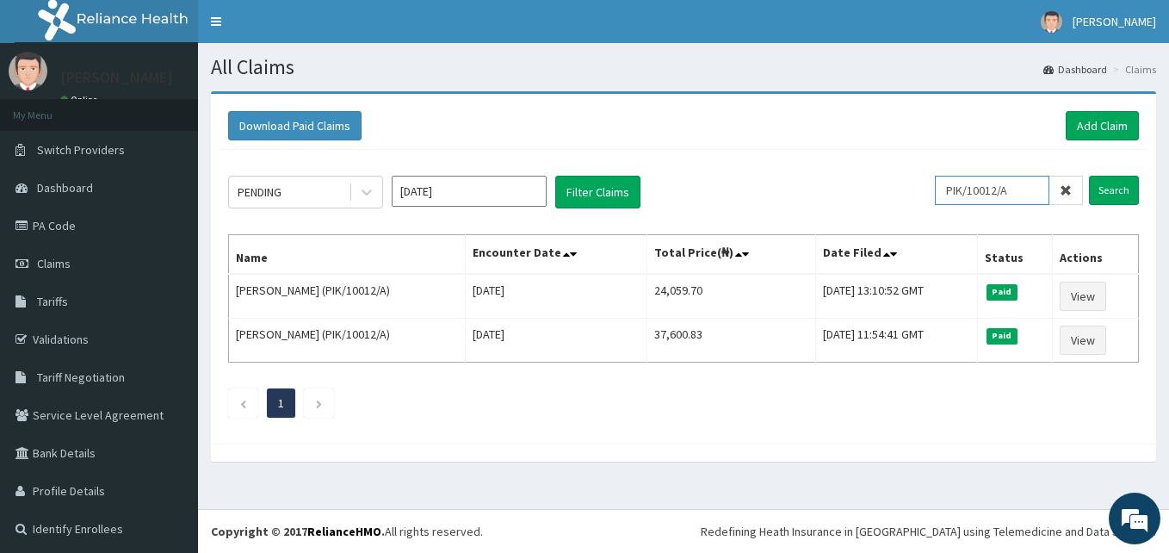
drag, startPoint x: 1008, startPoint y: 194, endPoint x: 838, endPoint y: 165, distance: 172.0
click at [838, 165] on div "PENDING Oct 2025 Filter Claims PIK/10012/A Search Name Encounter Date Total Pri…" at bounding box center [683, 292] width 928 height 285
click at [1089, 176] on input "Search" at bounding box center [1114, 190] width 50 height 29
drag, startPoint x: 1032, startPoint y: 199, endPoint x: 758, endPoint y: 161, distance: 276.3
click at [758, 161] on div "PENDING Oct 2025 Filter Claims PIK/10012/A Search Name Encounter Date Total Pri…" at bounding box center [683, 292] width 928 height 285
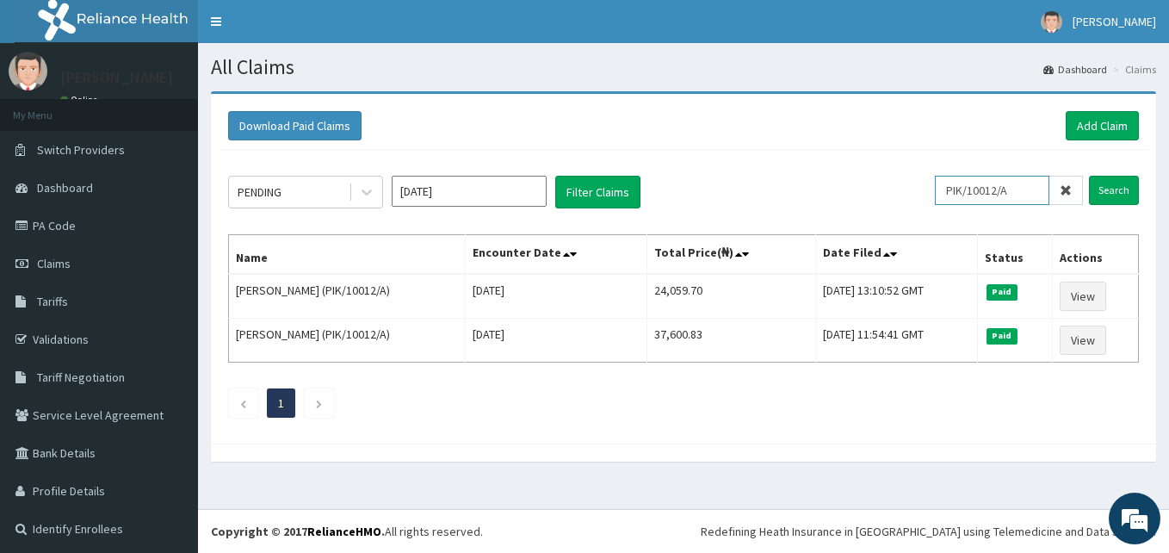
paste input "ICN/10104"
click at [1089, 176] on input "Search" at bounding box center [1114, 190] width 50 height 29
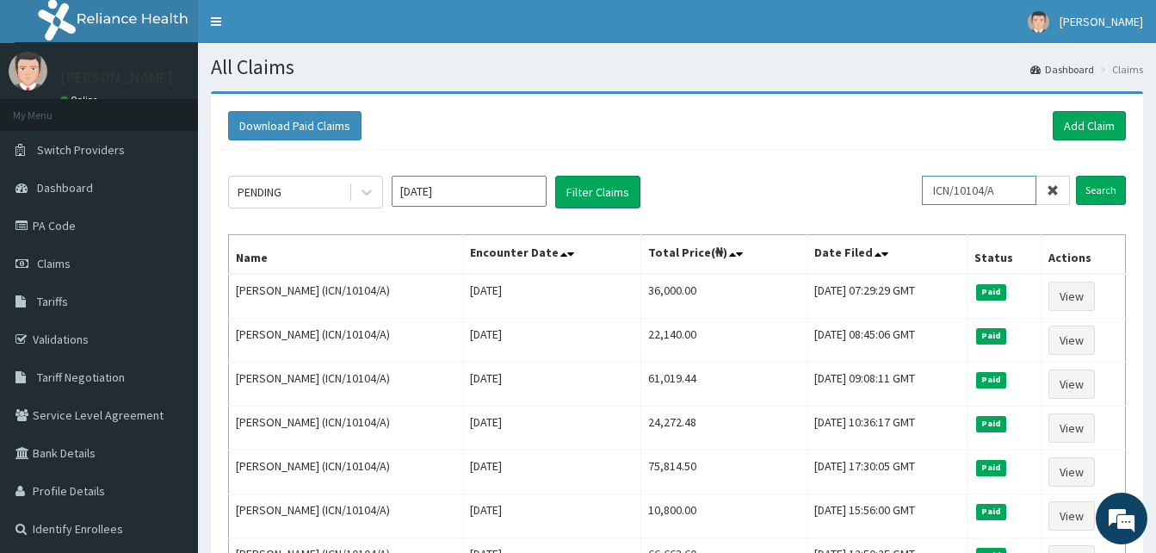
drag, startPoint x: 1019, startPoint y: 182, endPoint x: 781, endPoint y: 157, distance: 238.8
click at [781, 157] on div "PENDING Oct 2025 Filter Claims ICN/10104/A Search Name Encounter Date Total Pri…" at bounding box center [676, 424] width 915 height 548
paste input "LAC/10060"
click at [1076, 176] on input "Search" at bounding box center [1101, 190] width 50 height 29
drag, startPoint x: 1016, startPoint y: 189, endPoint x: 736, endPoint y: 170, distance: 281.2
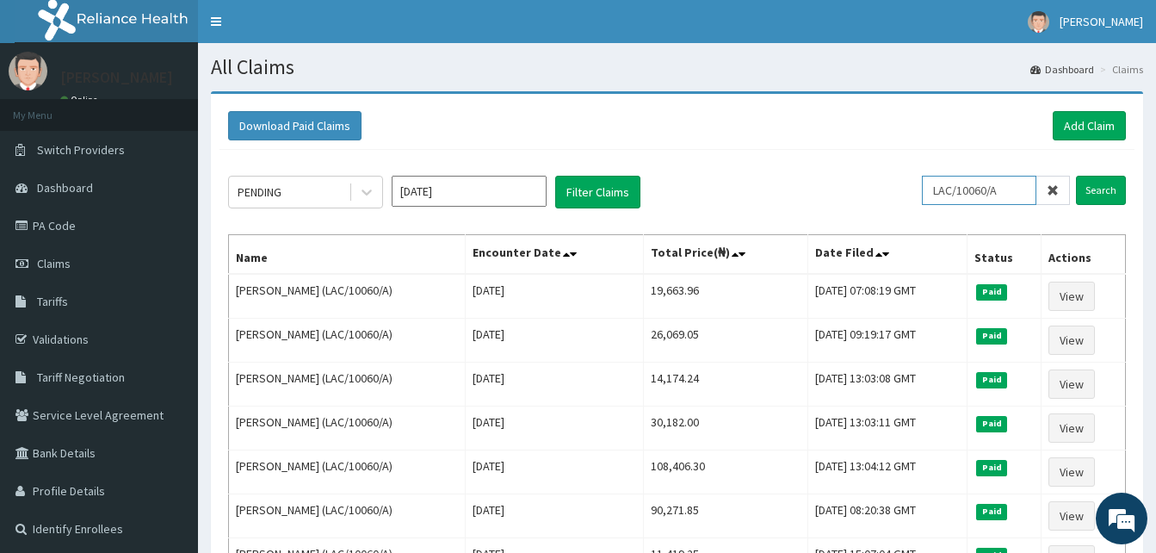
click at [736, 170] on div "PENDING Oct 2025 Filter Claims LAC/10060/A Search Name Encounter Date Total Pri…" at bounding box center [676, 424] width 915 height 548
paste input "B"
click at [1076, 176] on input "Search" at bounding box center [1101, 190] width 50 height 29
drag, startPoint x: 1022, startPoint y: 186, endPoint x: 762, endPoint y: 144, distance: 263.3
click at [762, 144] on div "Download Paid Claims Add Claim × Note you can only download claims within a max…" at bounding box center [677, 378] width 932 height 569
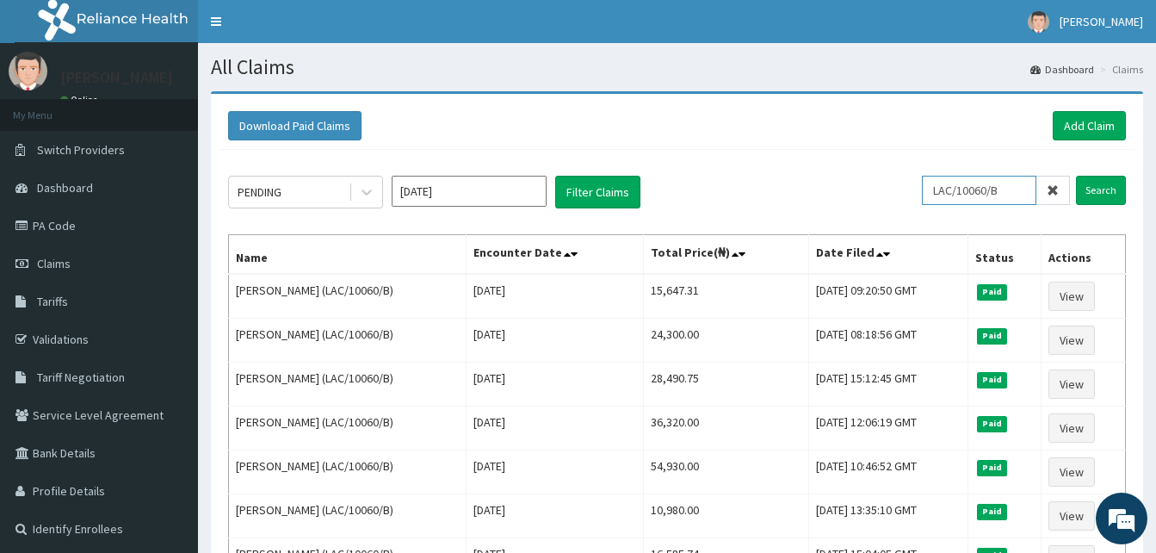
paste input "PRI/10074/A"
drag, startPoint x: 1018, startPoint y: 181, endPoint x: 795, endPoint y: 160, distance: 223.9
click at [795, 160] on div "PENDING Oct 2025 Filter Claims PRI/10074/A Search Name Encounter Date Total Pri…" at bounding box center [676, 402] width 915 height 504
paste input "ISW/10515"
click at [1076, 176] on input "Search" at bounding box center [1101, 190] width 50 height 29
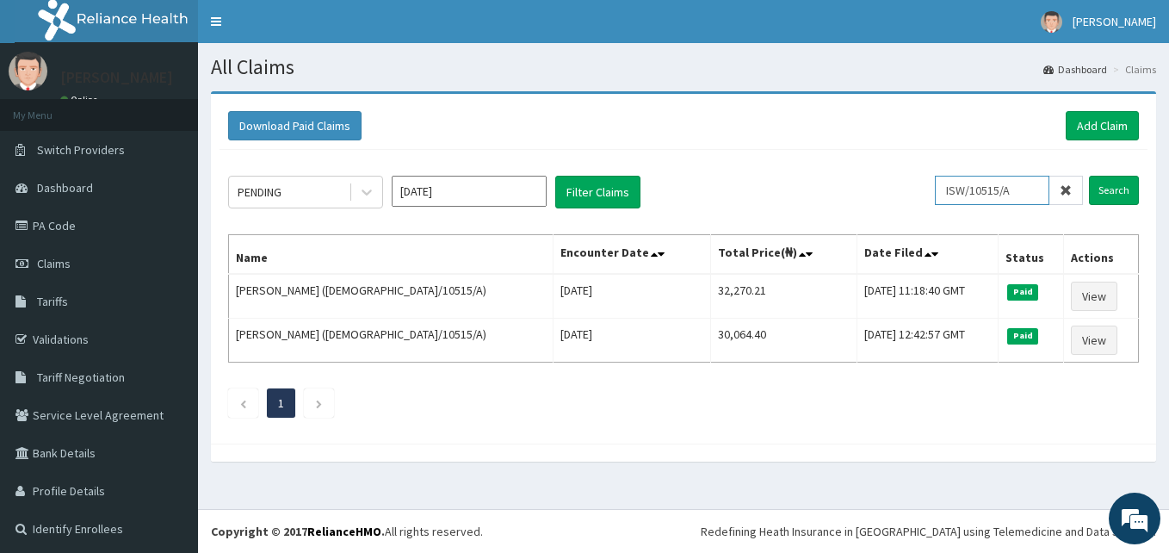
drag, startPoint x: 1028, startPoint y: 187, endPoint x: 797, endPoint y: 157, distance: 232.5
click at [797, 157] on div "PENDING Oct 2025 Filter Claims ISW/10515/A Search Name Encounter Date Total Pri…" at bounding box center [683, 292] width 928 height 285
paste input "324/B"
click at [1089, 176] on input "Search" at bounding box center [1114, 190] width 50 height 29
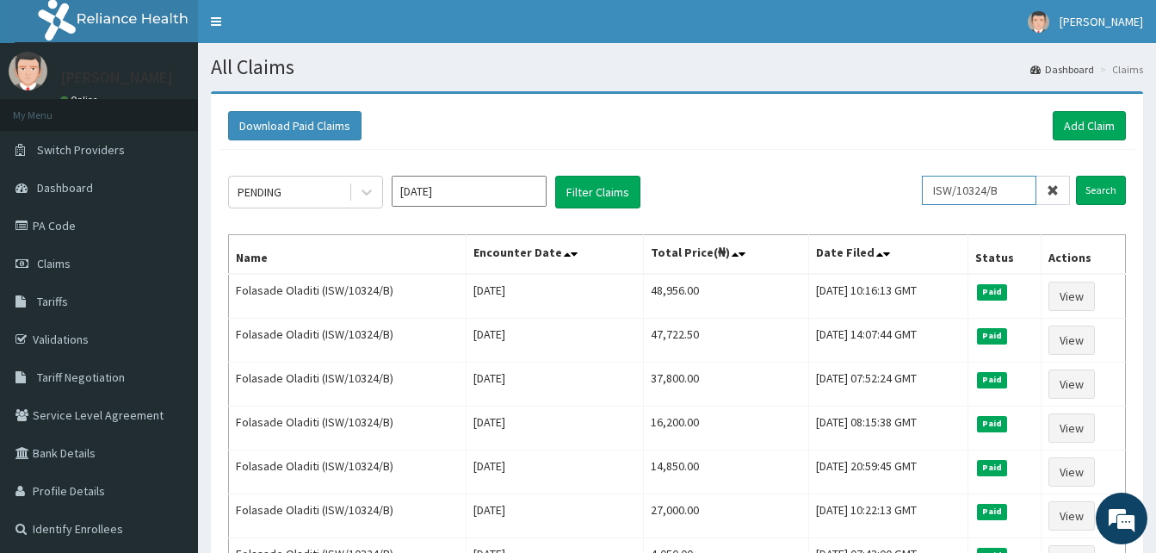
drag, startPoint x: 1021, startPoint y: 196, endPoint x: 895, endPoint y: 186, distance: 126.1
click at [895, 186] on div "PENDING Oct 2025 Filter Claims ISW/10324/B Search" at bounding box center [677, 192] width 898 height 33
paste input "EDZ/10006/C"
click at [1076, 176] on input "Search" at bounding box center [1101, 190] width 50 height 29
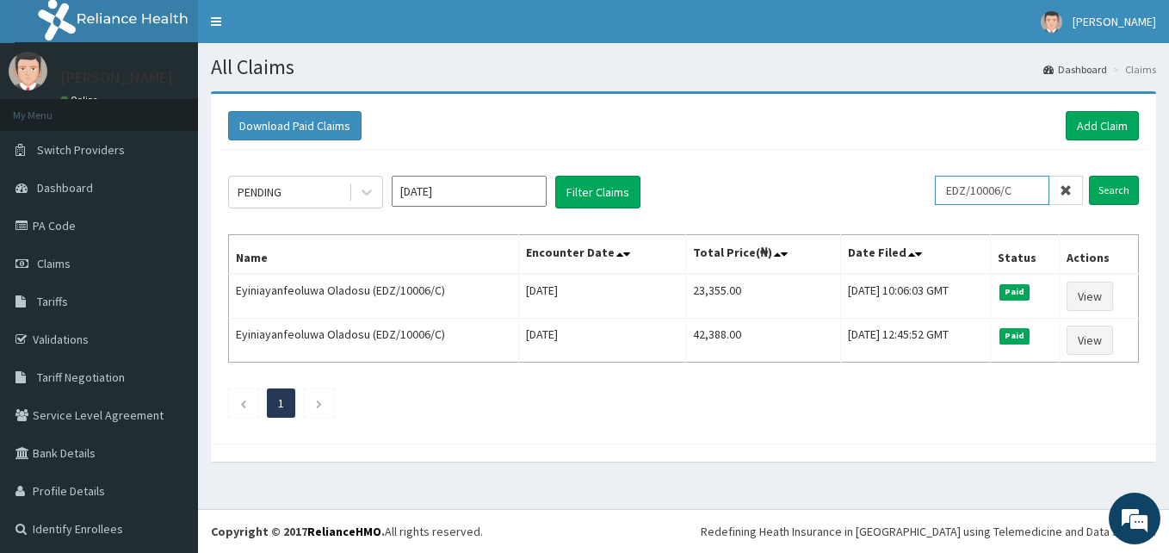
drag, startPoint x: 1012, startPoint y: 185, endPoint x: 840, endPoint y: 166, distance: 173.2
click at [840, 166] on div "PENDING Oct 2025 Filter Claims EDZ/10006/C Search Name Encounter Date Total Pri…" at bounding box center [683, 292] width 928 height 285
paste input "A"
click at [1089, 176] on input "Search" at bounding box center [1114, 190] width 50 height 29
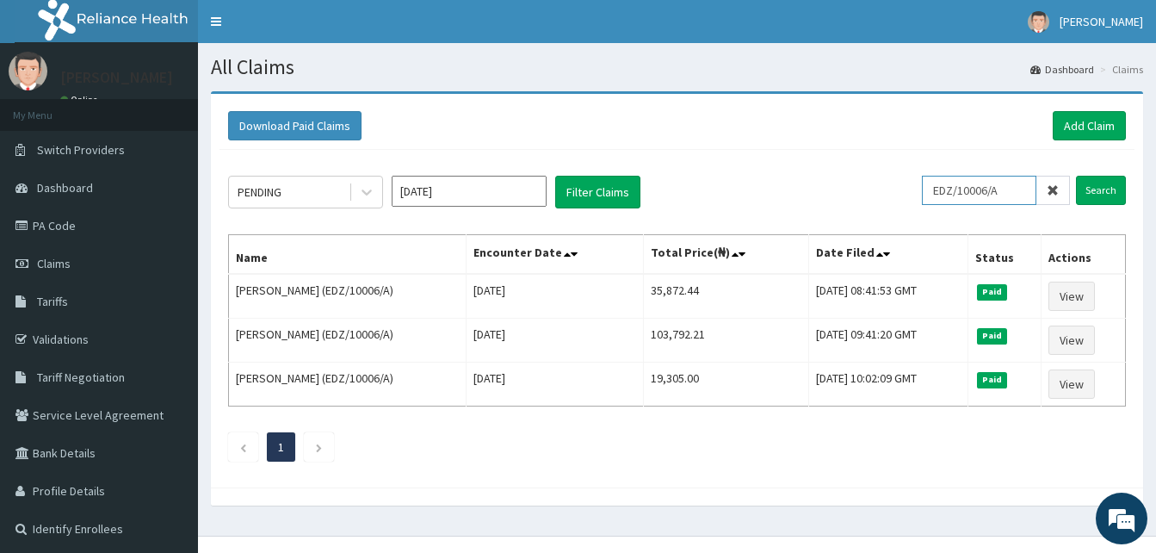
drag, startPoint x: 1013, startPoint y: 194, endPoint x: 832, endPoint y: 185, distance: 181.0
click at [832, 185] on div "PENDING Oct 2025 Filter Claims EDZ/10006/A Search" at bounding box center [677, 192] width 898 height 33
paste input "D"
click at [1076, 176] on input "Search" at bounding box center [1101, 190] width 50 height 29
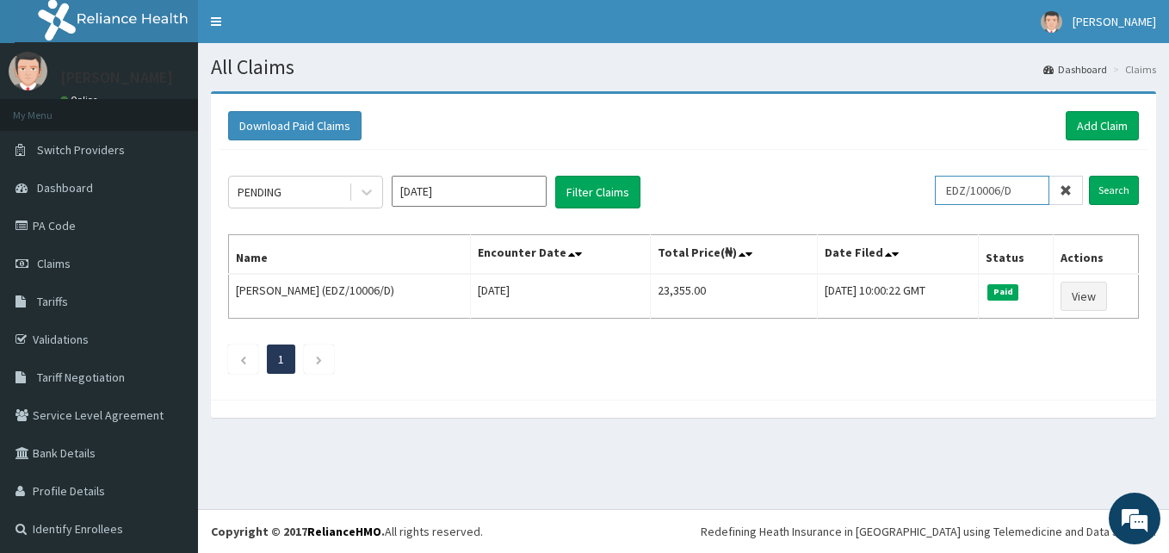
drag, startPoint x: 1014, startPoint y: 189, endPoint x: 769, endPoint y: 196, distance: 245.4
click at [769, 196] on div "PENDING Oct 2025 Filter Claims EDZ/10006/D Search" at bounding box center [683, 192] width 911 height 33
paste input "VL/10002/C"
click at [1089, 176] on input "Search" at bounding box center [1114, 190] width 50 height 29
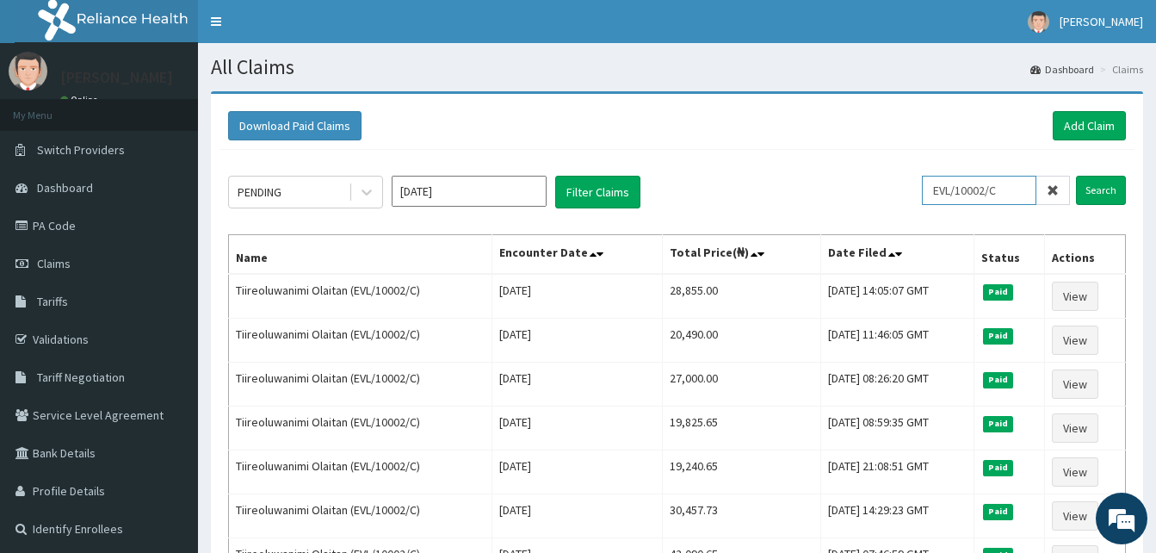
drag, startPoint x: 1022, startPoint y: 196, endPoint x: 849, endPoint y: 193, distance: 173.0
click at [849, 193] on div "PENDING Oct 2025 Filter Claims EVL/10002/C Search" at bounding box center [677, 192] width 898 height 33
paste input "ISW/10187/A"
click at [1076, 176] on input "Search" at bounding box center [1101, 190] width 50 height 29
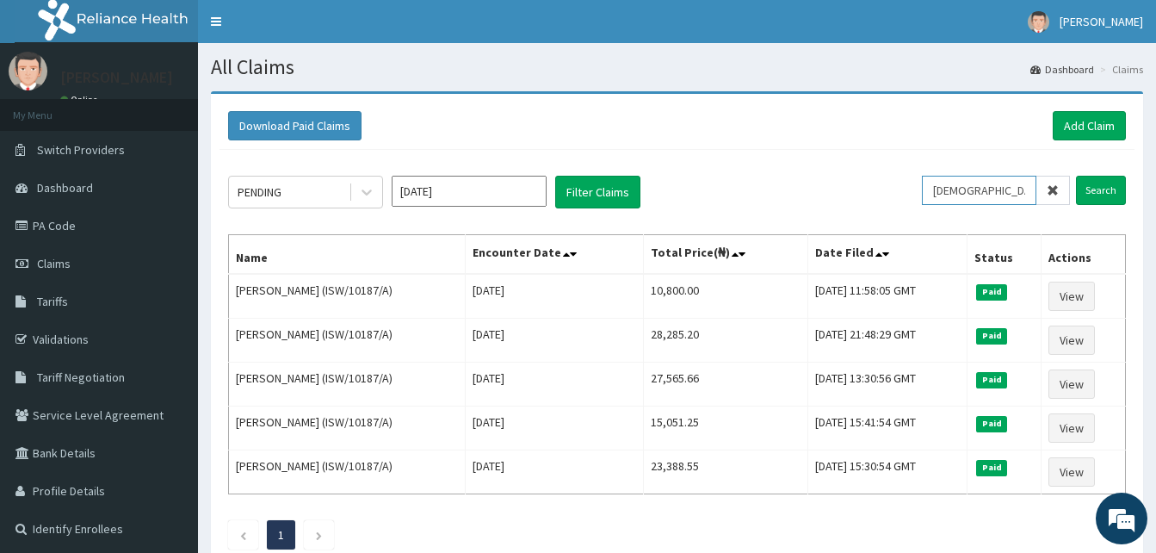
drag, startPoint x: 1019, startPoint y: 196, endPoint x: 755, endPoint y: 158, distance: 266.9
click at [755, 158] on div "PENDING Oct 2025 Filter Claims ISW/10187/A Search Name Encounter Date Total Pri…" at bounding box center [676, 358] width 915 height 417
paste input "FFY/10019"
click at [1076, 176] on input "Search" at bounding box center [1101, 190] width 50 height 29
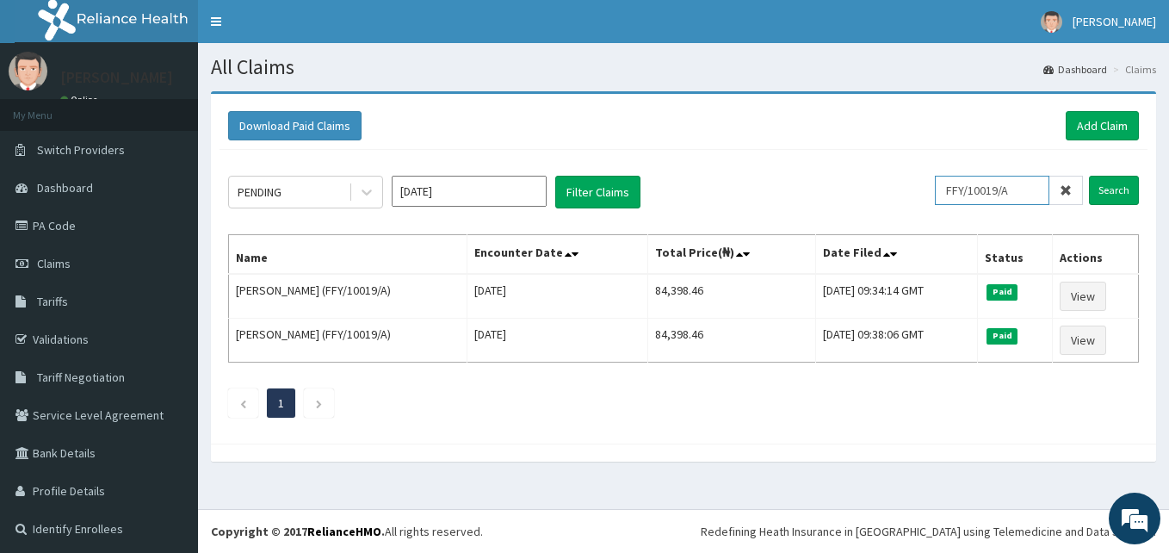
drag, startPoint x: 1013, startPoint y: 189, endPoint x: 837, endPoint y: 178, distance: 176.8
click at [837, 178] on div "PENDING Oct 2025 Filter Claims FFY/10019/A Search" at bounding box center [683, 192] width 911 height 33
paste input "ISW/10275/C"
click at [1089, 176] on input "Search" at bounding box center [1114, 190] width 50 height 29
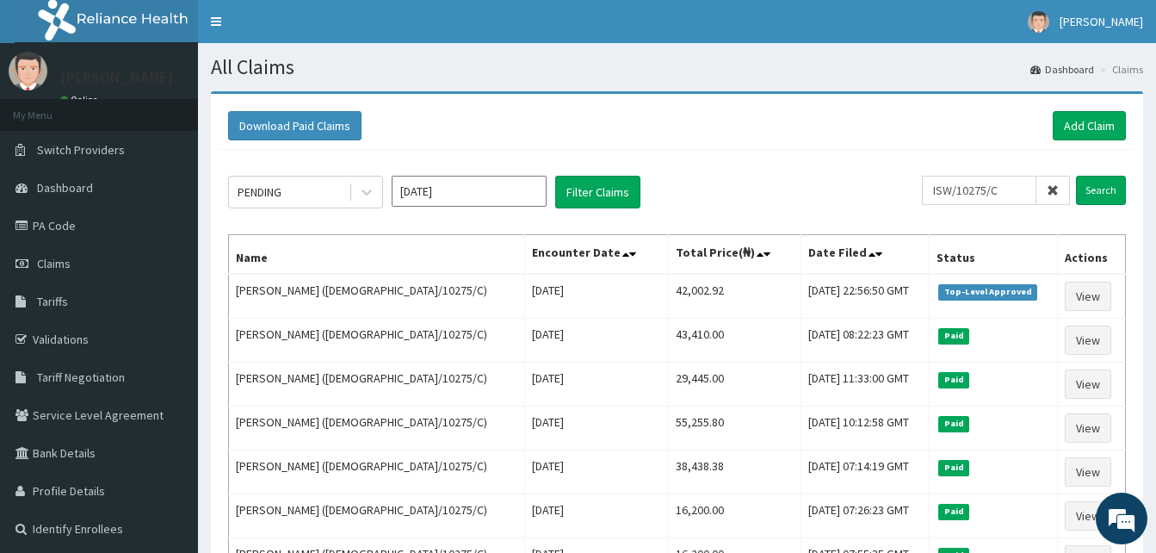
click at [678, 201] on div "PENDING Oct 2025 Filter Claims" at bounding box center [575, 192] width 694 height 33
drag, startPoint x: 1017, startPoint y: 192, endPoint x: 830, endPoint y: 177, distance: 187.3
click at [830, 177] on div "PENDING Oct 2025 Filter Claims ISW/10275/C Search" at bounding box center [677, 192] width 898 height 33
paste input "ABP/10125/A"
click at [1076, 176] on input "Search" at bounding box center [1101, 190] width 50 height 29
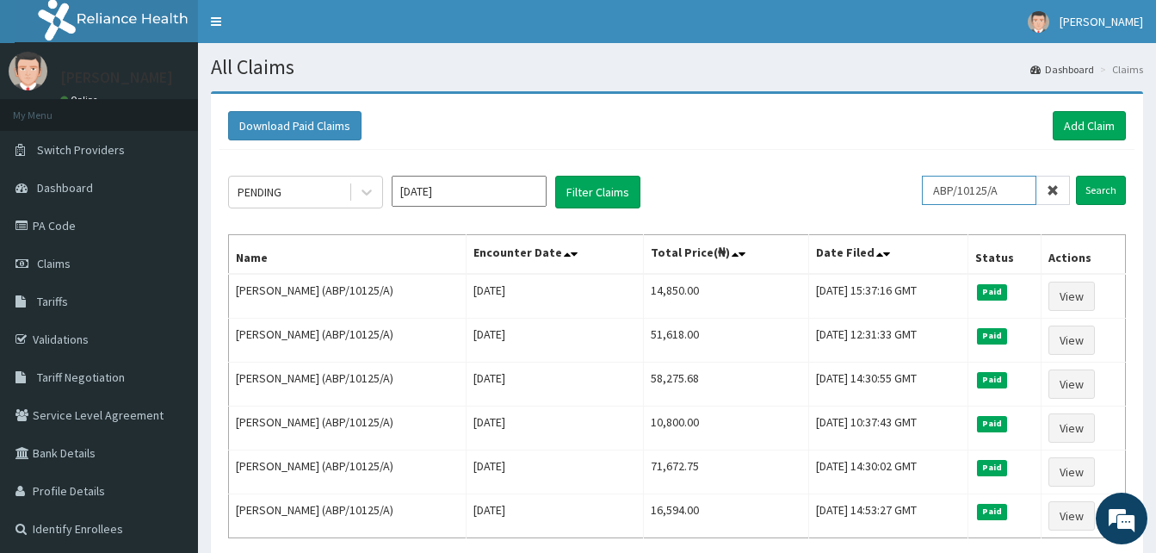
drag, startPoint x: 1010, startPoint y: 189, endPoint x: 817, endPoint y: 182, distance: 192.9
click at [817, 182] on div "PENDING Oct 2025 Filter Claims ABP/10125/A Search" at bounding box center [677, 192] width 898 height 33
paste input "ISW/1027"
click at [1076, 176] on input "Search" at bounding box center [1101, 190] width 50 height 29
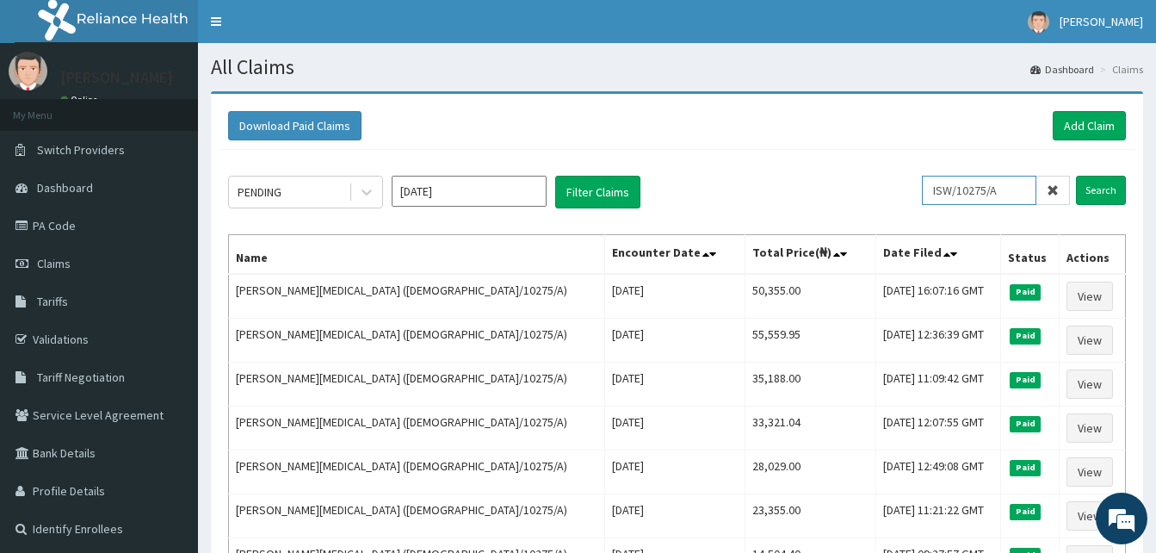
drag, startPoint x: 1016, startPoint y: 186, endPoint x: 817, endPoint y: 186, distance: 198.8
click at [817, 186] on div "PENDING Oct 2025 Filter Claims ISW/10275/A Search" at bounding box center [677, 192] width 898 height 33
paste input "ELI/10071"
click at [1076, 176] on input "Search" at bounding box center [1101, 190] width 50 height 29
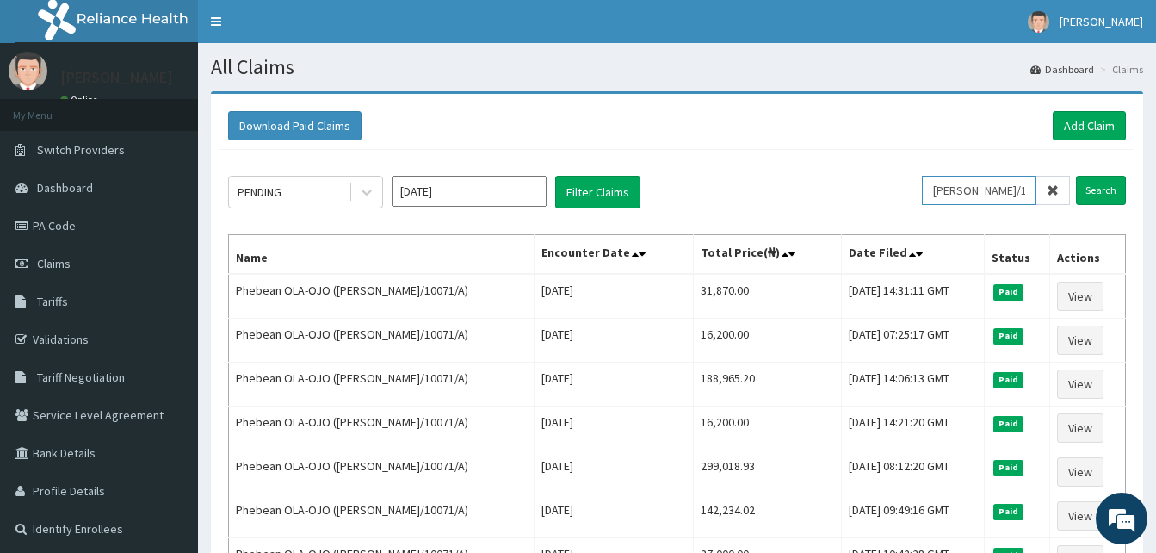
drag, startPoint x: 1018, startPoint y: 196, endPoint x: 755, endPoint y: 189, distance: 263.4
click at [755, 189] on div "PENDING Oct 2025 Filter Claims ELI/10071/A Search" at bounding box center [677, 192] width 898 height 33
paste input "ISW/10442/B"
click at [1076, 176] on input "Search" at bounding box center [1101, 190] width 50 height 29
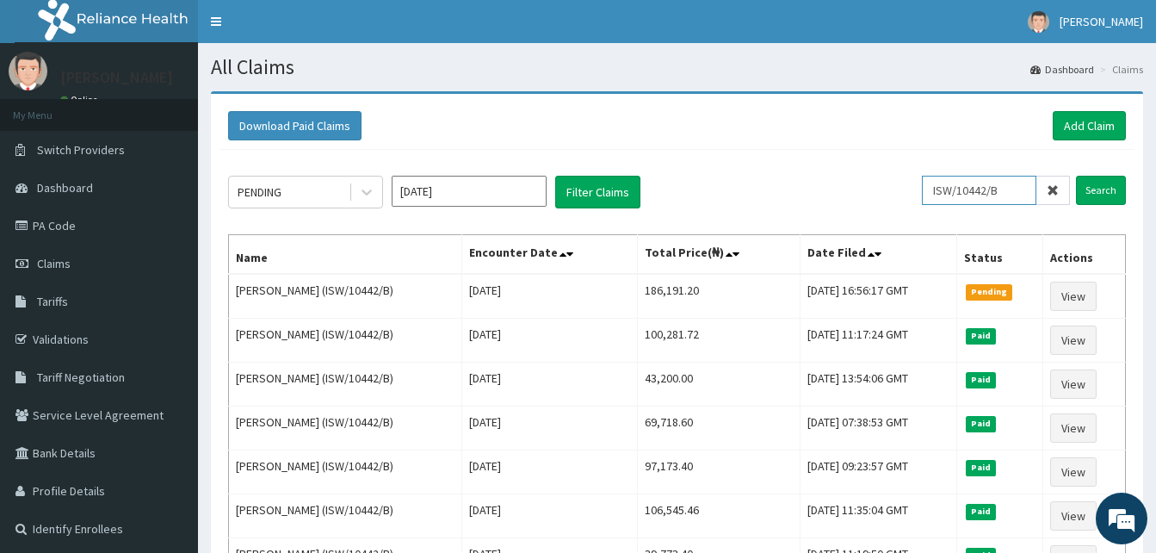
drag, startPoint x: 1017, startPoint y: 190, endPoint x: 679, endPoint y: 190, distance: 338.2
click at [679, 190] on div "PENDING Oct 2025 Filter Claims ISW/10442/B Search" at bounding box center [677, 192] width 898 height 33
paste input "SSN/10405"
click at [1076, 176] on input "Search" at bounding box center [1101, 190] width 50 height 29
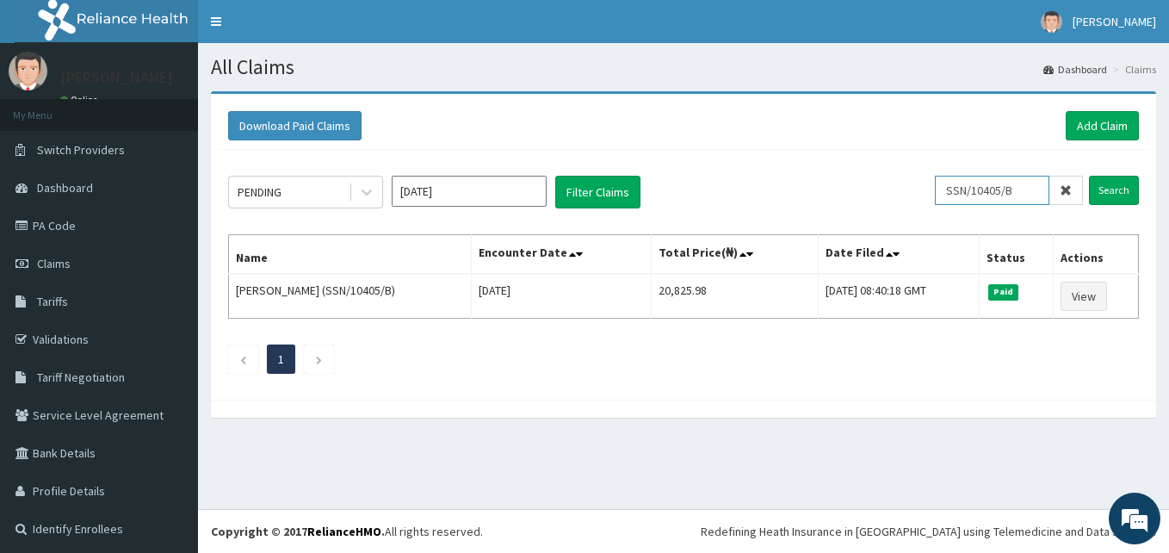
drag, startPoint x: 1012, startPoint y: 192, endPoint x: 720, endPoint y: 179, distance: 292.0
click at [720, 179] on div "PENDING Oct 2025 Filter Claims SSN/10405/B Search" at bounding box center [683, 192] width 911 height 33
paste input "PWP/10067"
click at [1089, 176] on input "Search" at bounding box center [1114, 190] width 50 height 29
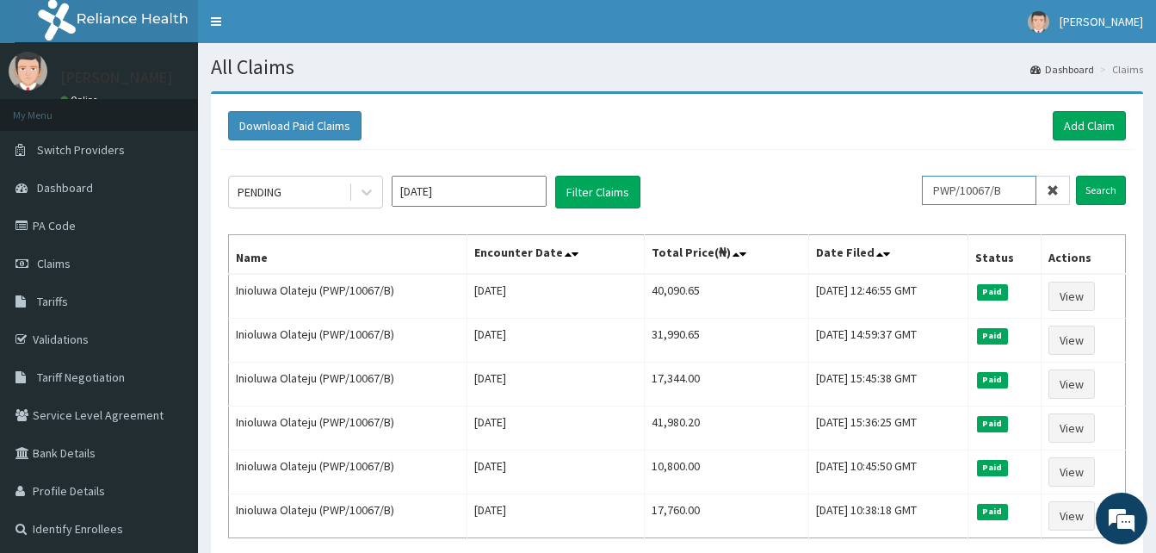
drag, startPoint x: 1023, startPoint y: 182, endPoint x: 766, endPoint y: 137, distance: 261.2
click at [766, 137] on div "Download Paid Claims Add Claim × Note you can only download claims within a max…" at bounding box center [677, 356] width 932 height 525
paste input "ISW/10507/A"
click at [1076, 176] on input "Search" at bounding box center [1101, 190] width 50 height 29
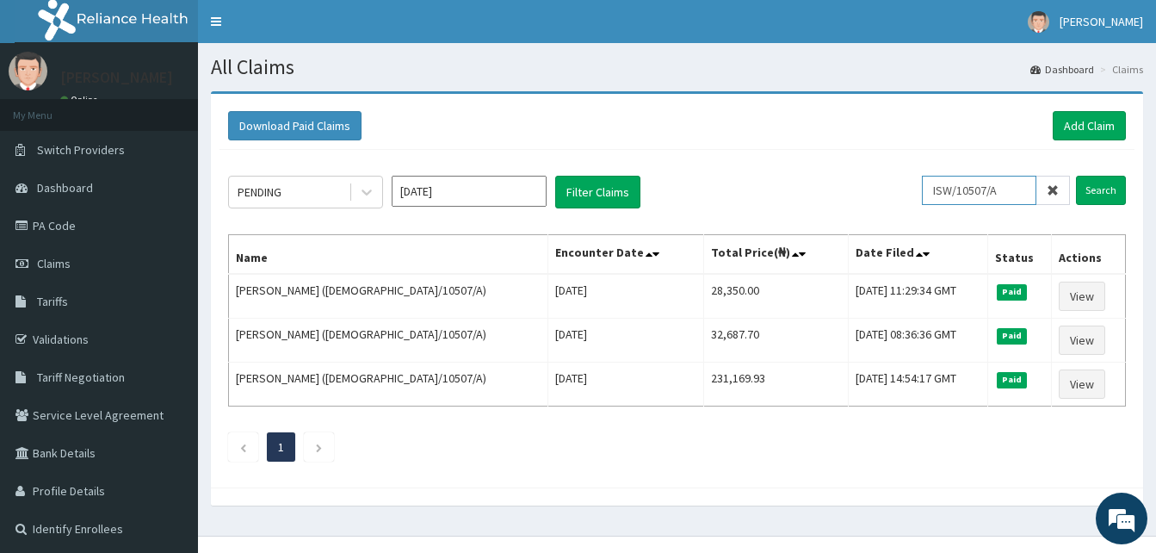
drag, startPoint x: 1015, startPoint y: 188, endPoint x: 737, endPoint y: 159, distance: 279.4
click at [737, 159] on div "PENDING Oct 2025 Filter Claims ISW/10507/A Search Name Encounter Date Total Pri…" at bounding box center [676, 314] width 915 height 329
paste input "WCN/10071/B"
click at [1076, 176] on input "Search" at bounding box center [1101, 190] width 50 height 29
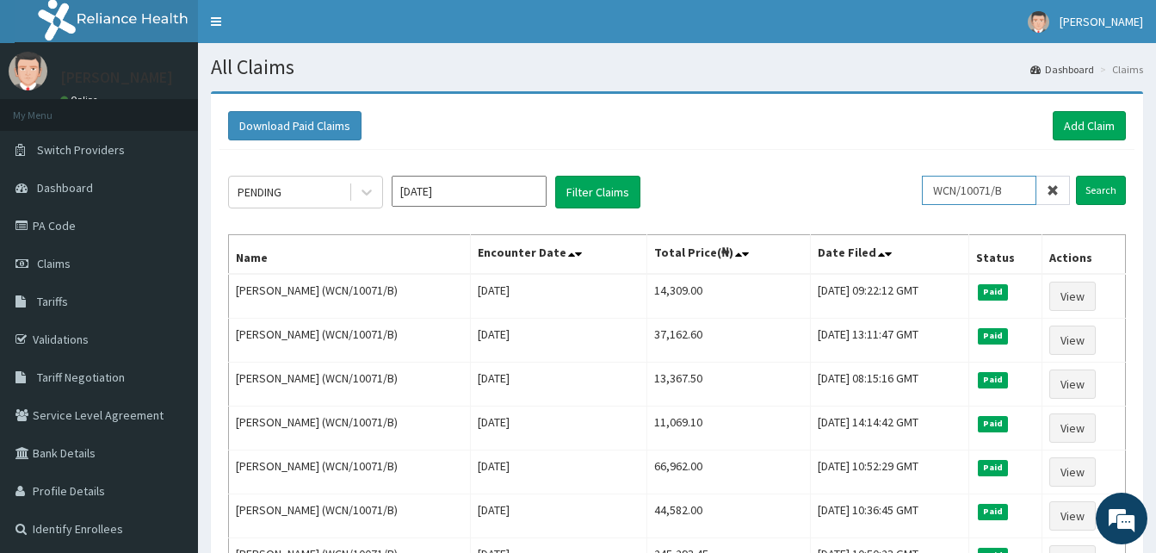
drag, startPoint x: 1016, startPoint y: 194, endPoint x: 853, endPoint y: 203, distance: 163.8
click at [853, 203] on div "PENDING Oct 2025 Filter Claims WCN/10071/B Search" at bounding box center [677, 192] width 898 height 33
paste input "WW/10002/A"
click at [1076, 176] on input "Search" at bounding box center [1101, 190] width 50 height 29
drag, startPoint x: 1030, startPoint y: 188, endPoint x: 782, endPoint y: 155, distance: 250.1
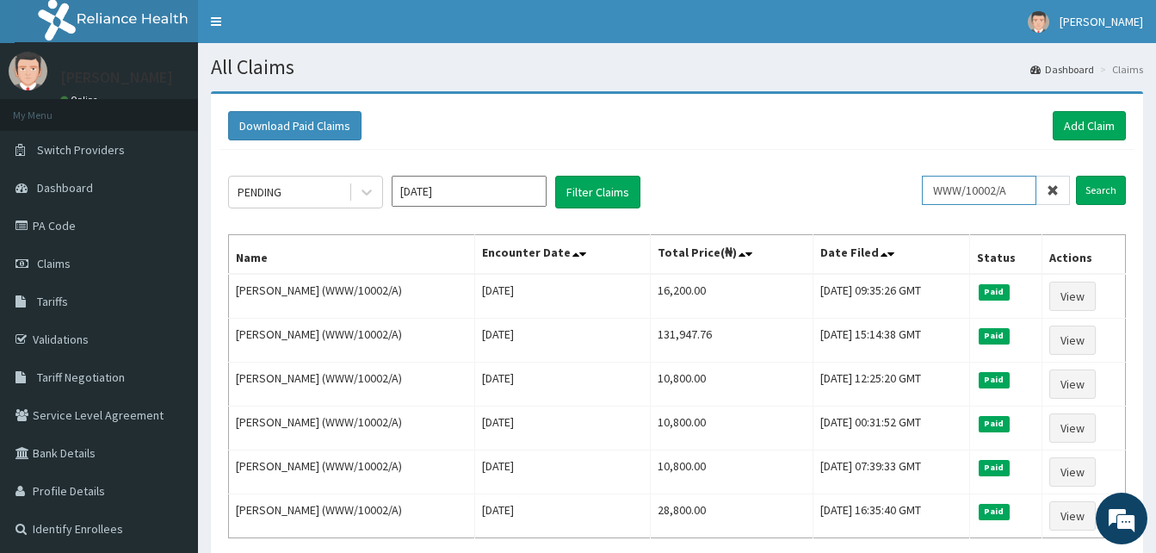
click at [782, 155] on div "PENDING Oct 2025 Filter Claims WWW/10002/A Search Name Encounter Date Total Pri…" at bounding box center [676, 380] width 915 height 460
paste input "DER/10043"
click at [1076, 176] on input "Search" at bounding box center [1101, 190] width 50 height 29
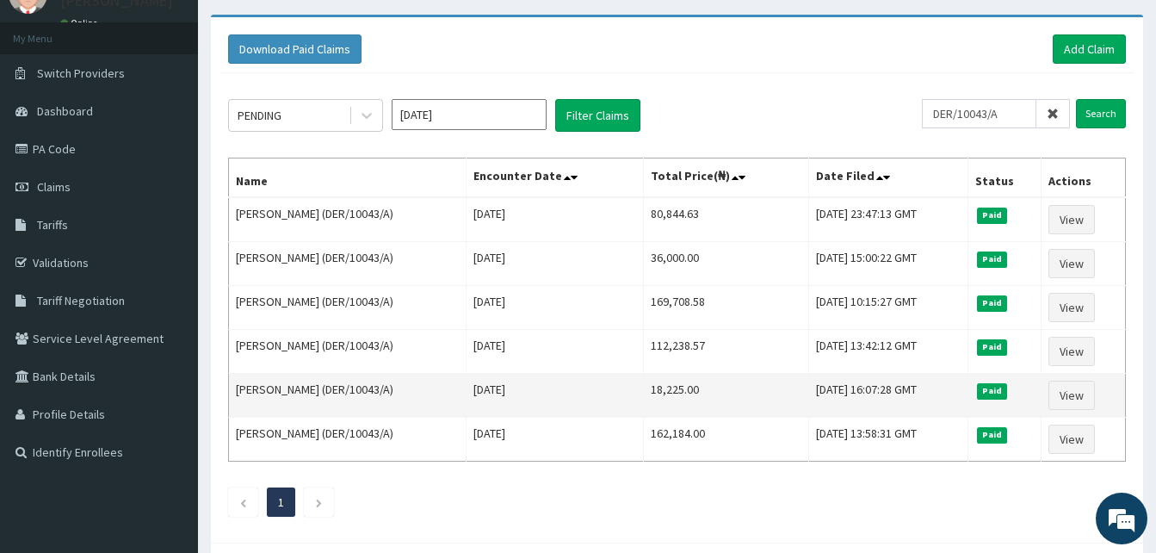
scroll to position [77, 0]
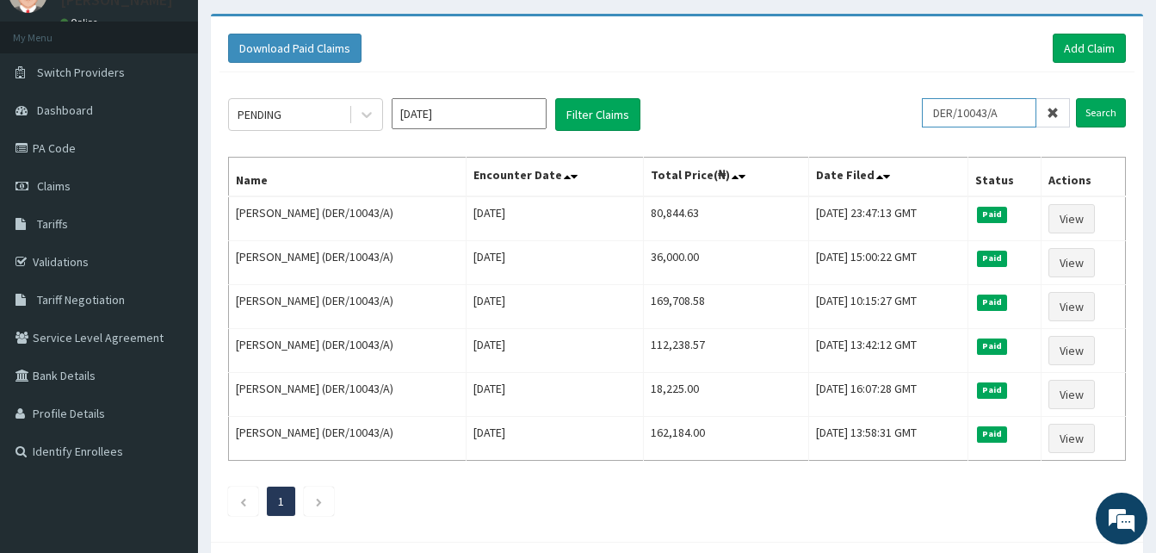
drag, startPoint x: 1021, startPoint y: 108, endPoint x: 819, endPoint y: 124, distance: 202.0
click at [819, 124] on div "PENDING Oct 2025 Filter Claims DER/10043/A Search" at bounding box center [677, 114] width 898 height 33
paste input "D"
click at [1076, 98] on input "Search" at bounding box center [1101, 112] width 50 height 29
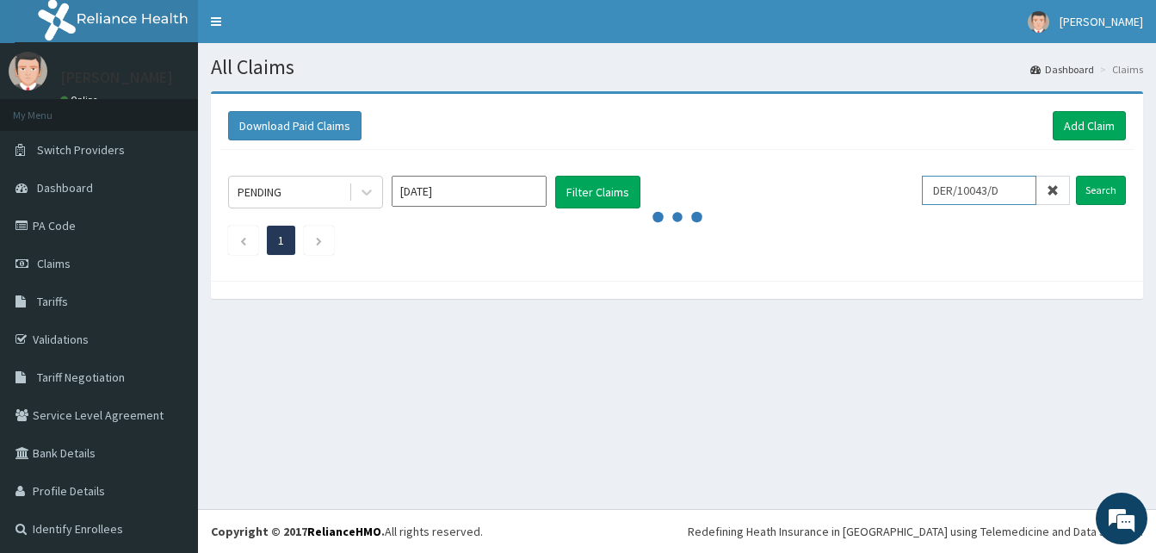
scroll to position [0, 0]
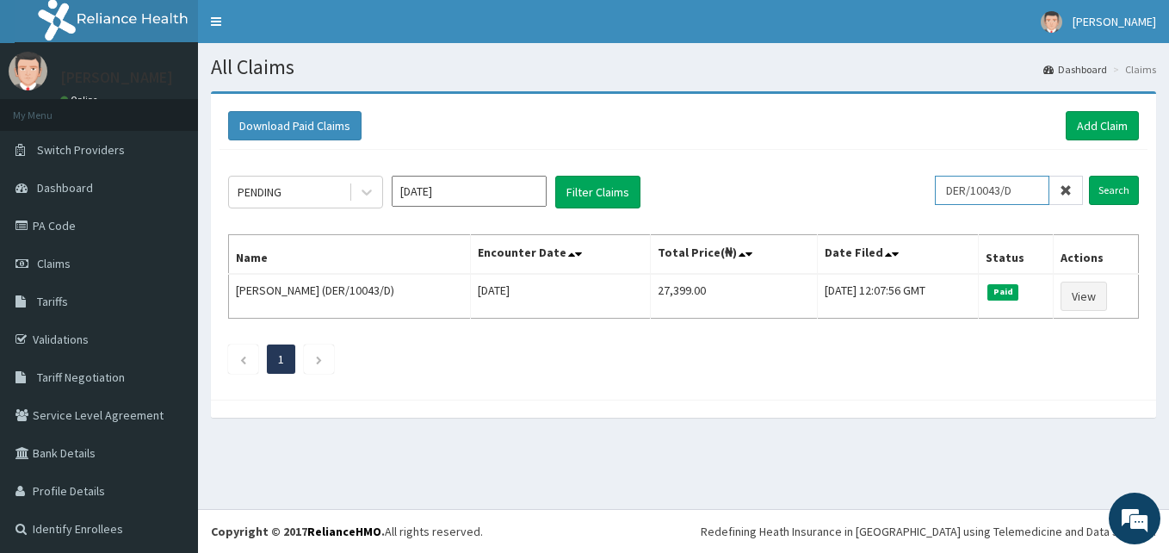
drag, startPoint x: 1016, startPoint y: 188, endPoint x: 849, endPoint y: 186, distance: 167.0
click at [849, 186] on div "PENDING Oct 2025 Filter Claims DER/10043/D Search" at bounding box center [683, 192] width 911 height 33
paste input "C"
click at [1089, 176] on input "Search" at bounding box center [1114, 190] width 50 height 29
drag, startPoint x: 1016, startPoint y: 190, endPoint x: 867, endPoint y: 182, distance: 149.9
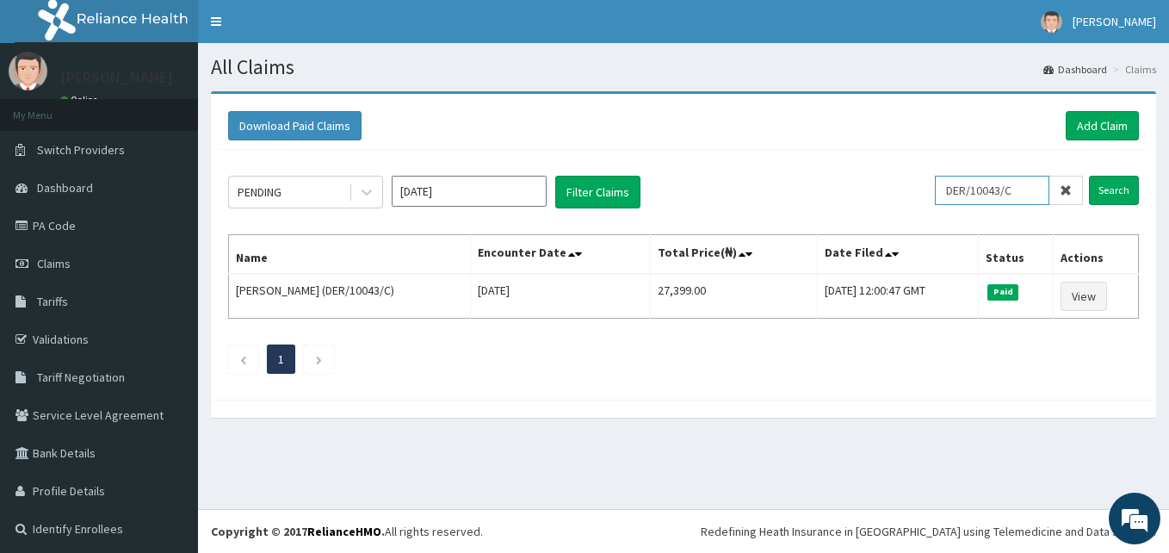
click at [867, 182] on div "PENDING Oct 2025 Filter Claims DER/10043/C Search" at bounding box center [683, 192] width 911 height 33
paste input "ABP/10001/A"
click at [1089, 176] on input "Search" at bounding box center [1114, 190] width 50 height 29
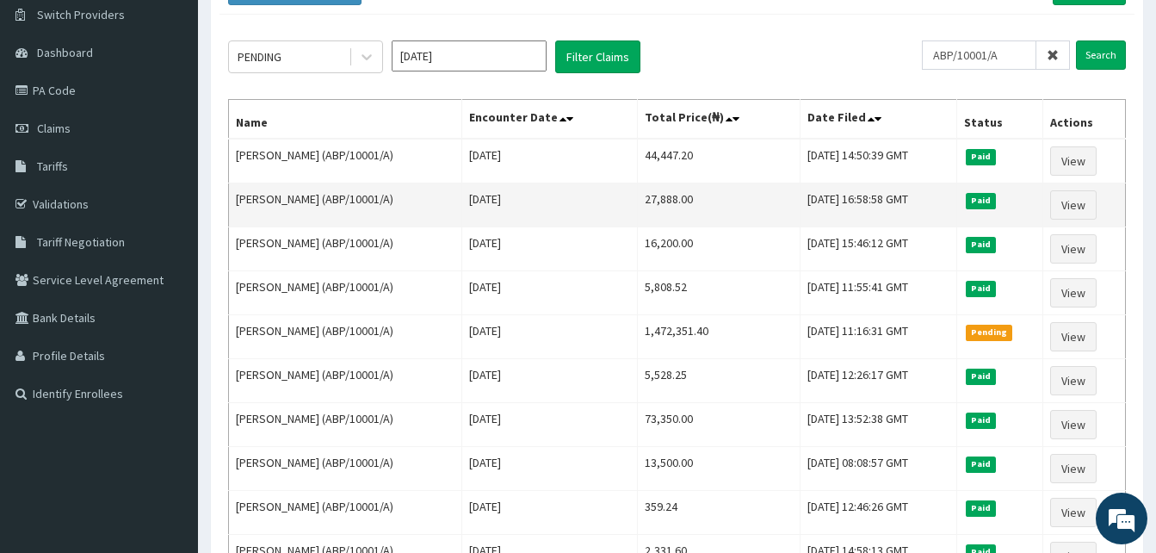
scroll to position [142, 0]
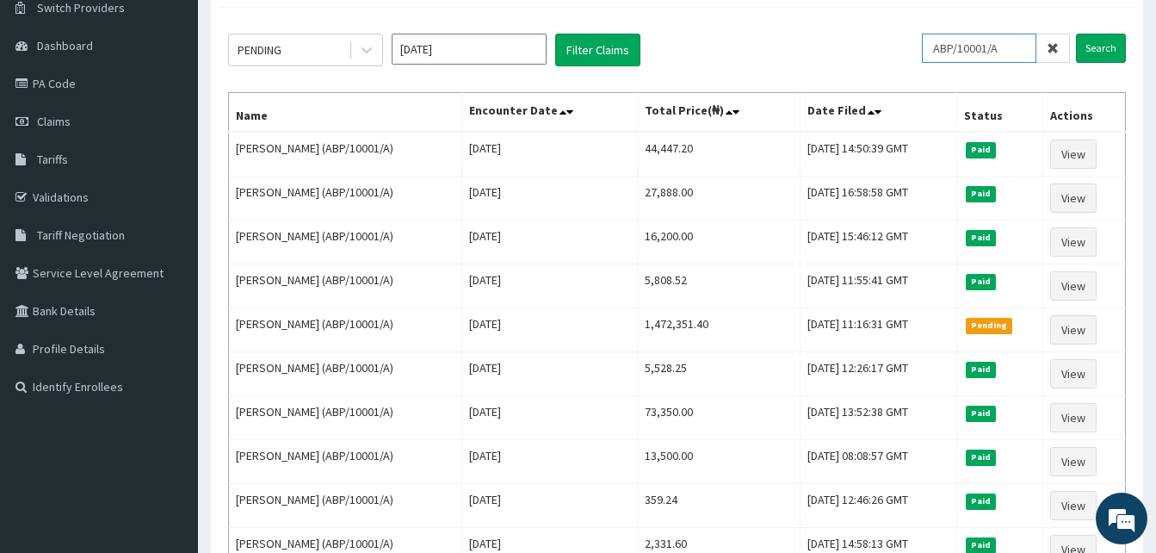
drag, startPoint x: 1022, startPoint y: 50, endPoint x: 839, endPoint y: 51, distance: 182.5
click at [839, 51] on div "PENDING Oct 2025 Filter Claims ABP/10001/A Search" at bounding box center [677, 50] width 898 height 33
paste input "SNK/10030/B"
type input "SNK/10030/B"
click at [1076, 34] on input "Search" at bounding box center [1101, 48] width 50 height 29
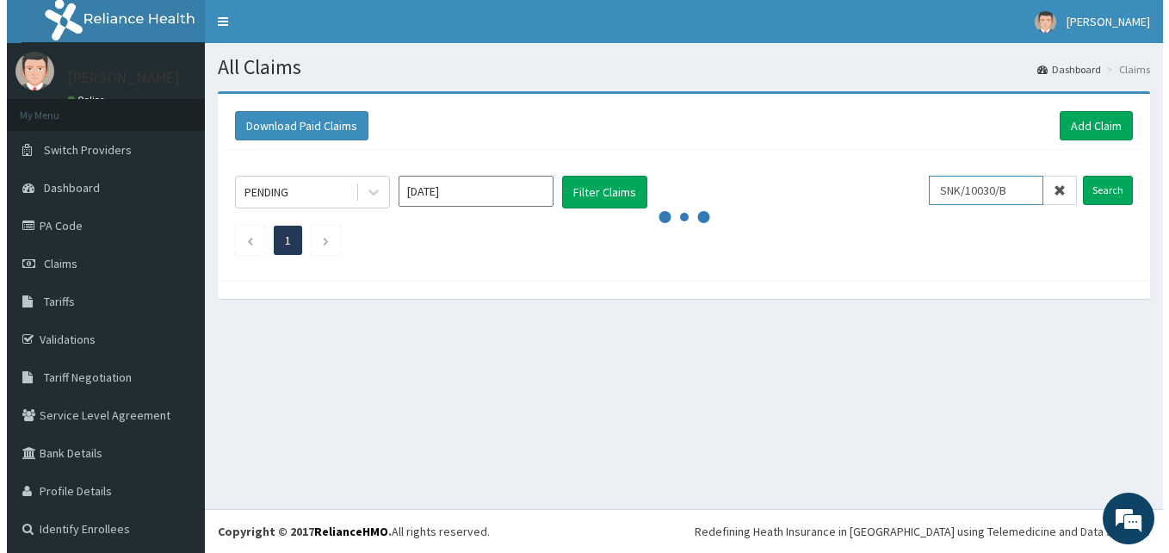
scroll to position [0, 0]
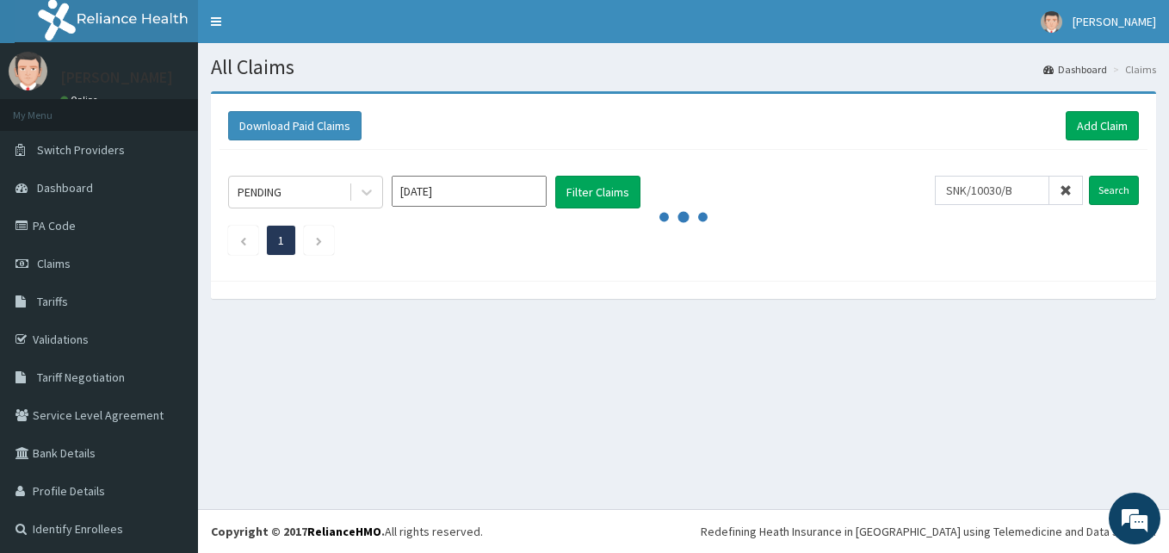
click at [942, 255] on ul "1" at bounding box center [683, 239] width 911 height 29
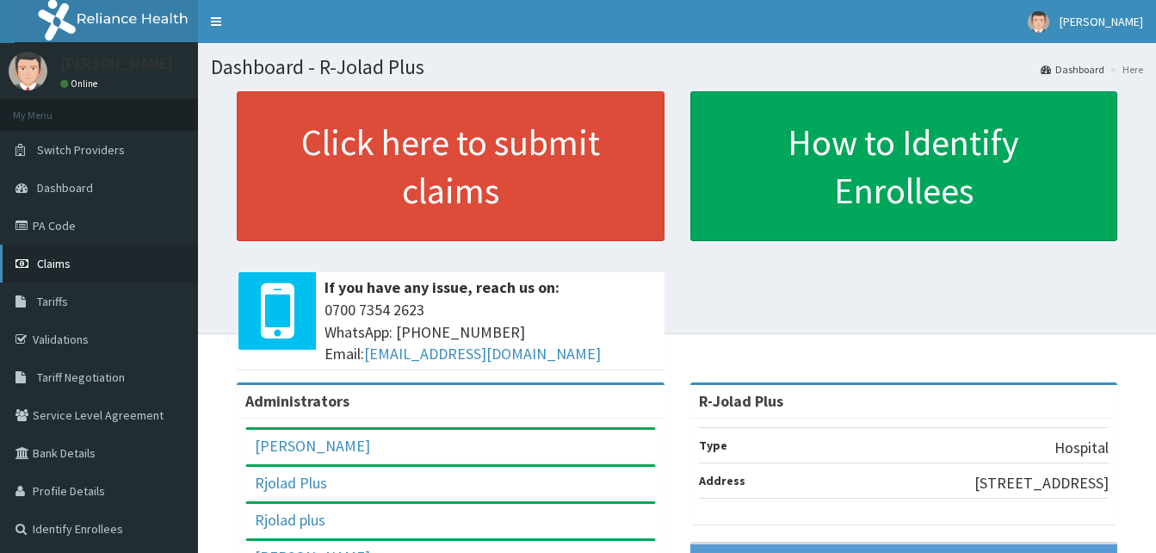
click at [63, 267] on span "Claims" at bounding box center [54, 263] width 34 height 15
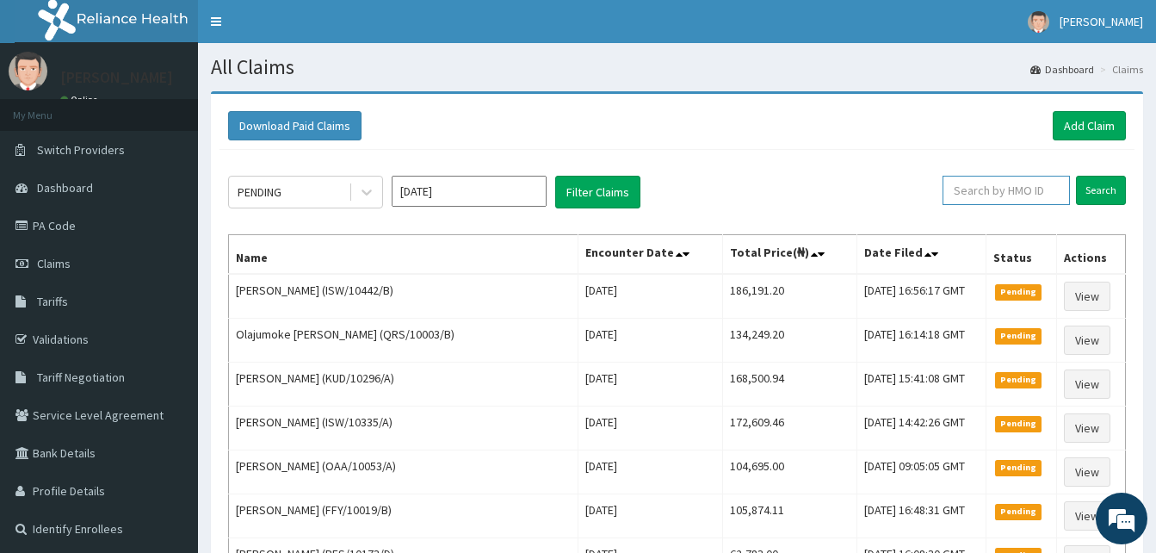
click at [1022, 196] on input "text" at bounding box center [1005, 190] width 127 height 29
paste input "SNK/10030/B"
click at [1076, 176] on input "Search" at bounding box center [1101, 190] width 50 height 29
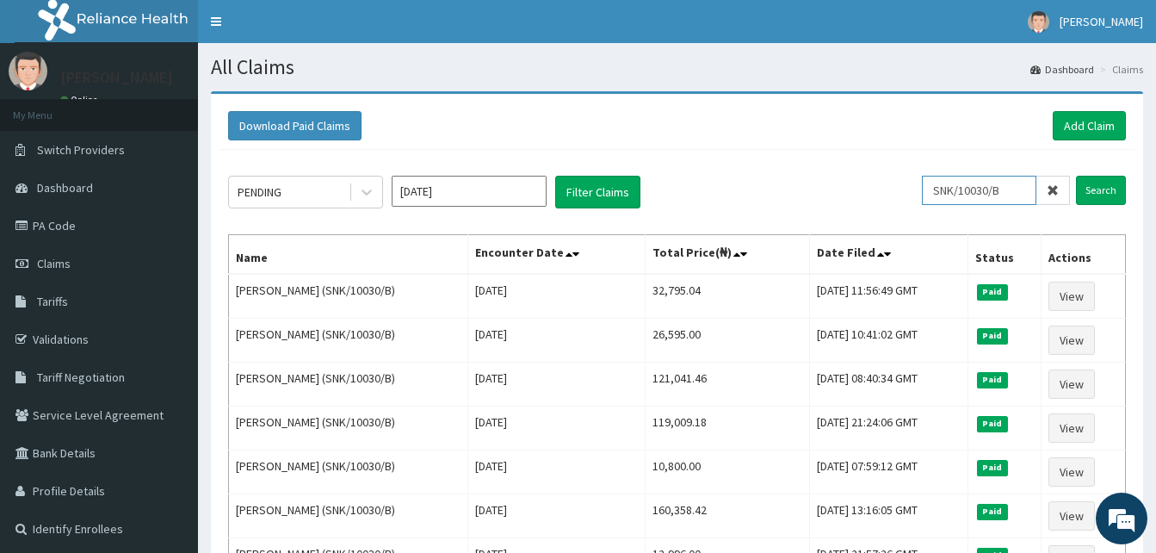
drag, startPoint x: 1016, startPoint y: 188, endPoint x: 698, endPoint y: 182, distance: 318.5
click at [698, 182] on div "PENDING Oct 2025 Filter Claims SNK/10030/B Search" at bounding box center [677, 192] width 898 height 33
paste input "E"
click at [1076, 176] on input "Search" at bounding box center [1101, 190] width 50 height 29
drag, startPoint x: 1020, startPoint y: 188, endPoint x: 855, endPoint y: 164, distance: 166.0
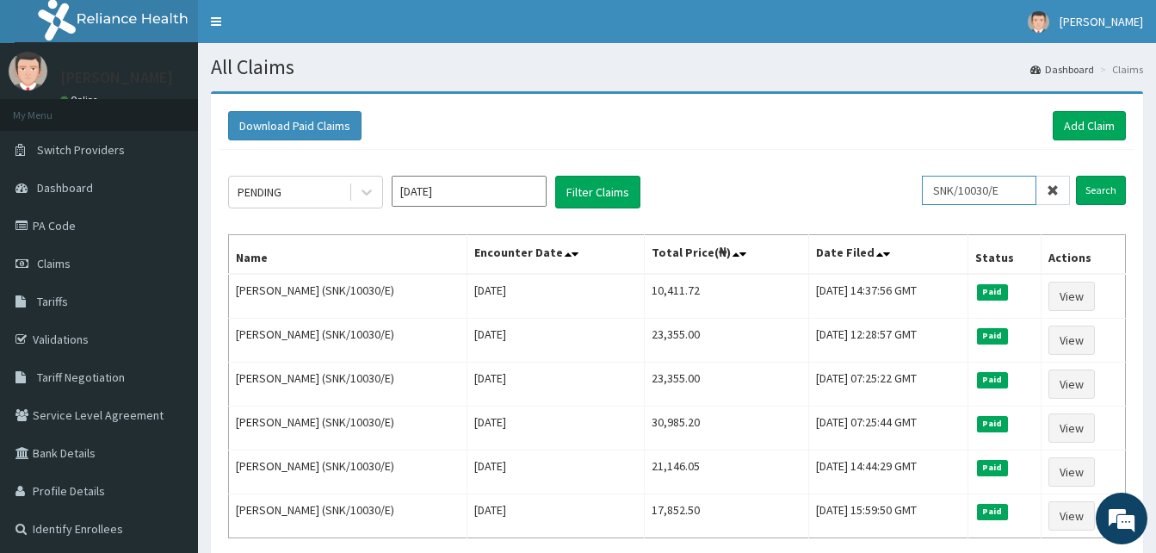
click at [855, 164] on div "PENDING Oct 2025 Filter Claims SNK/10030/E Search Name Encounter Date Total Pri…" at bounding box center [676, 380] width 915 height 460
paste input "A"
click at [1076, 176] on input "Search" at bounding box center [1101, 190] width 50 height 29
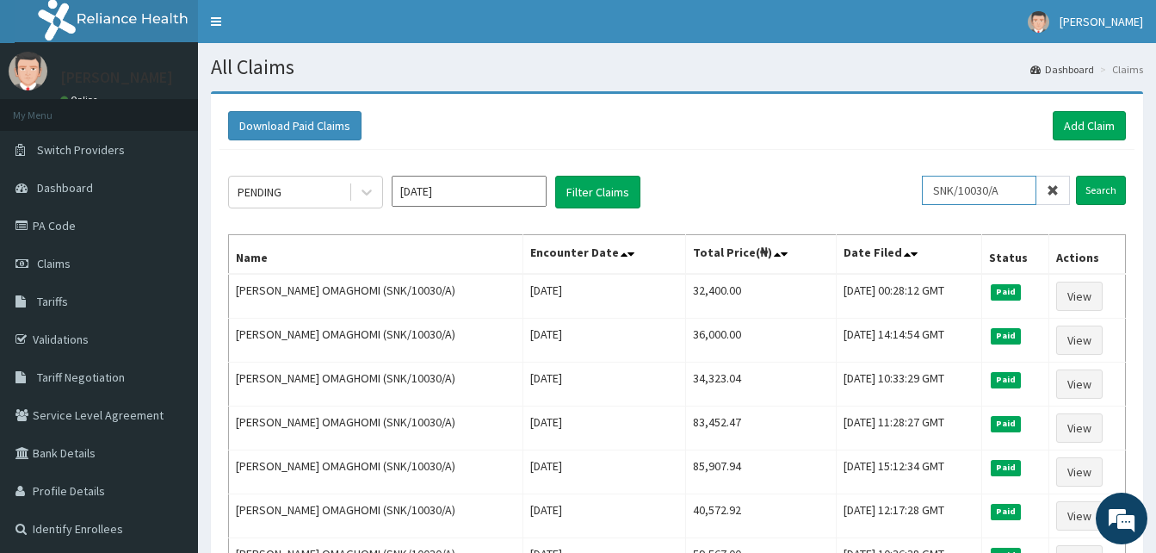
drag, startPoint x: 1016, startPoint y: 188, endPoint x: 746, endPoint y: 194, distance: 270.3
click at [746, 194] on div "PENDING Oct 2025 Filter Claims SNK/10030/A Search" at bounding box center [677, 192] width 898 height 33
paste input "RBN/10042/B"
click at [1076, 176] on input "Search" at bounding box center [1101, 190] width 50 height 29
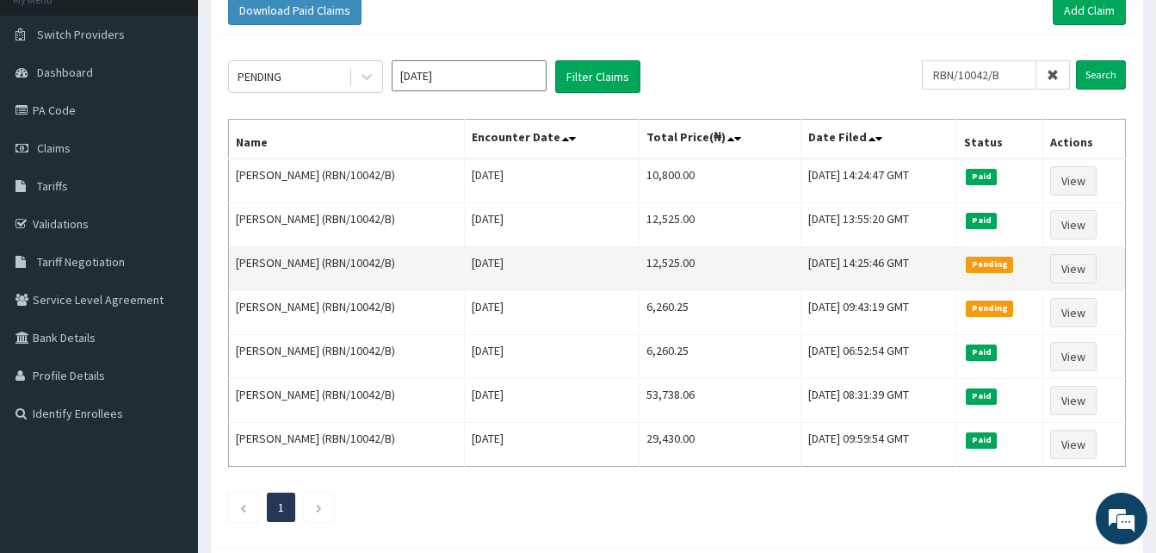
scroll to position [116, 0]
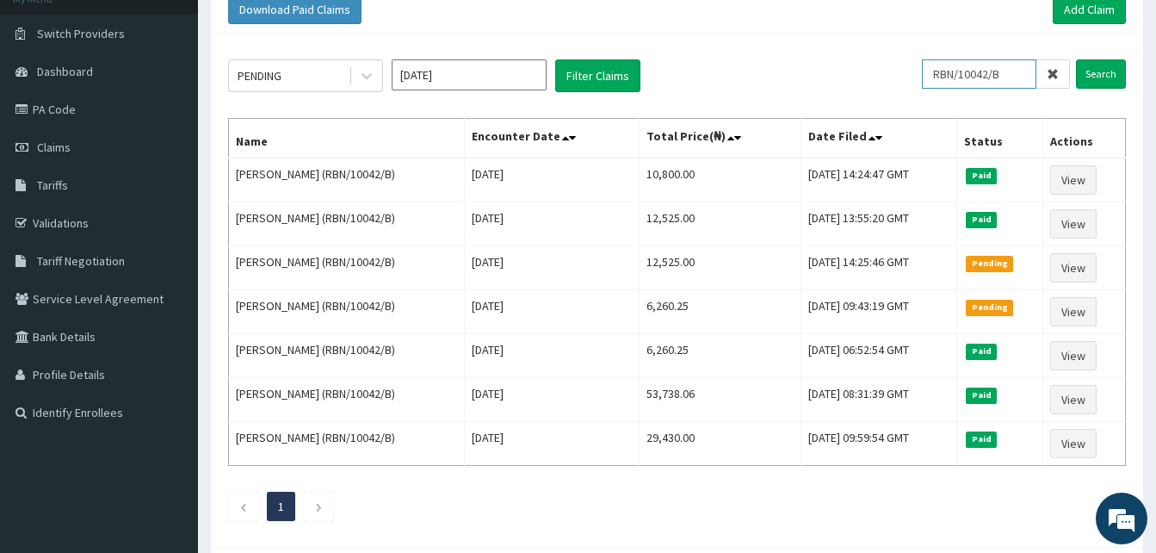
drag, startPoint x: 1024, startPoint y: 75, endPoint x: 866, endPoint y: 65, distance: 158.7
click at [866, 65] on div "PENDING Oct 2025 Filter Claims RBN/10042/B Search" at bounding box center [677, 75] width 898 height 33
paste input "BTS/10022/E"
click at [1076, 59] on input "Search" at bounding box center [1101, 73] width 50 height 29
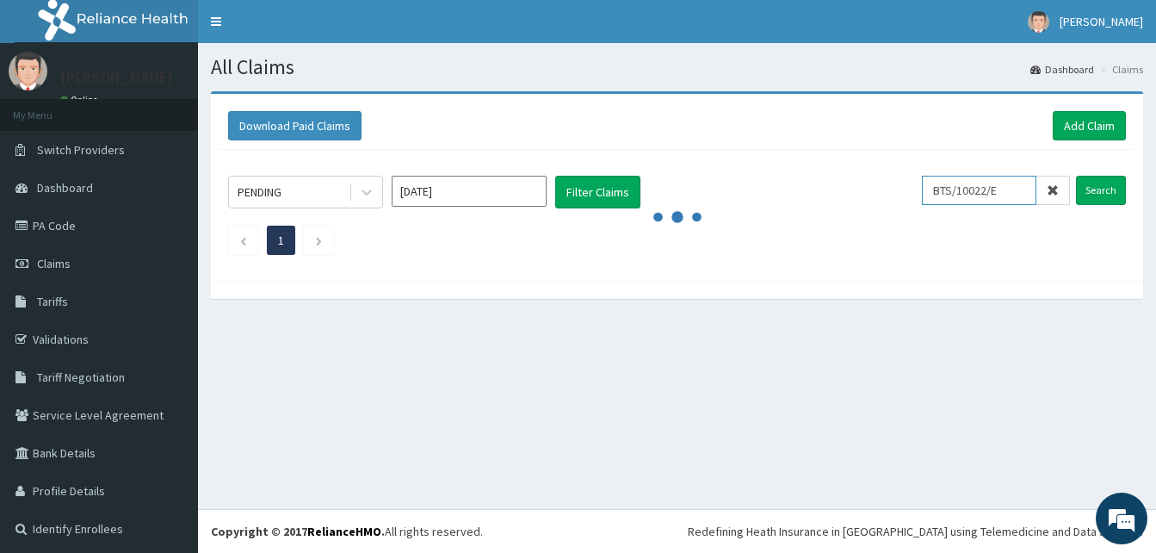
scroll to position [0, 0]
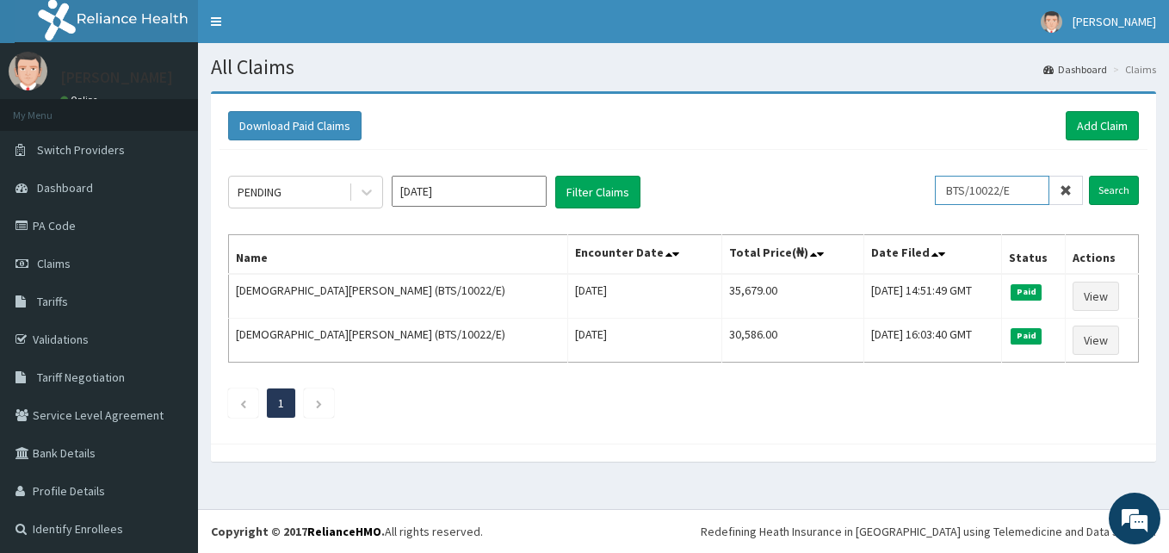
drag, startPoint x: 1013, startPoint y: 191, endPoint x: 757, endPoint y: 183, distance: 255.7
click at [757, 183] on div "PENDING Oct 2025 Filter Claims BTS/10022/E Search" at bounding box center [683, 192] width 911 height 33
paste input "D"
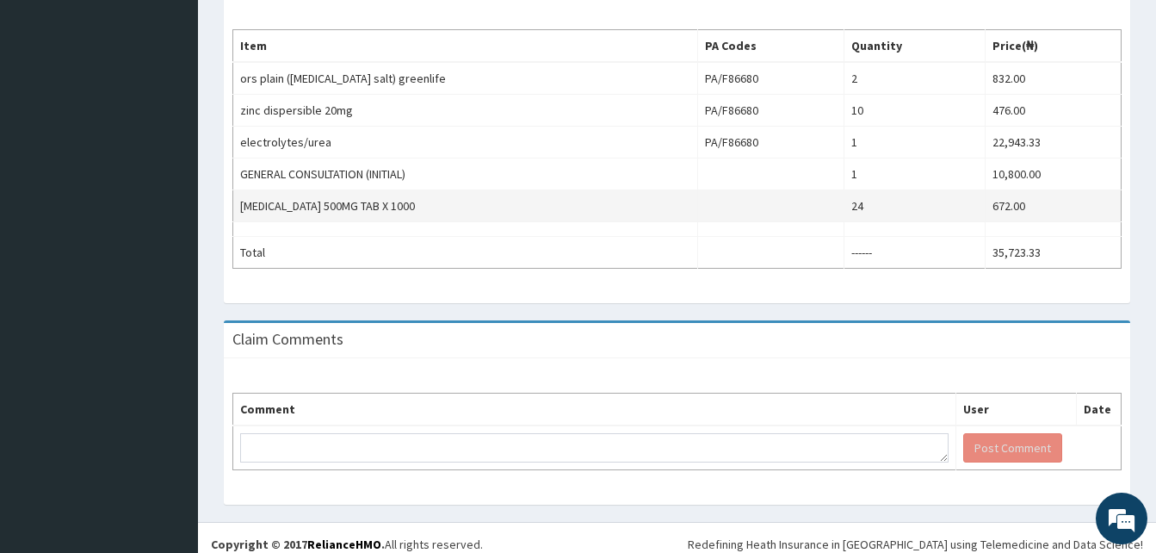
click at [713, 214] on td at bounding box center [770, 206] width 147 height 32
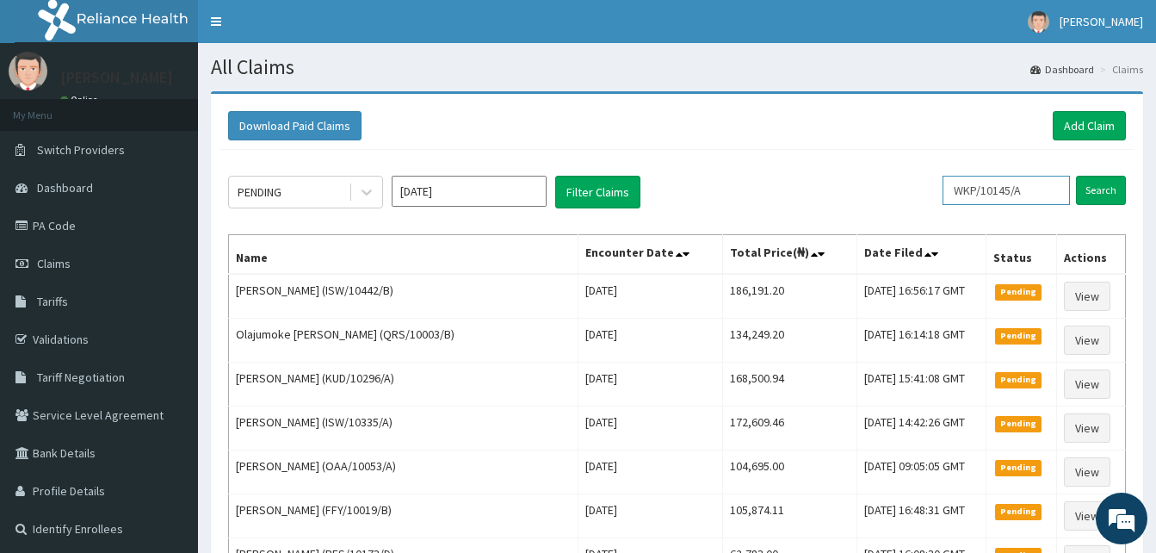
drag, startPoint x: 1039, startPoint y: 194, endPoint x: 773, endPoint y: 180, distance: 266.3
click at [773, 180] on div "PENDING [DATE] Filter Claims WKP/10145/A Search" at bounding box center [677, 192] width 898 height 33
paste input "TCE/1027"
click at [1076, 176] on input "Search" at bounding box center [1101, 190] width 50 height 29
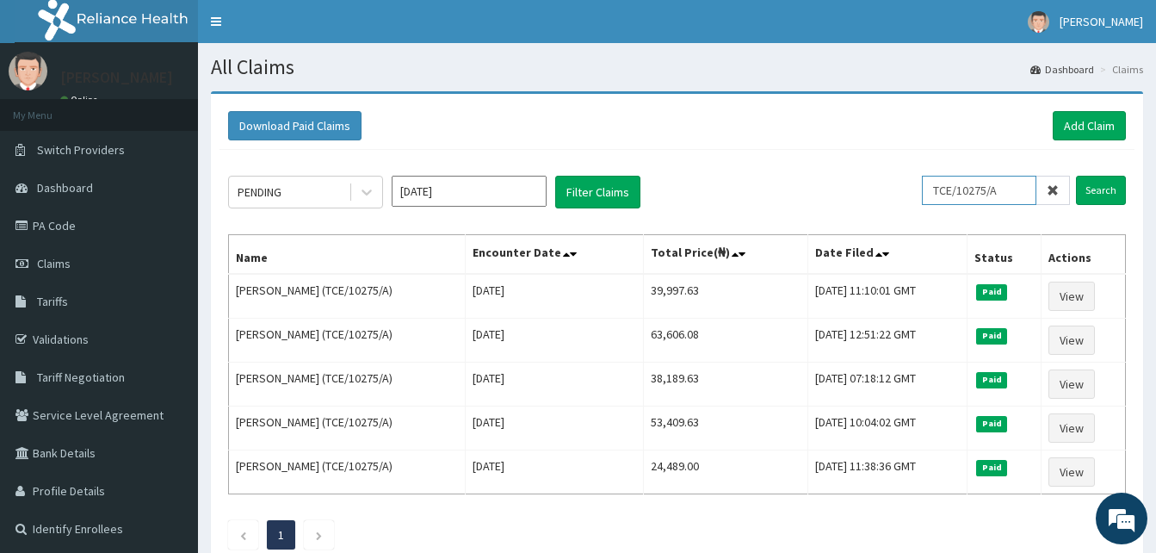
drag, startPoint x: 1019, startPoint y: 194, endPoint x: 807, endPoint y: 172, distance: 212.8
click at [807, 172] on div "PENDING [DATE] Filter Claims TCE/10275/A Search Name Encounter Date Total Price…" at bounding box center [676, 358] width 915 height 417
paste input "OKR/10007/B"
type input "OKR/10007/B"
click at [1076, 176] on input "Search" at bounding box center [1101, 190] width 50 height 29
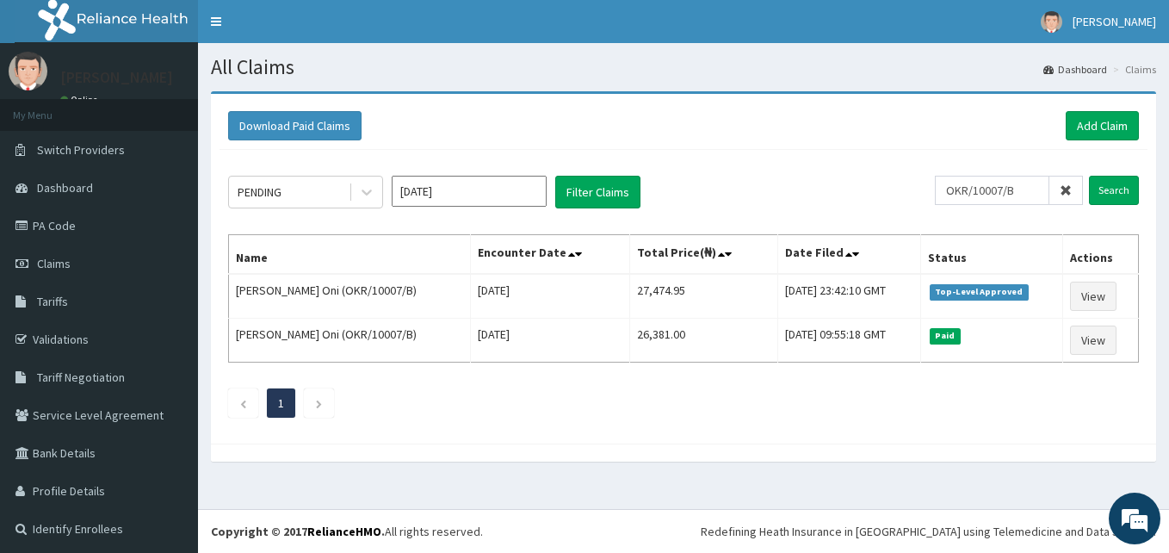
click at [561, 375] on div "PENDING [DATE] Filter Claims OKR/10007/B Search Name Encounter Date Total Price…" at bounding box center [683, 292] width 928 height 285
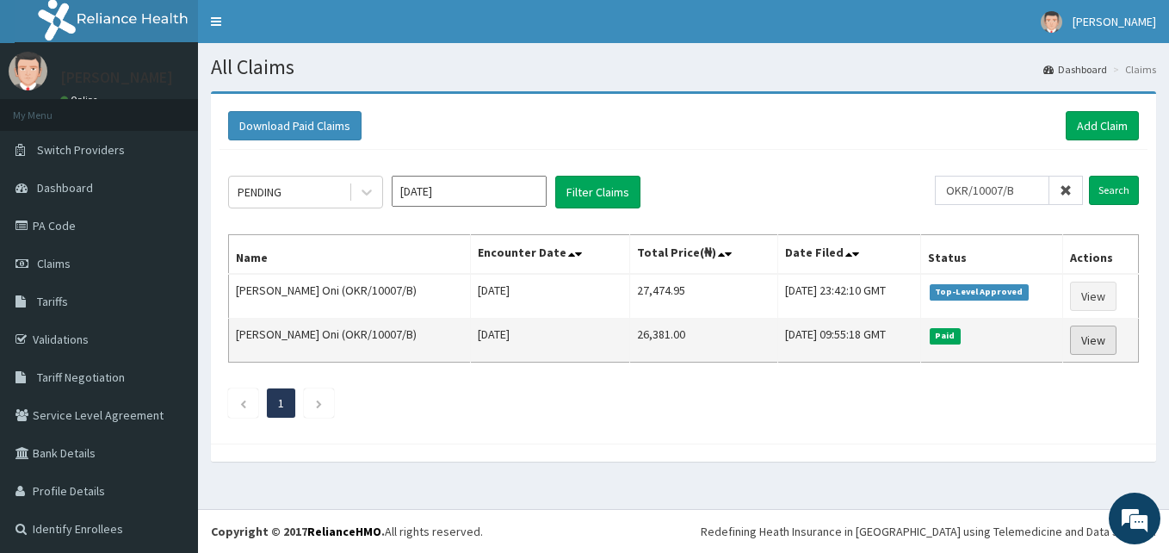
click at [1088, 339] on link "View" at bounding box center [1093, 339] width 46 height 29
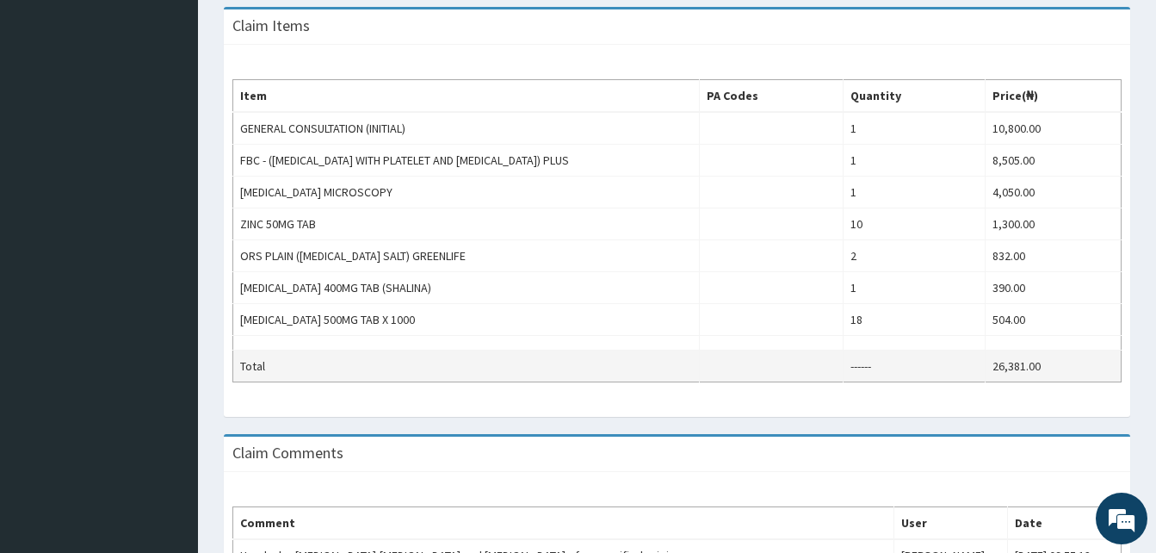
scroll to position [559, 0]
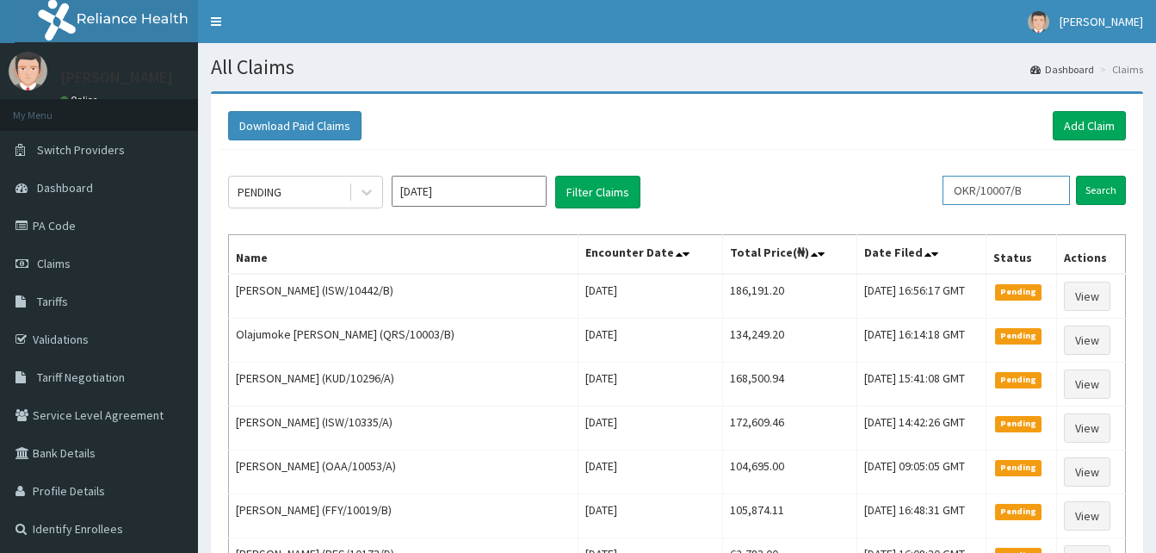
drag, startPoint x: 1037, startPoint y: 192, endPoint x: 874, endPoint y: 194, distance: 163.5
click at [874, 194] on div "PENDING [DATE] Filter Claims OKR/10007/B Search" at bounding box center [677, 192] width 898 height 33
paste input "BZY/10004/A"
click at [1076, 176] on input "Search" at bounding box center [1101, 190] width 50 height 29
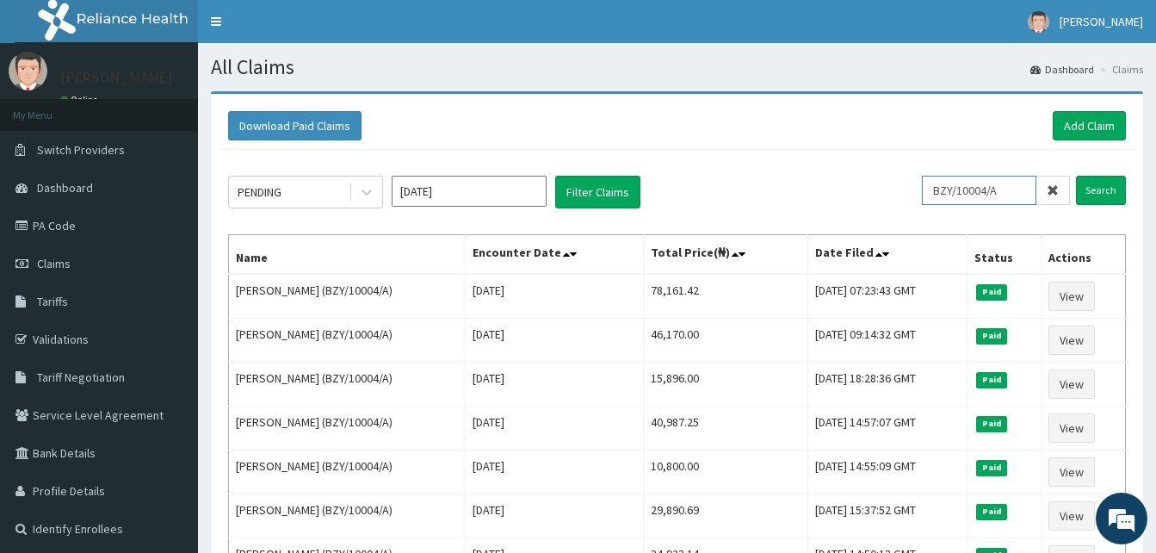
drag, startPoint x: 1030, startPoint y: 183, endPoint x: 823, endPoint y: 158, distance: 208.9
click at [823, 158] on div "PENDING [DATE] Filter Claims BZY/10004/A Search Name Encounter Date Total Price…" at bounding box center [676, 402] width 915 height 504
paste input "PGL/10163/B"
type input "PGL/10163/B"
click at [1076, 176] on input "Search" at bounding box center [1101, 190] width 50 height 29
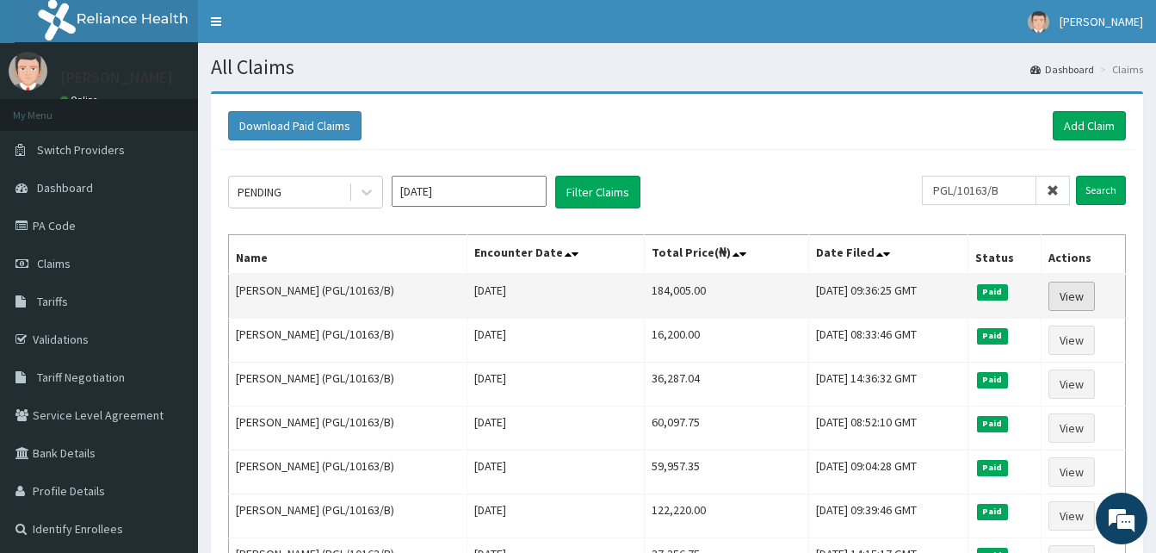
click at [1089, 284] on link "View" at bounding box center [1071, 295] width 46 height 29
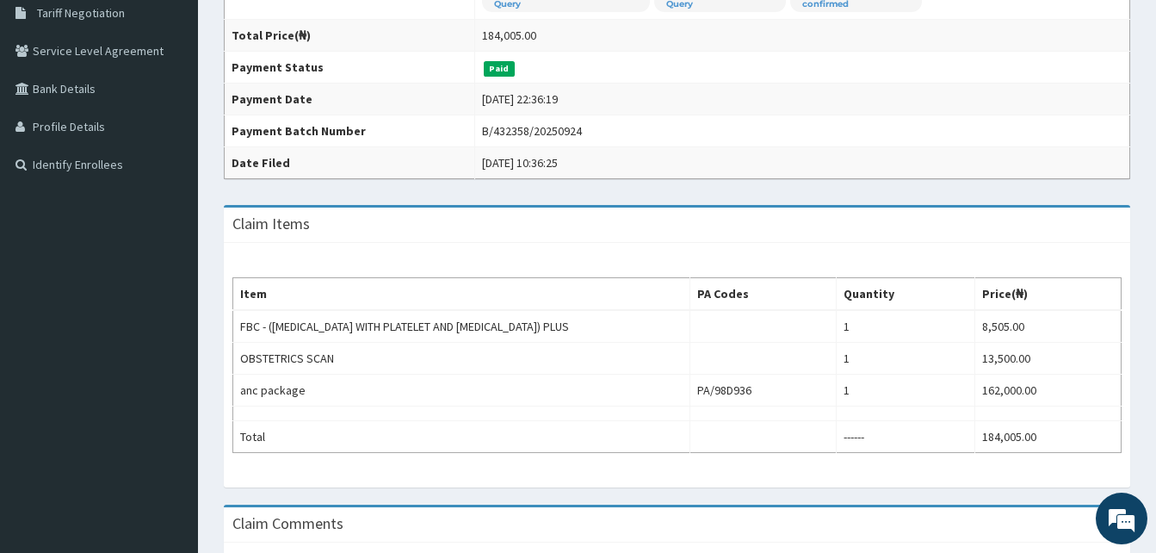
scroll to position [365, 0]
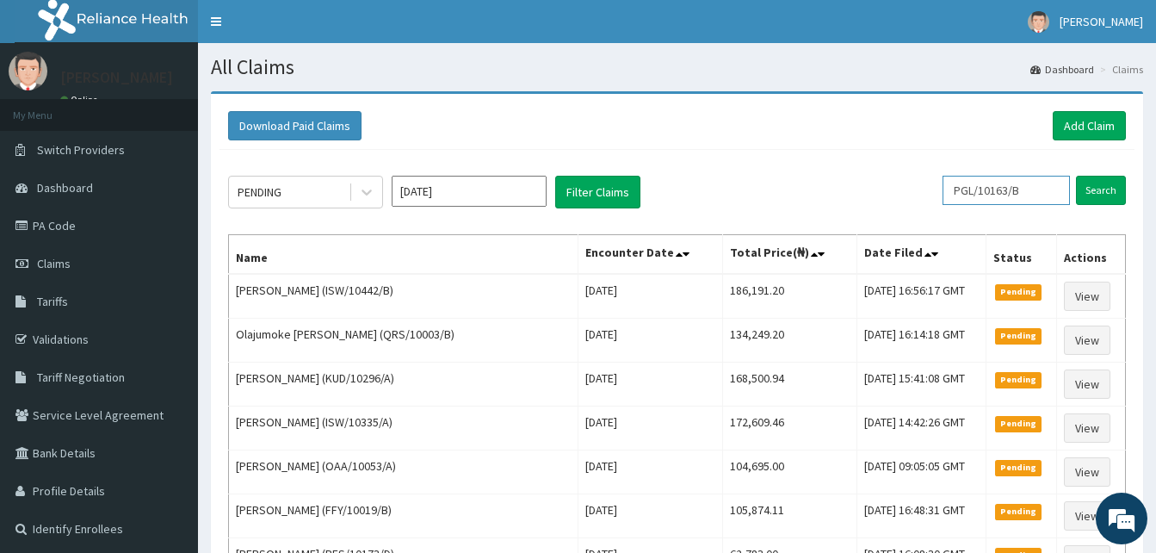
drag, startPoint x: 0, startPoint y: 0, endPoint x: 1018, endPoint y: 181, distance: 1034.0
click at [1018, 181] on input "PGL/10163/B" at bounding box center [1005, 190] width 127 height 29
click at [1076, 176] on input "Search" at bounding box center [1101, 190] width 50 height 29
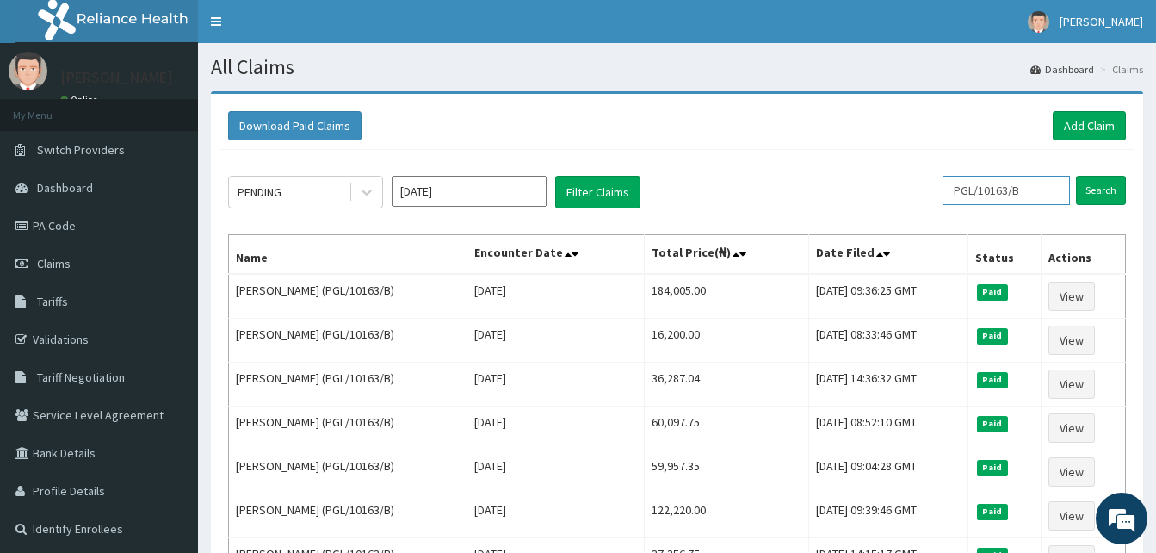
drag, startPoint x: 1063, startPoint y: 188, endPoint x: 795, endPoint y: 179, distance: 267.8
click at [795, 179] on div "PENDING [DATE] Filter Claims PGL/10163/B Search" at bounding box center [677, 192] width 898 height 33
paste input "IK/10008"
click at [1076, 176] on input "Search" at bounding box center [1101, 190] width 50 height 29
drag, startPoint x: 1022, startPoint y: 186, endPoint x: 748, endPoint y: 176, distance: 274.7
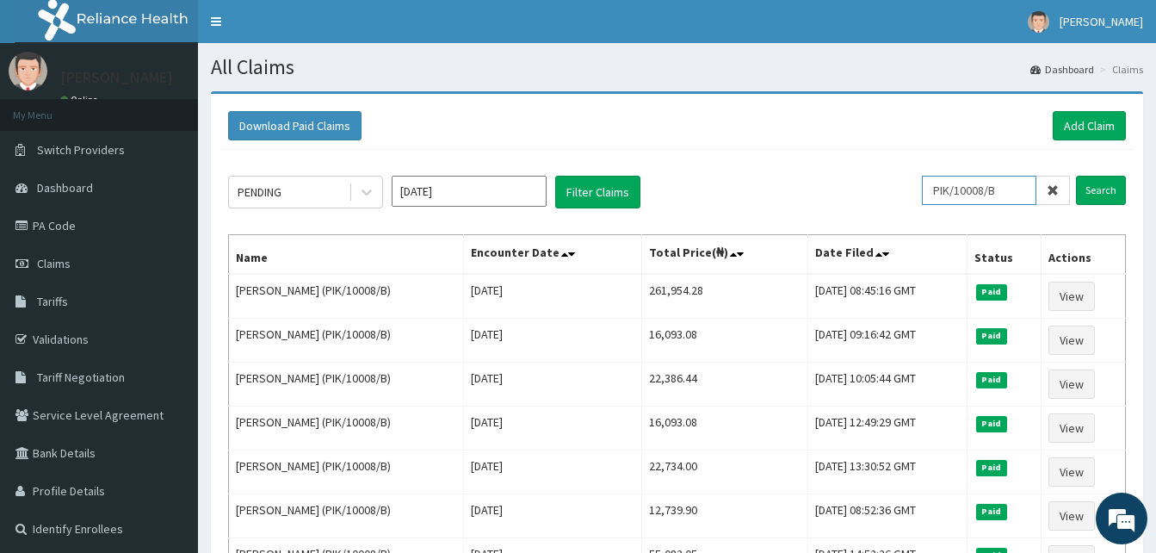
click at [748, 176] on div "PENDING [DATE] Filter Claims PIK/10008/B Search" at bounding box center [677, 192] width 898 height 33
paste input "PY/10469/A"
type input "PPY/10469/A"
click at [1076, 176] on input "Search" at bounding box center [1101, 190] width 50 height 29
